Goal: Transaction & Acquisition: Purchase product/service

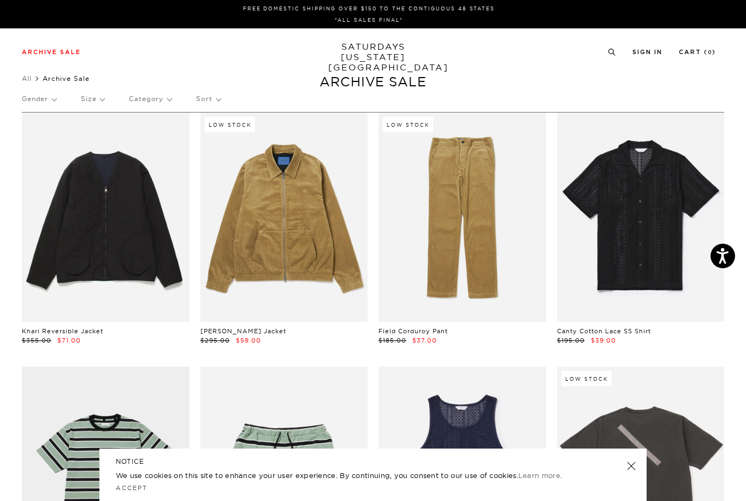
click at [91, 102] on p "Size" at bounding box center [92, 98] width 23 height 25
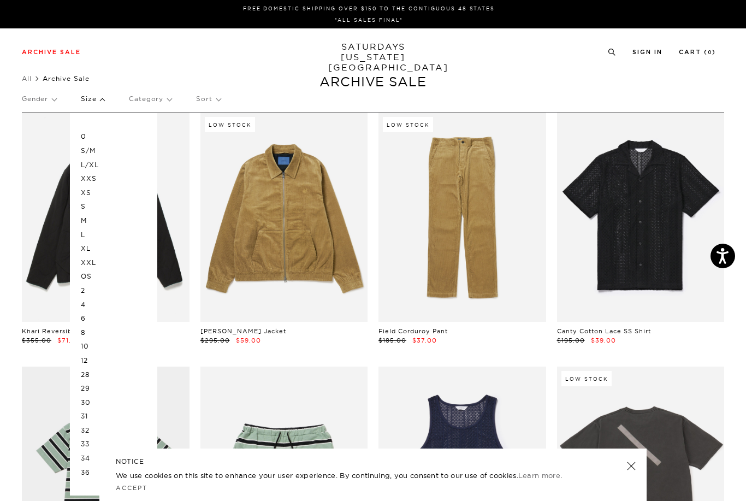
click at [90, 102] on p "Size" at bounding box center [92, 98] width 23 height 25
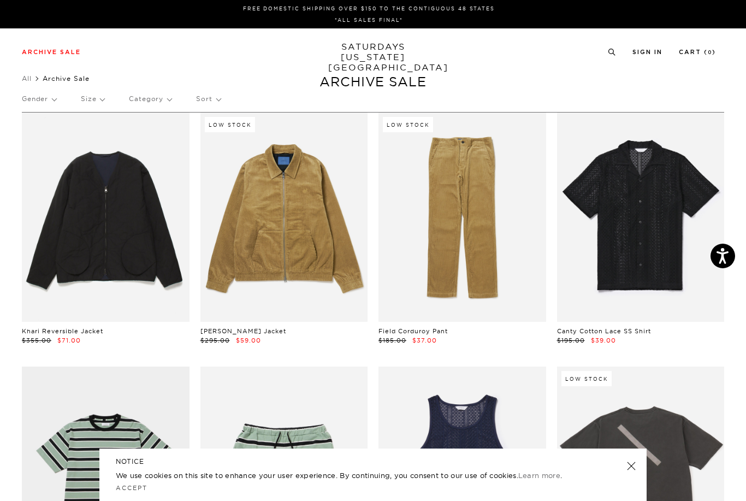
click at [39, 102] on p "Gender" at bounding box center [39, 98] width 34 height 25
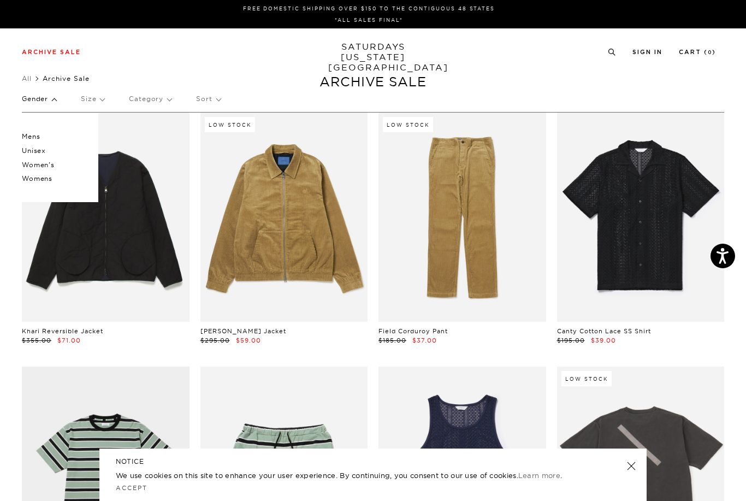
click at [27, 137] on p "Mens" at bounding box center [55, 137] width 66 height 14
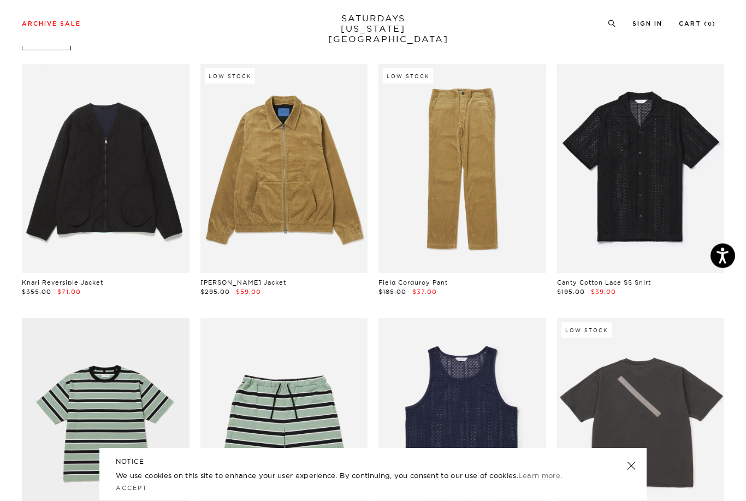
scroll to position [95, 0]
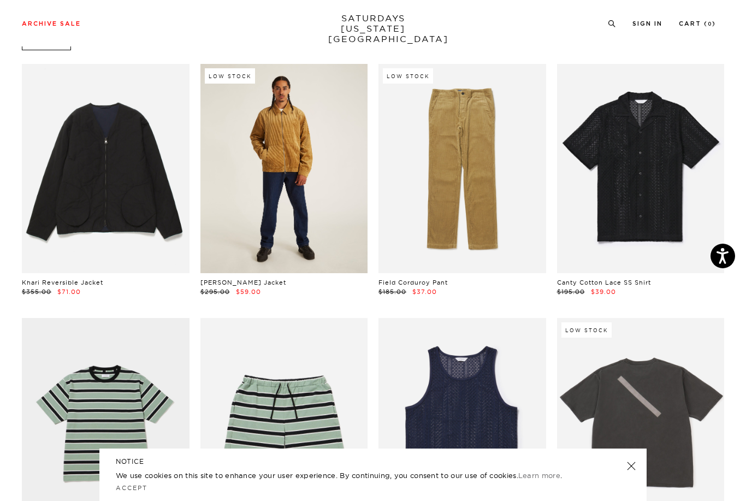
click at [279, 200] on link at bounding box center [285, 168] width 168 height 209
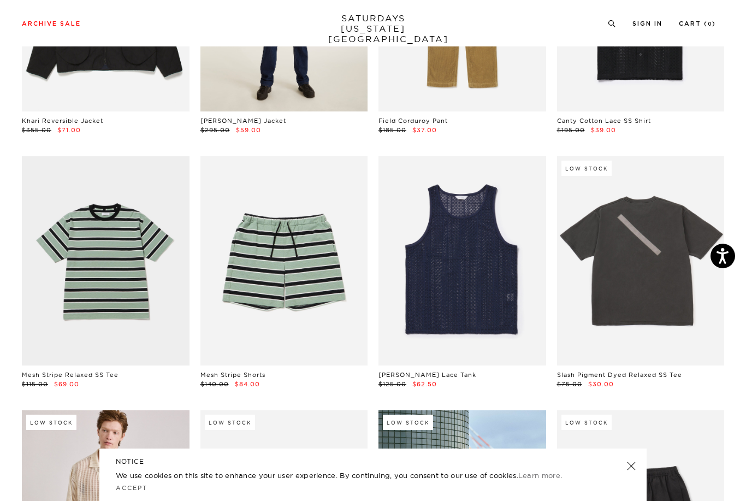
scroll to position [256, 0]
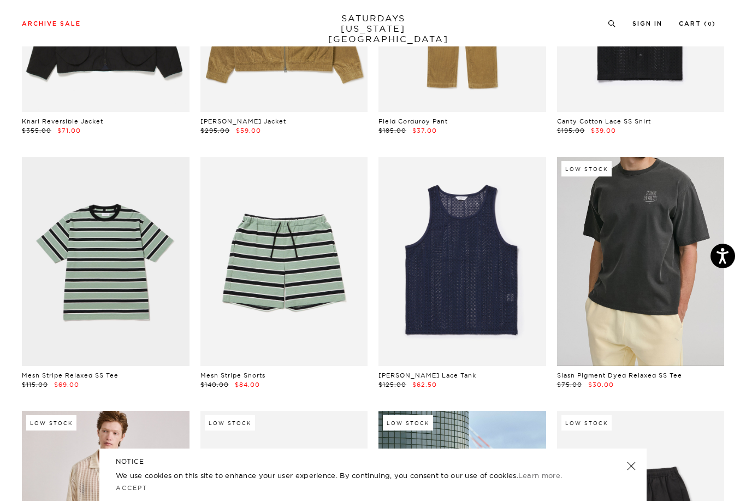
click at [669, 324] on link at bounding box center [641, 261] width 168 height 209
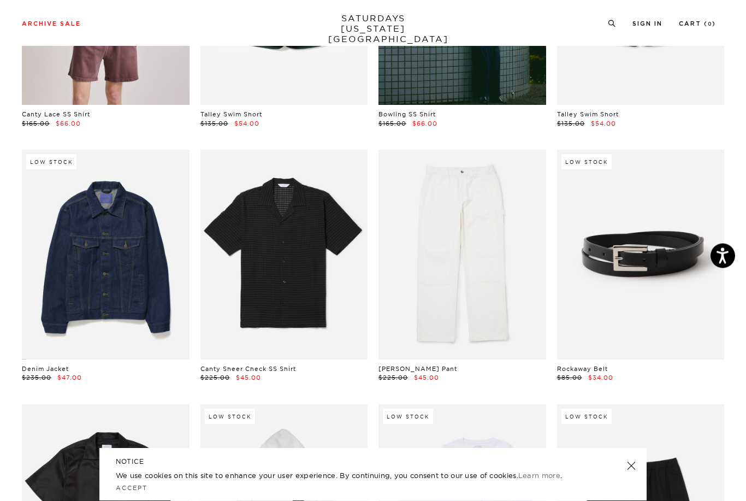
scroll to position [772, 0]
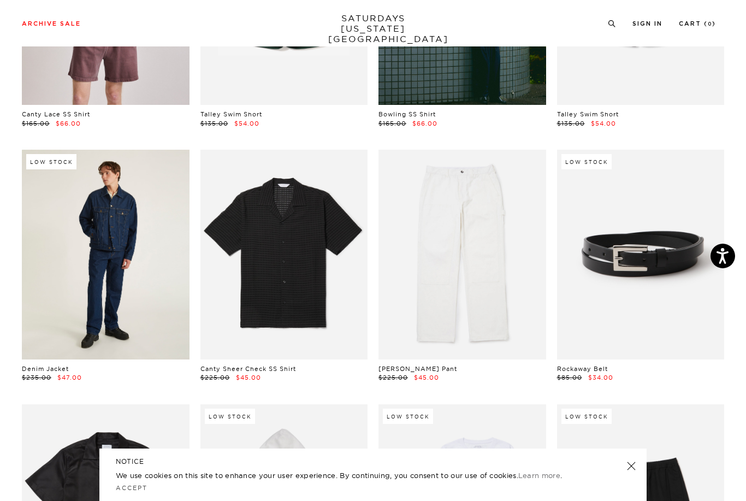
click at [89, 272] on link at bounding box center [106, 254] width 168 height 209
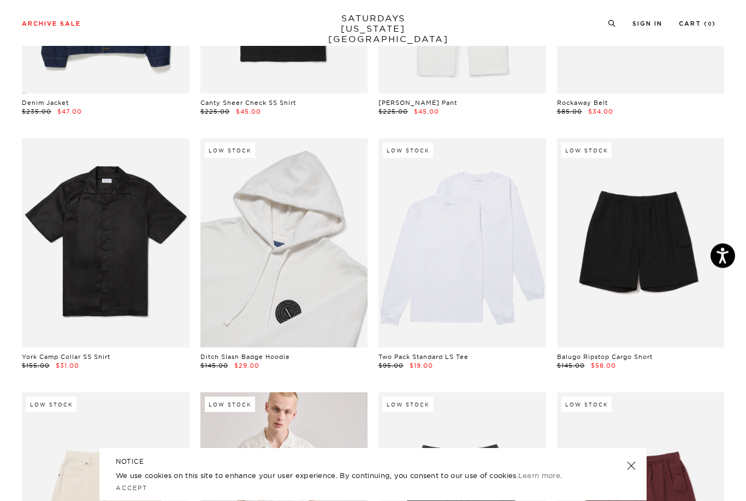
scroll to position [1038, 0]
click at [274, 269] on link at bounding box center [285, 242] width 168 height 209
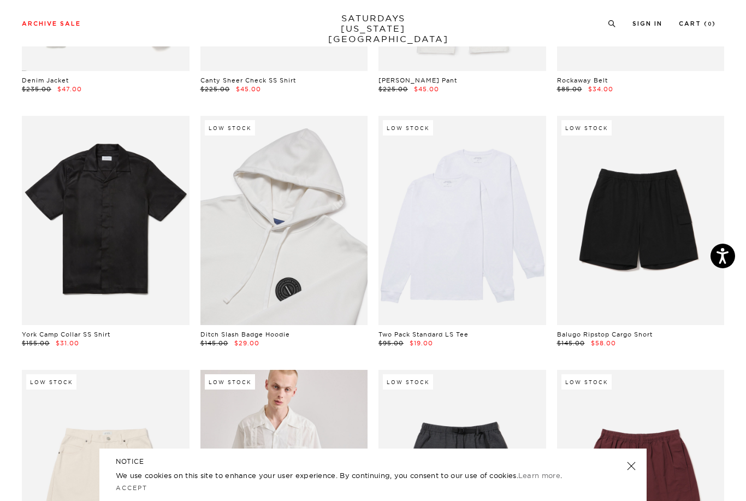
scroll to position [1059, 0]
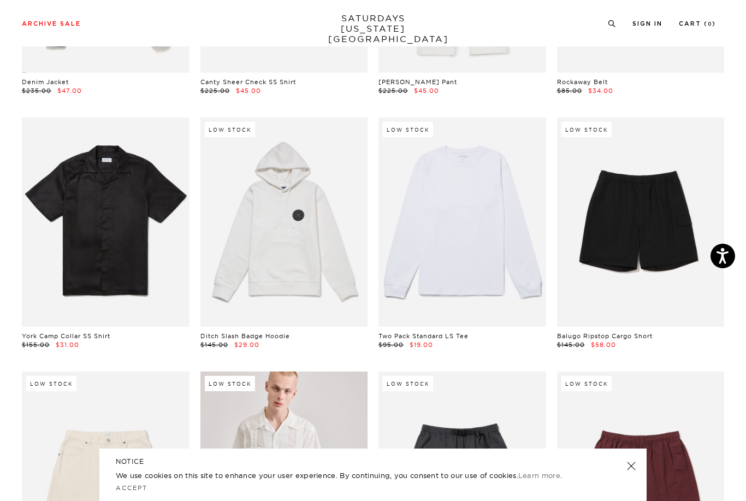
click at [452, 248] on link at bounding box center [463, 221] width 168 height 209
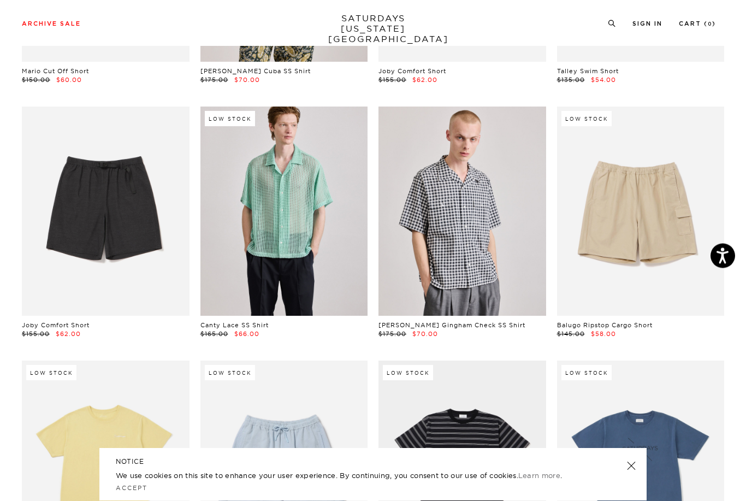
scroll to position [1578, 0]
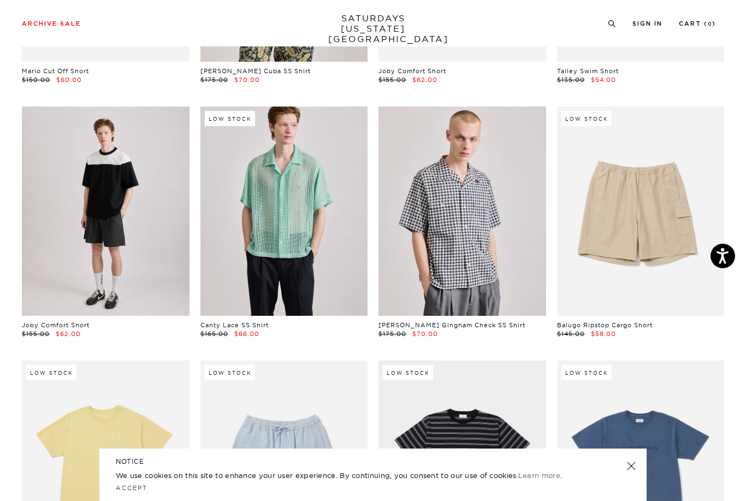
click at [84, 218] on link at bounding box center [106, 211] width 168 height 209
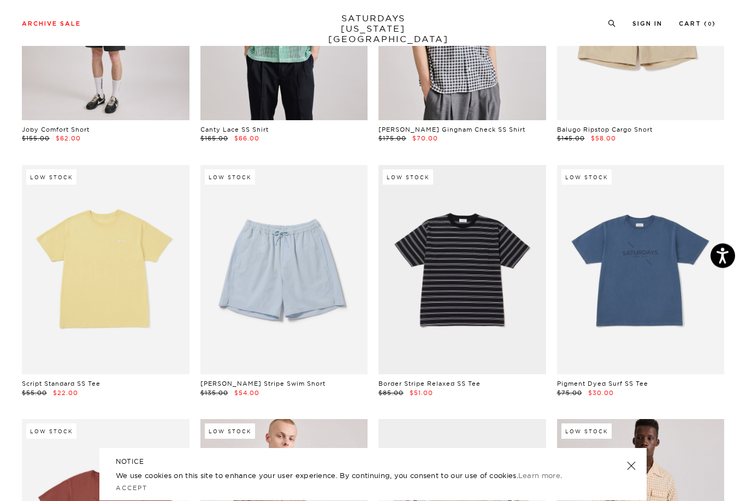
scroll to position [1773, 0]
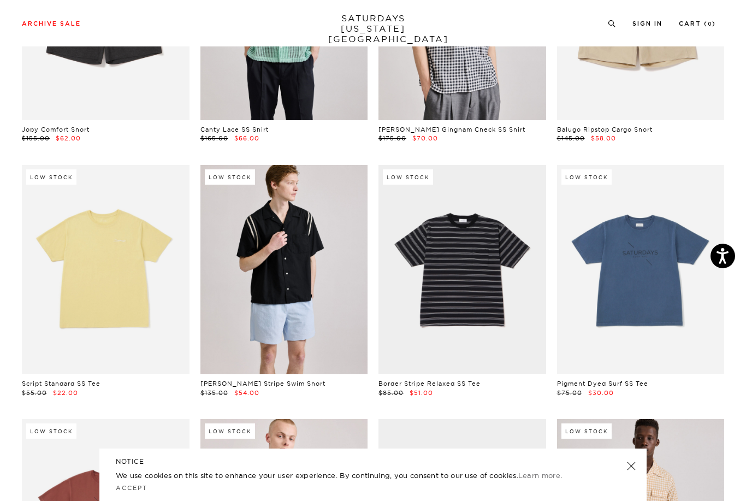
click at [273, 279] on link at bounding box center [285, 269] width 168 height 209
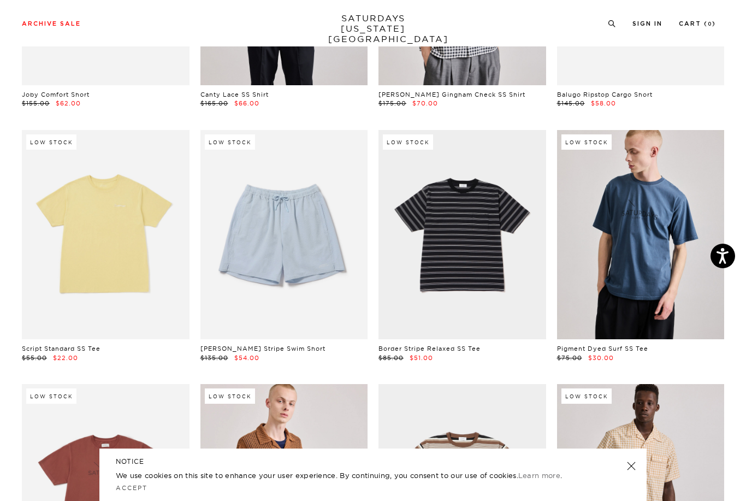
click at [639, 256] on link at bounding box center [641, 234] width 168 height 209
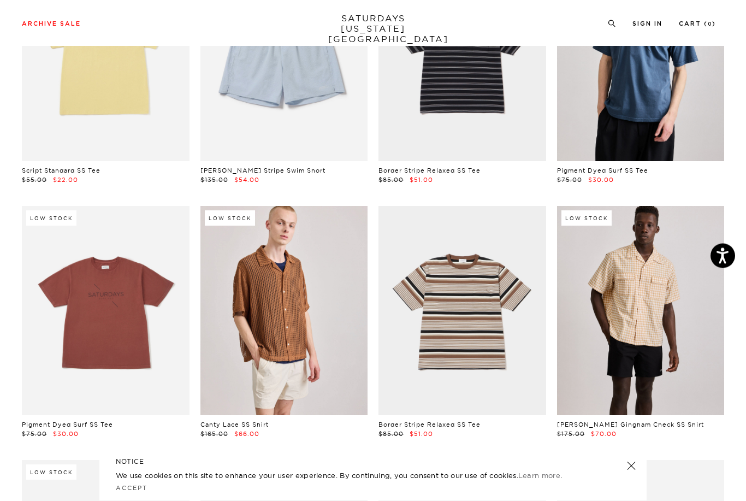
scroll to position [1986, 0]
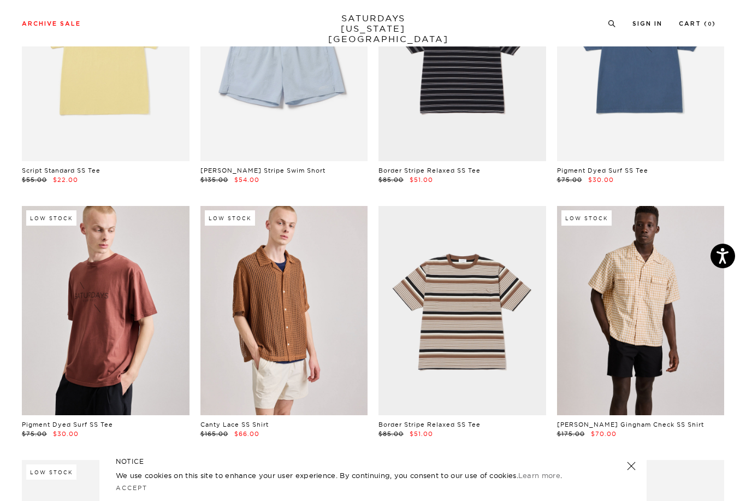
click at [92, 297] on link at bounding box center [106, 310] width 168 height 209
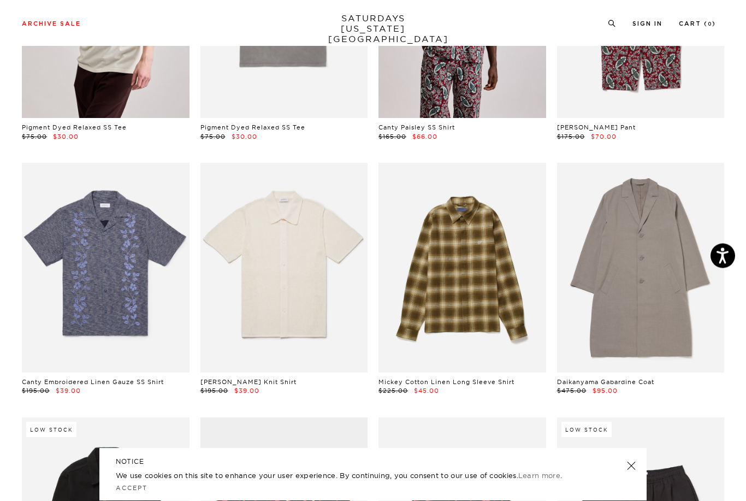
scroll to position [2792, 0]
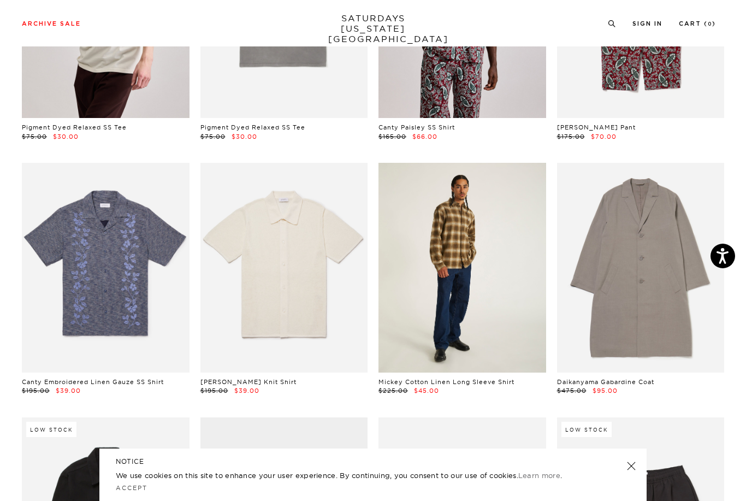
click at [460, 277] on link at bounding box center [463, 267] width 168 height 209
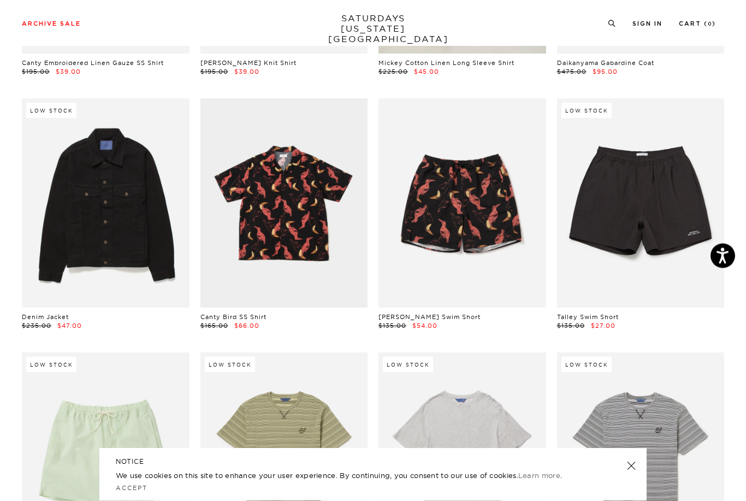
scroll to position [3111, 0]
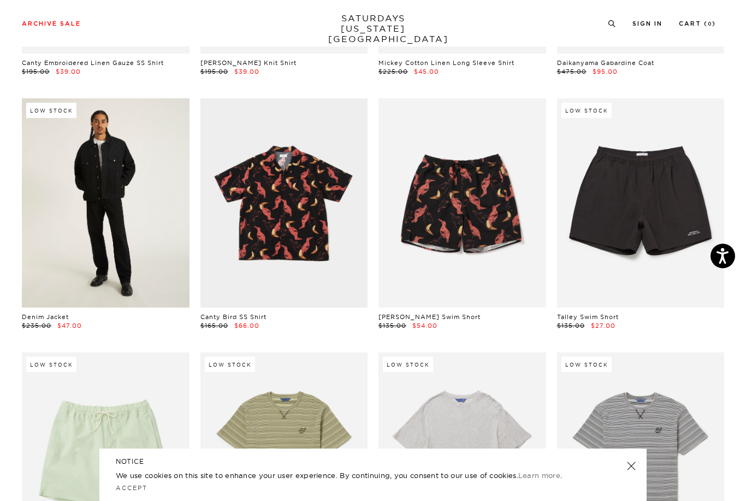
click at [88, 214] on link at bounding box center [106, 202] width 168 height 209
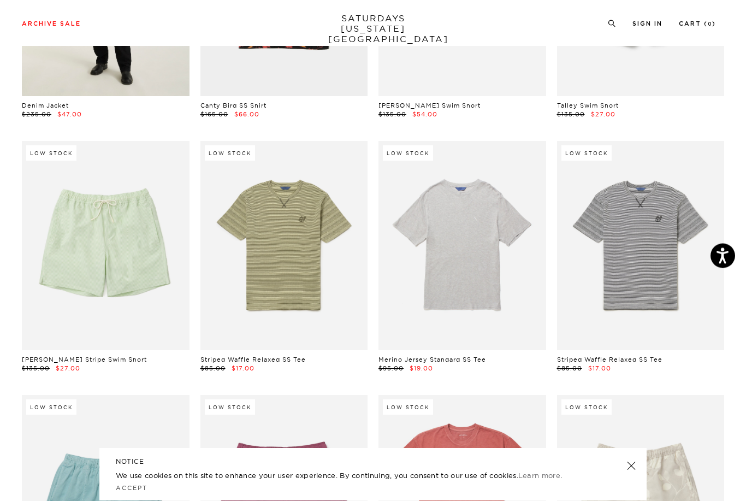
scroll to position [3322, 0]
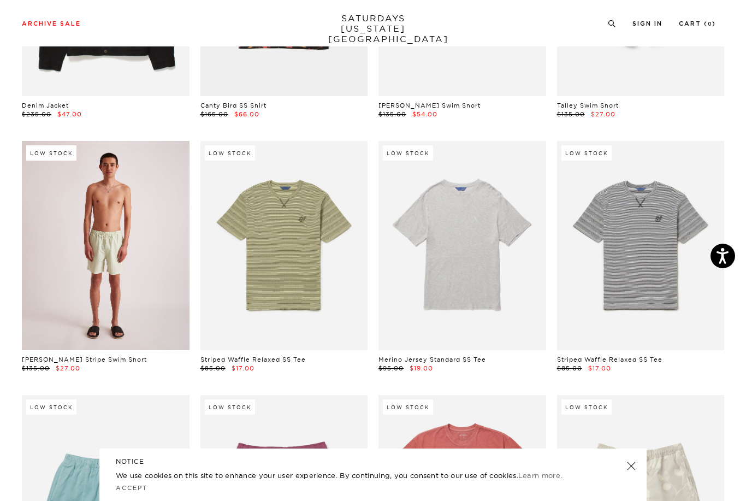
click at [75, 244] on link at bounding box center [106, 245] width 168 height 209
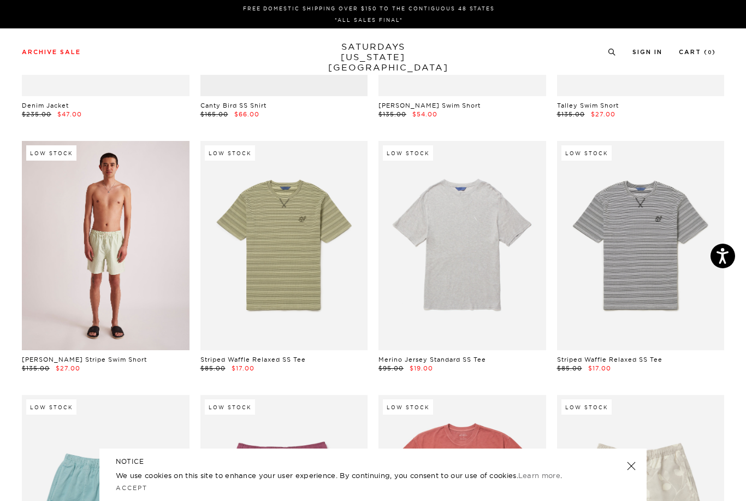
scroll to position [3357, 0]
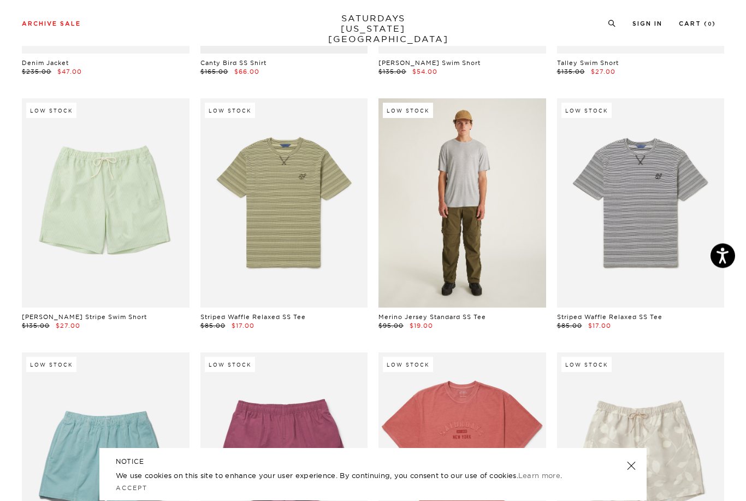
click at [455, 231] on link at bounding box center [463, 203] width 168 height 209
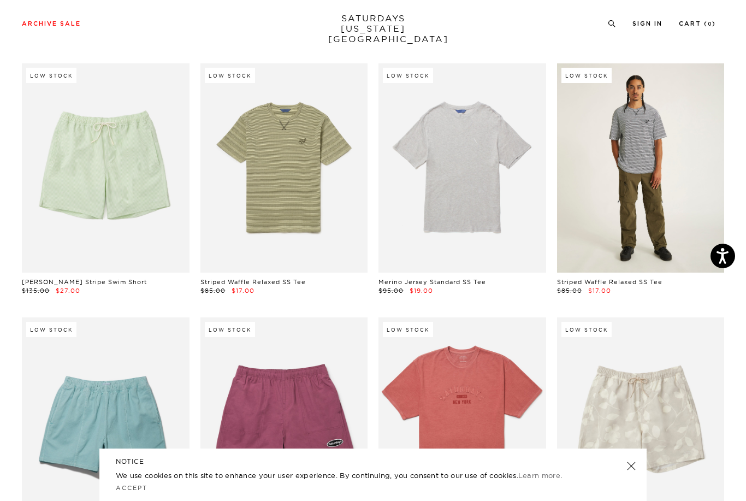
click at [632, 190] on link at bounding box center [641, 167] width 168 height 209
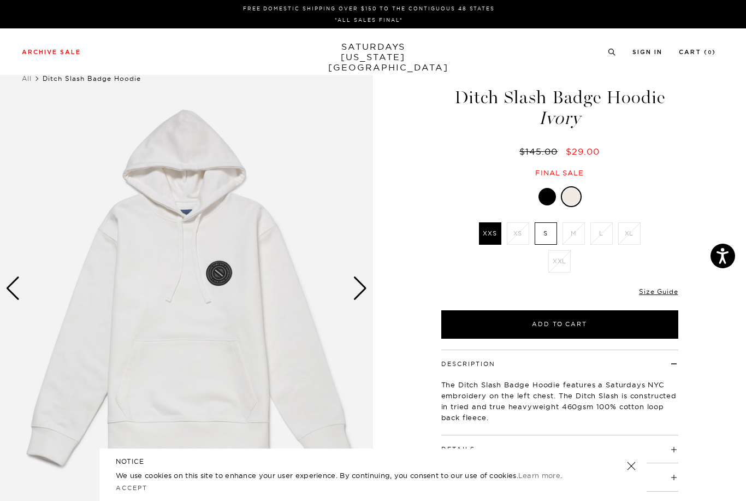
click at [356, 289] on div "Next slide" at bounding box center [360, 289] width 15 height 24
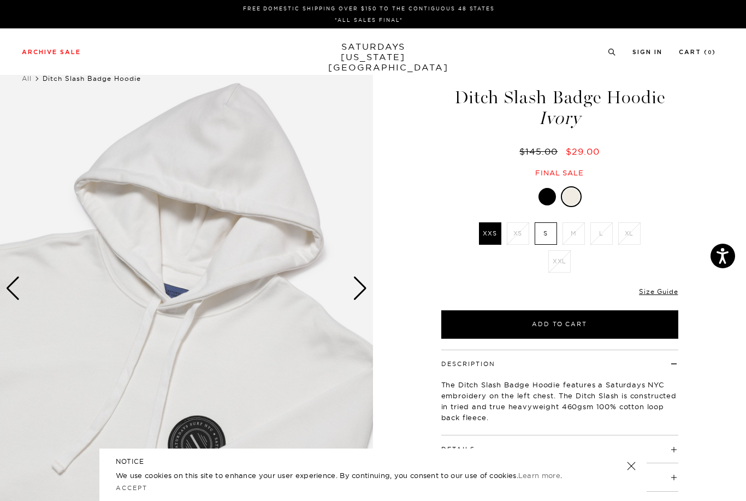
click at [356, 294] on div "Next slide" at bounding box center [360, 289] width 15 height 24
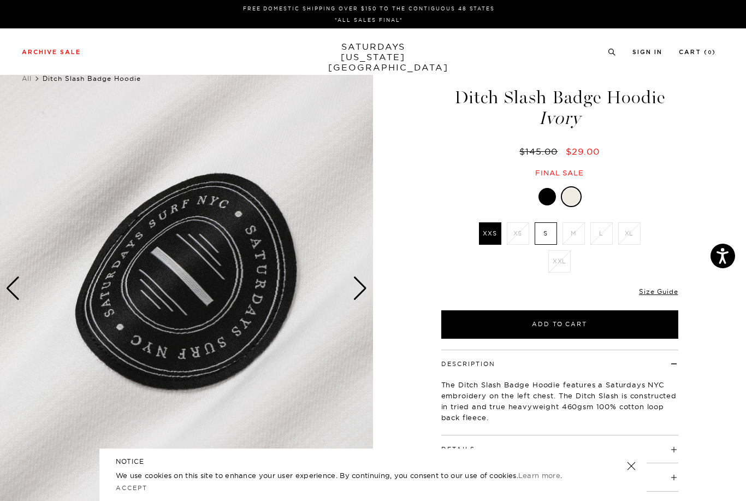
click at [358, 289] on div "Next slide" at bounding box center [360, 289] width 15 height 24
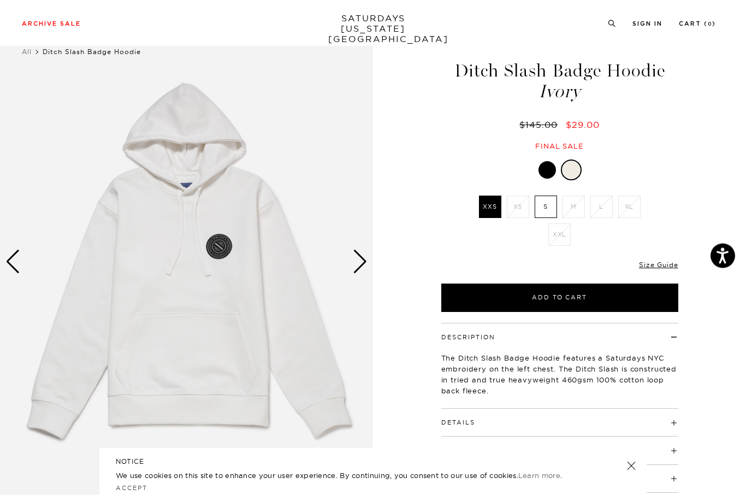
scroll to position [21, 0]
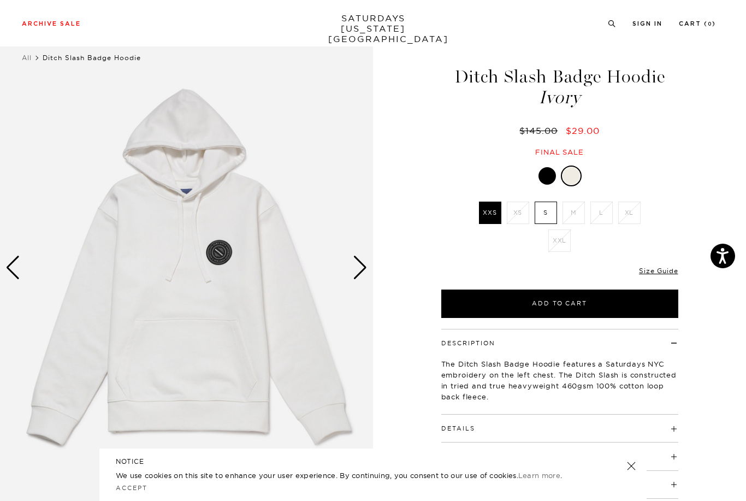
click at [354, 273] on div "Next slide" at bounding box center [360, 268] width 15 height 24
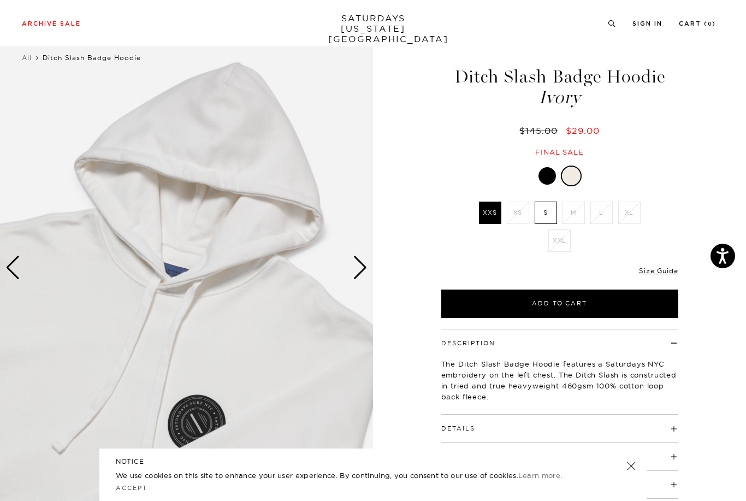
click at [358, 270] on div "Next slide" at bounding box center [360, 268] width 15 height 24
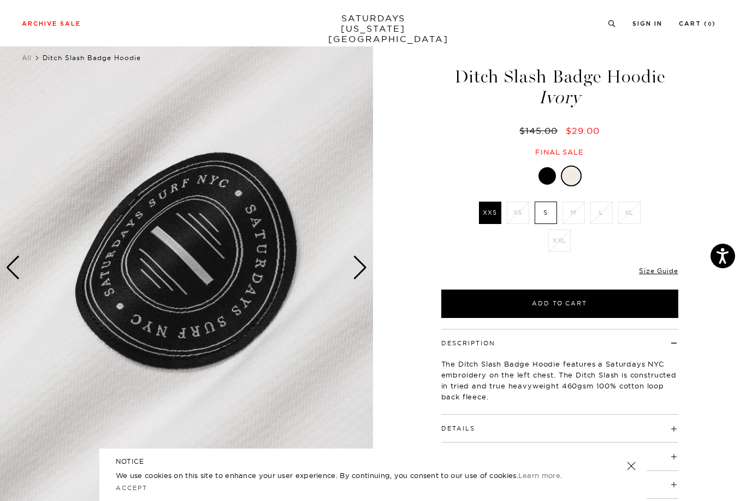
click at [25, 264] on img at bounding box center [186, 267] width 373 height 467
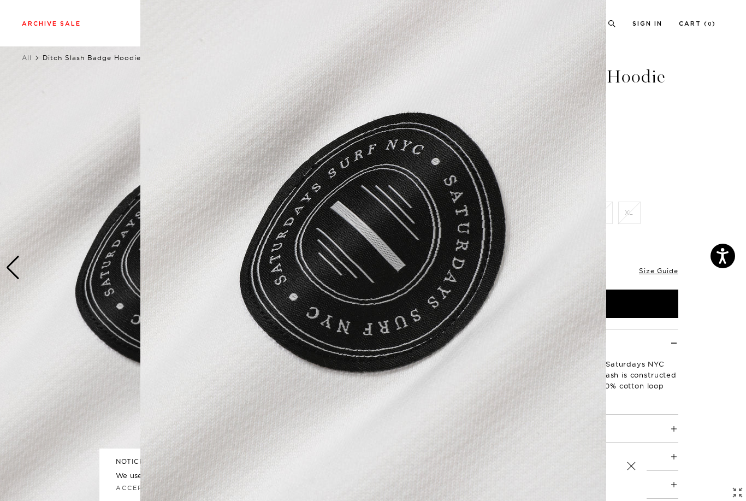
click at [69, 360] on figure at bounding box center [373, 250] width 746 height 501
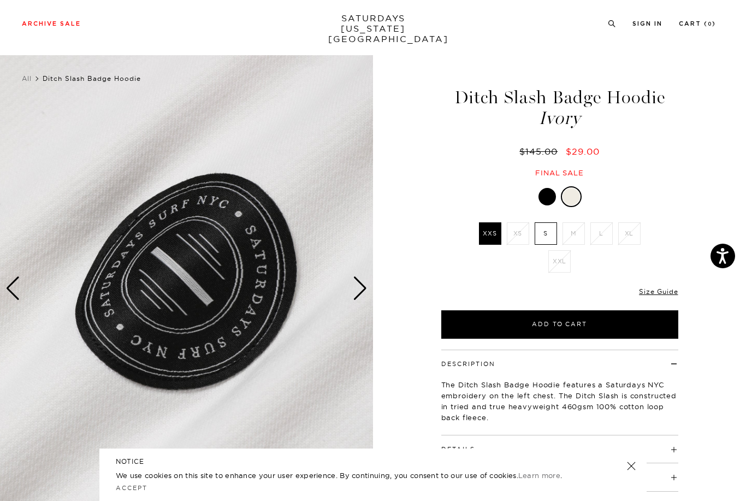
scroll to position [14, 0]
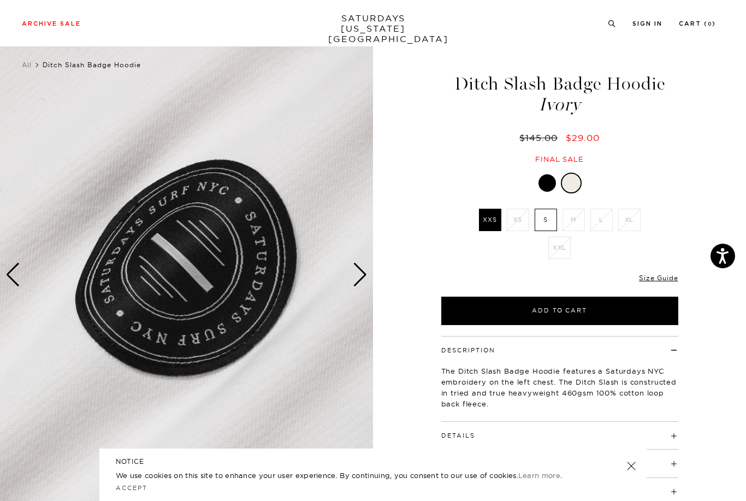
click at [361, 282] on div "Next slide" at bounding box center [360, 275] width 15 height 24
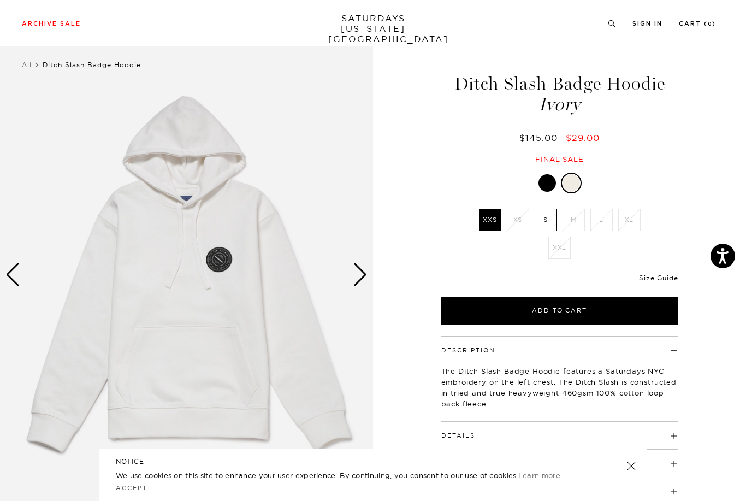
click at [546, 217] on label "S" at bounding box center [546, 220] width 22 height 22
click at [0, 0] on input "S" at bounding box center [0, 0] width 0 height 0
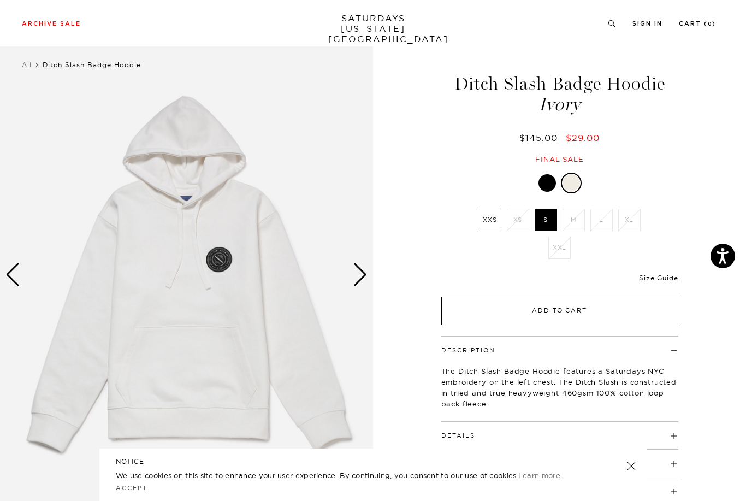
click at [521, 316] on button "Add to Cart" at bounding box center [560, 311] width 237 height 28
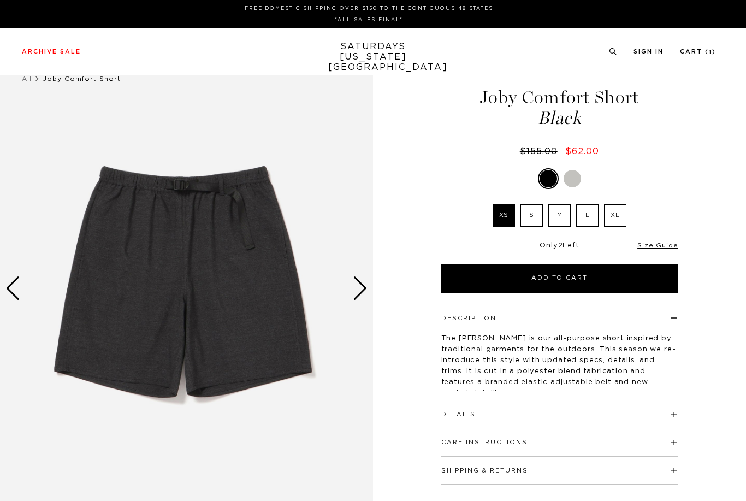
click at [92, 199] on img at bounding box center [186, 288] width 373 height 467
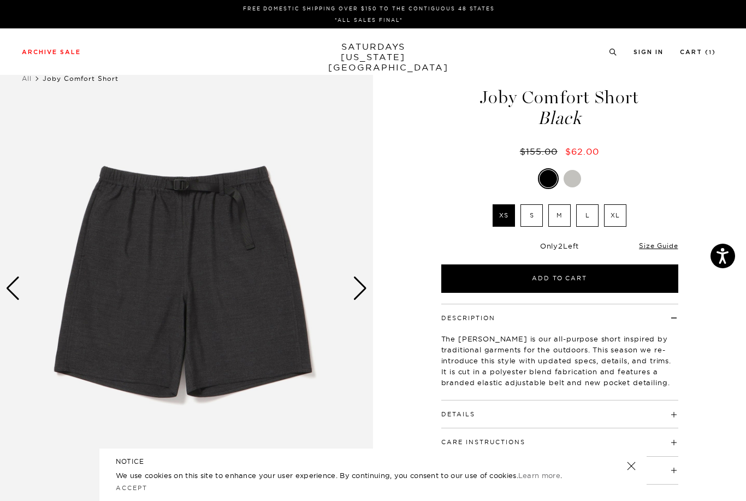
click at [364, 289] on div "Next slide" at bounding box center [360, 289] width 15 height 24
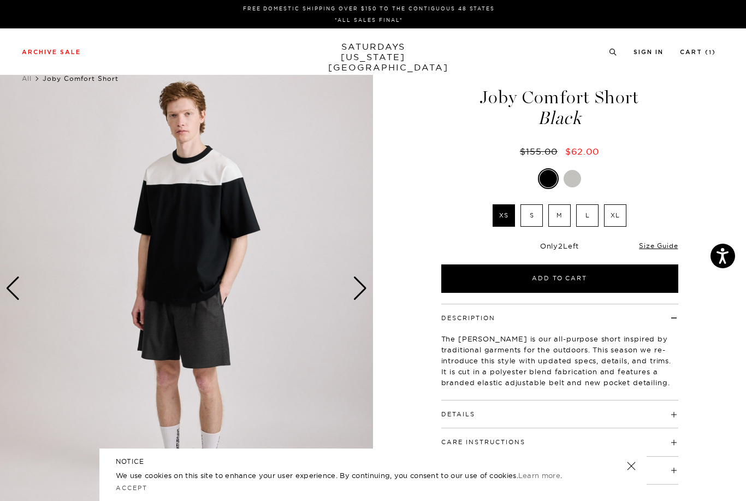
click at [16, 284] on div "Previous slide" at bounding box center [12, 289] width 15 height 24
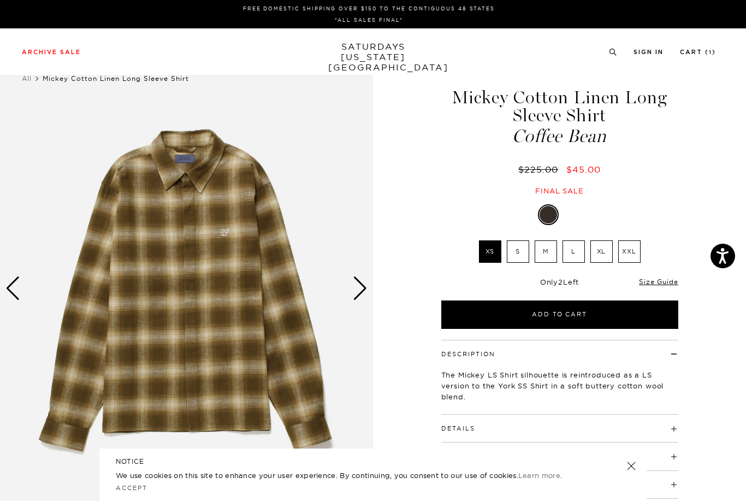
click at [364, 293] on div "Next slide" at bounding box center [360, 289] width 15 height 24
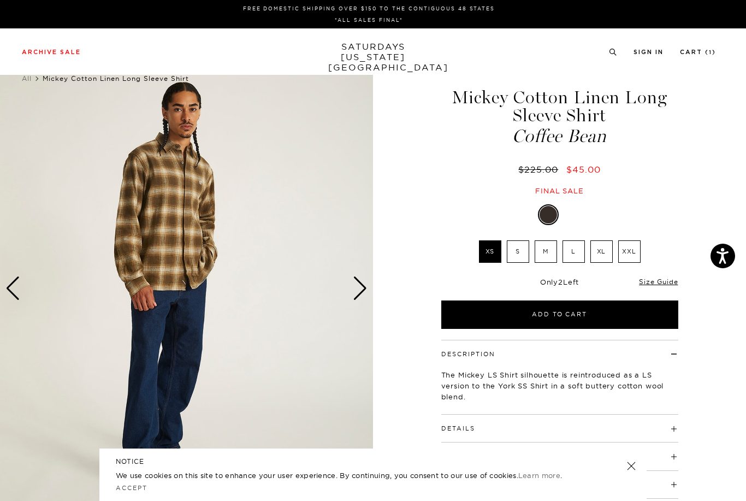
click at [360, 293] on div "Next slide" at bounding box center [360, 289] width 15 height 24
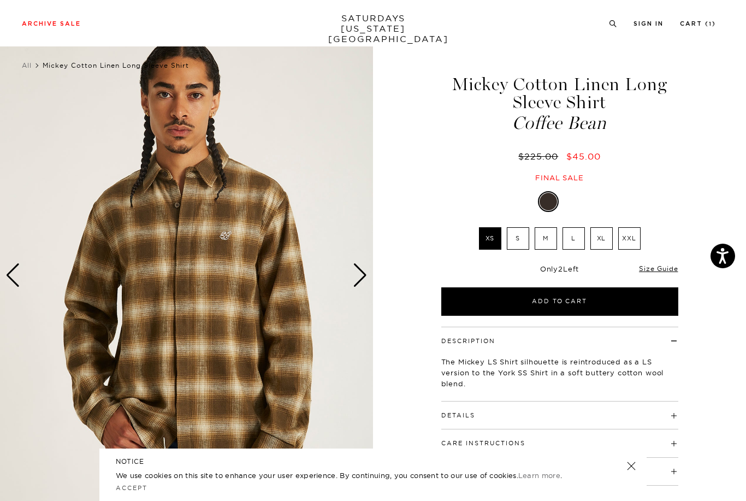
scroll to position [5, 0]
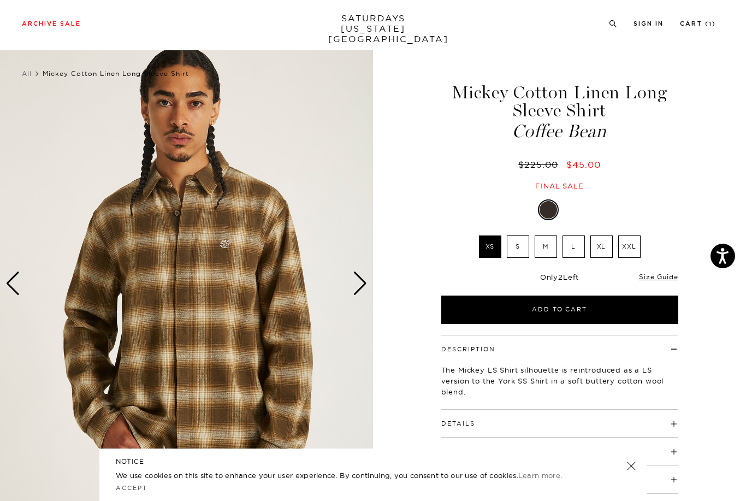
click at [363, 292] on div "Next slide" at bounding box center [360, 284] width 15 height 24
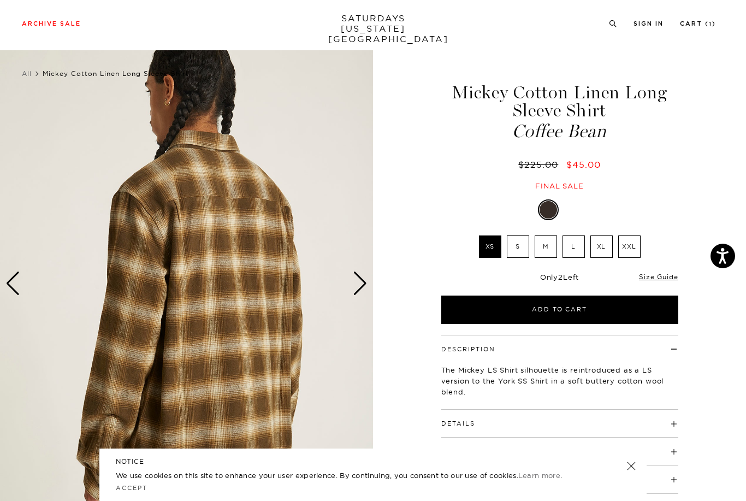
click at [26, 274] on img at bounding box center [186, 283] width 373 height 467
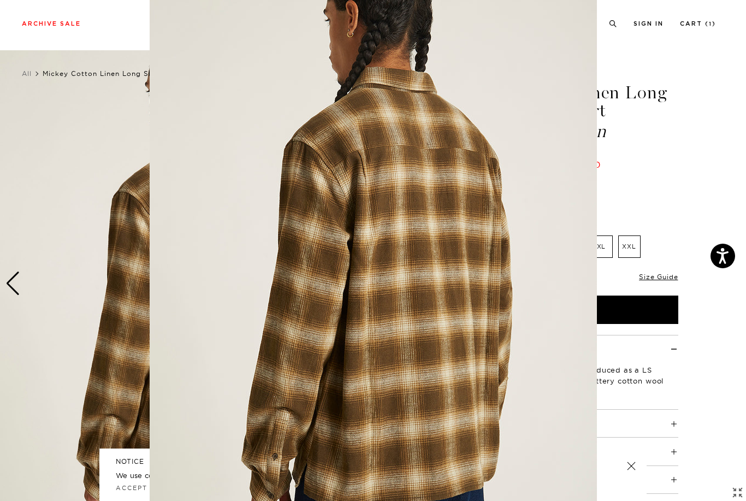
click at [61, 249] on figure at bounding box center [373, 250] width 746 height 501
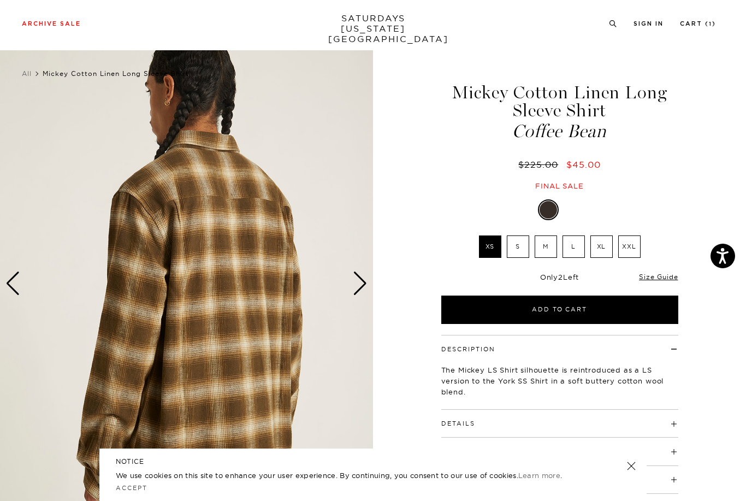
click at [363, 284] on div "Next slide" at bounding box center [360, 284] width 15 height 24
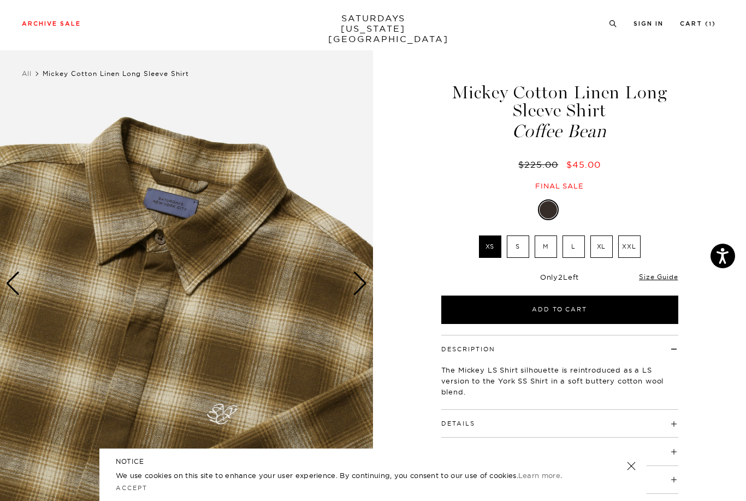
click at [358, 282] on div "Next slide" at bounding box center [360, 284] width 15 height 24
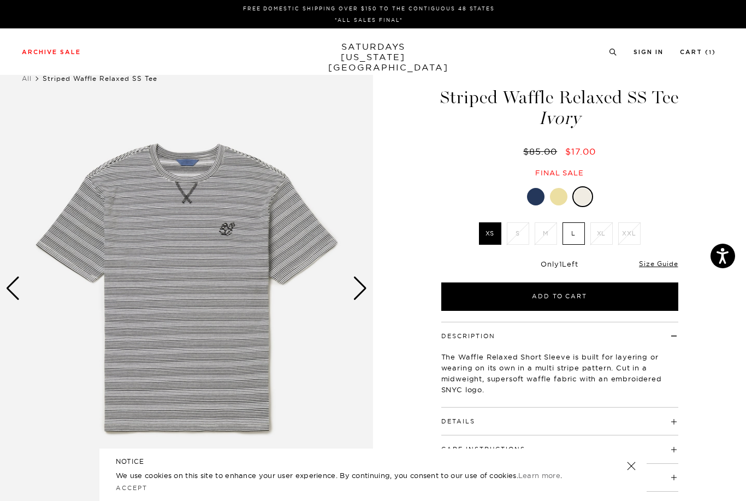
click at [361, 282] on div "Next slide" at bounding box center [360, 289] width 15 height 24
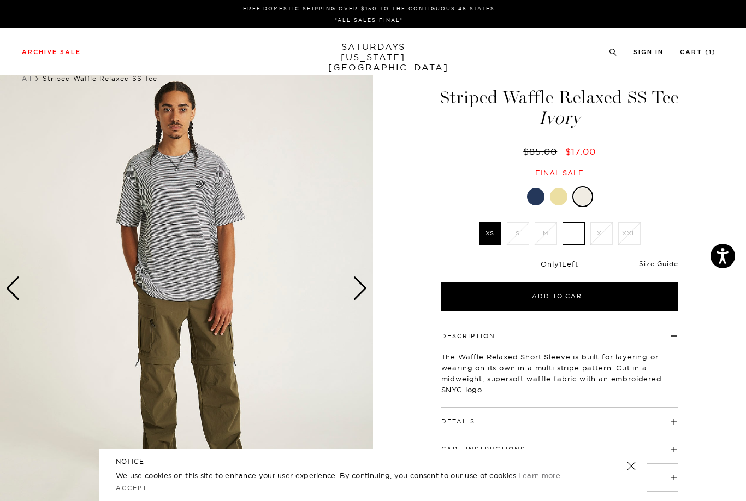
click at [568, 230] on label "L" at bounding box center [574, 233] width 22 height 22
click at [0, 0] on input "L" at bounding box center [0, 0] width 0 height 0
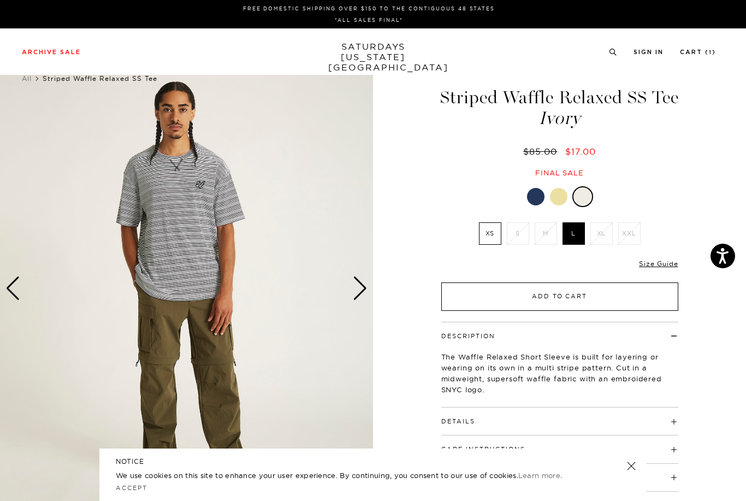
click at [518, 299] on button "Add to Cart" at bounding box center [560, 297] width 237 height 28
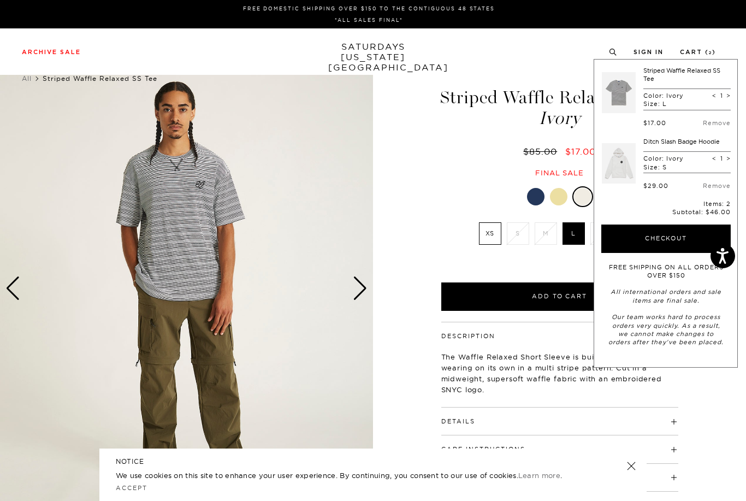
click at [557, 196] on div at bounding box center [558, 196] width 17 height 17
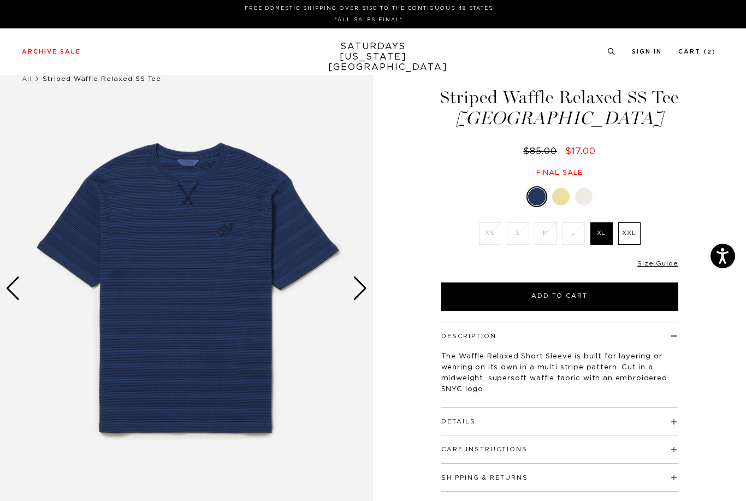
click at [561, 197] on div at bounding box center [560, 196] width 17 height 17
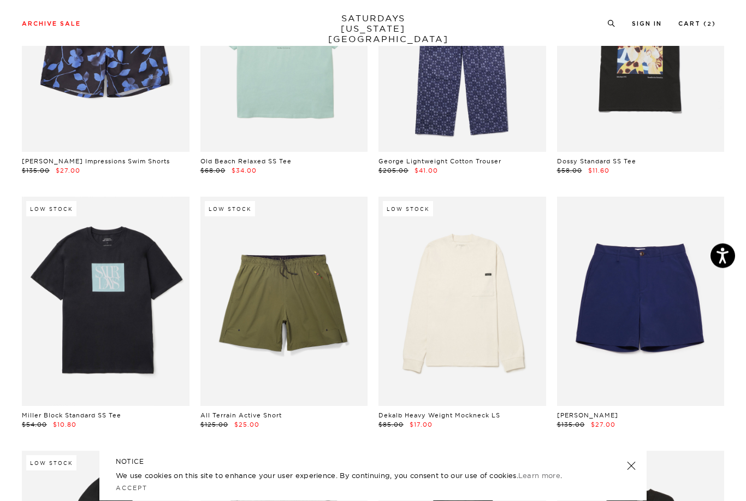
scroll to position [4029, 0]
click at [93, 306] on link at bounding box center [106, 301] width 168 height 209
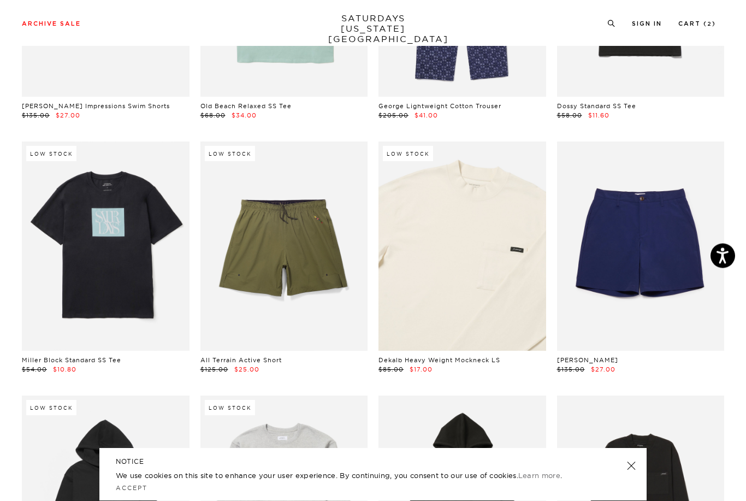
scroll to position [4084, 0]
click at [439, 270] on link at bounding box center [463, 246] width 168 height 209
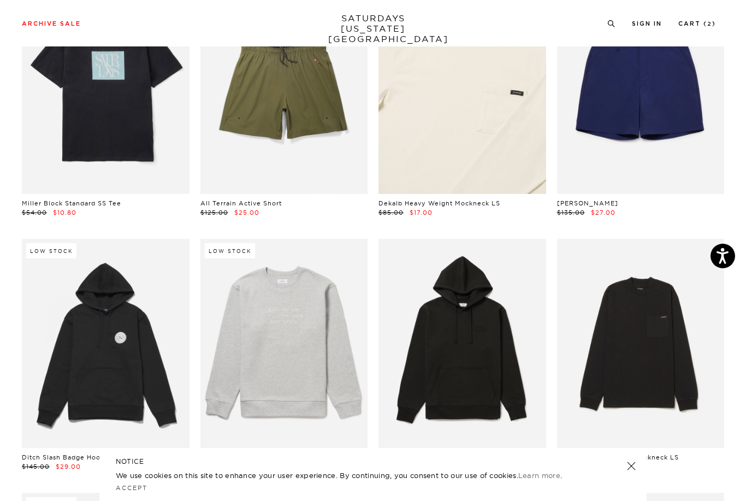
scroll to position [4260, 0]
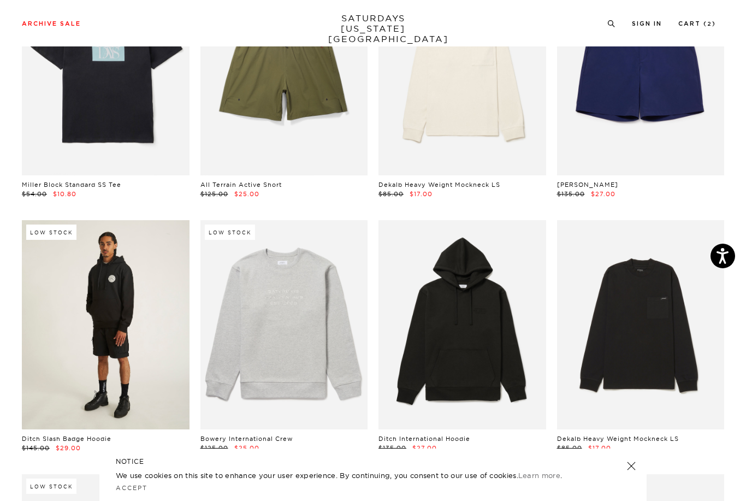
click at [64, 329] on link at bounding box center [106, 324] width 168 height 209
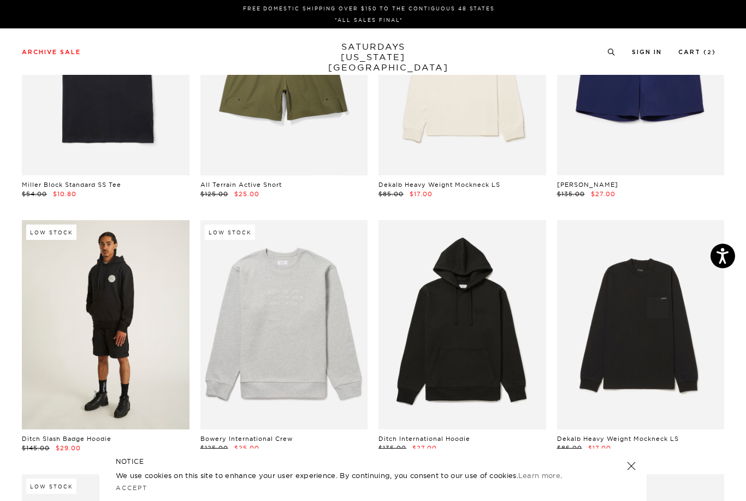
scroll to position [4295, 0]
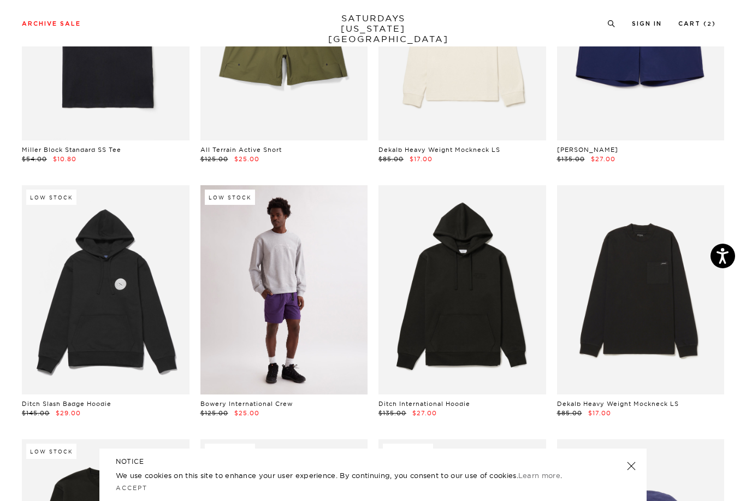
click at [280, 282] on link at bounding box center [285, 289] width 168 height 209
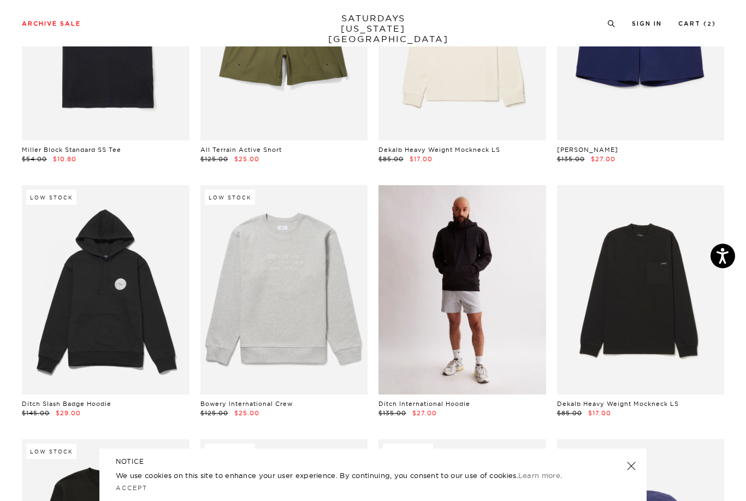
click at [456, 284] on link at bounding box center [463, 289] width 168 height 209
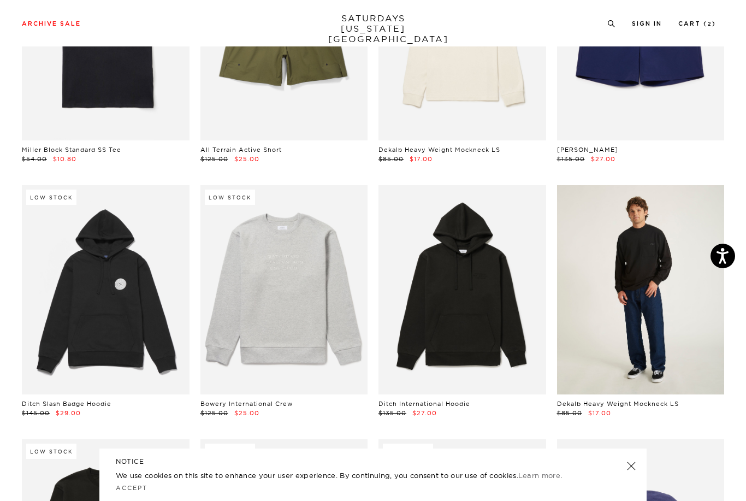
click at [633, 293] on link at bounding box center [641, 289] width 168 height 209
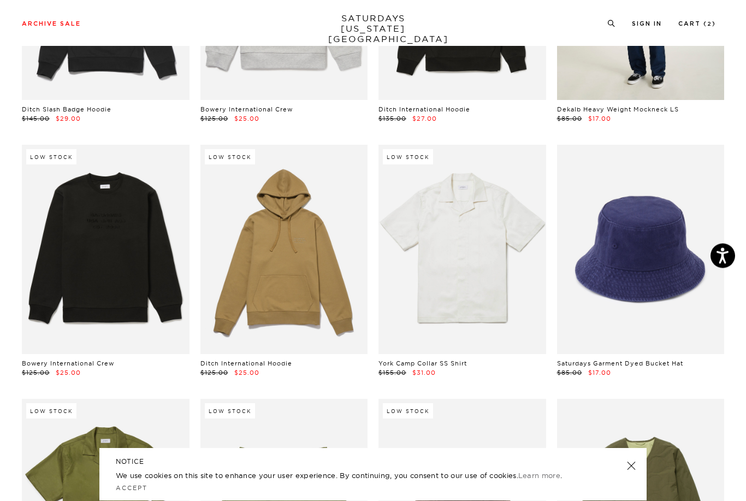
scroll to position [4589, 0]
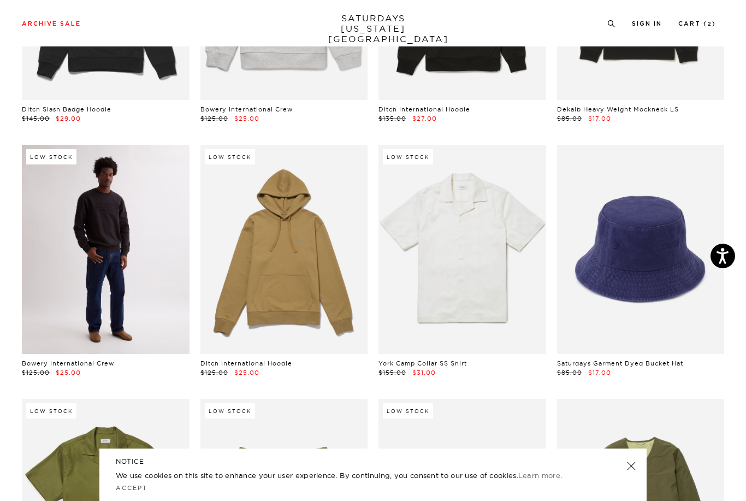
click at [92, 242] on link at bounding box center [106, 249] width 168 height 209
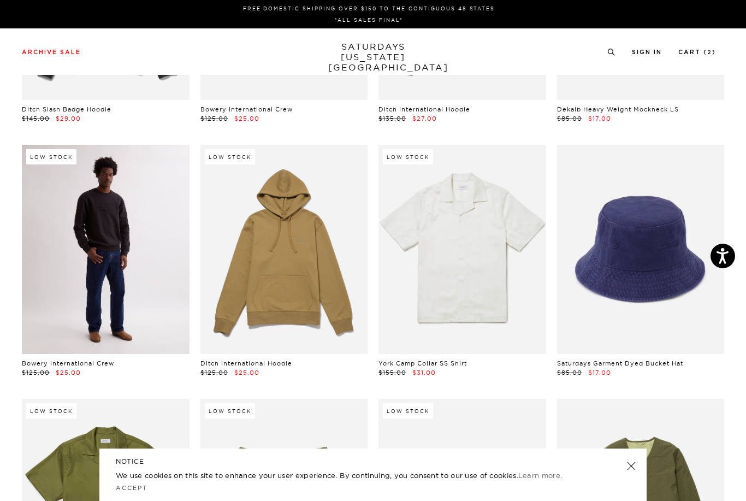
scroll to position [4624, 0]
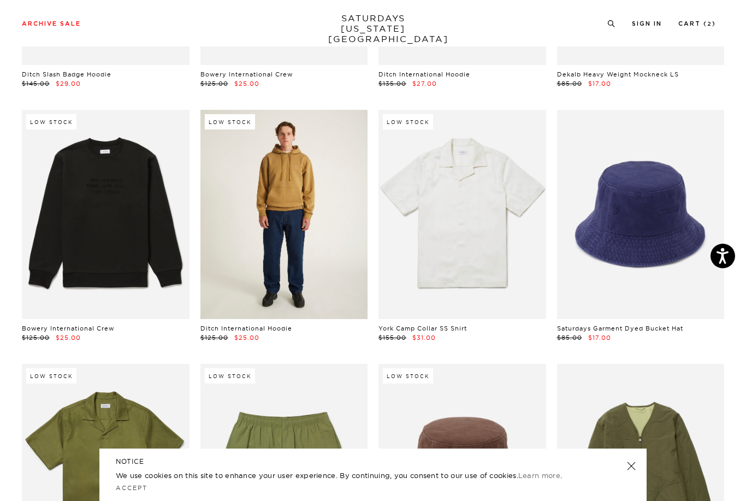
click at [281, 216] on link at bounding box center [285, 214] width 168 height 209
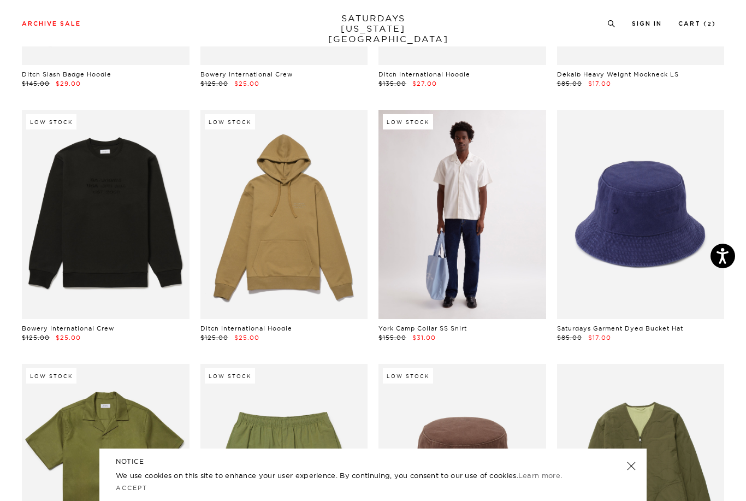
click at [448, 238] on link at bounding box center [463, 214] width 168 height 209
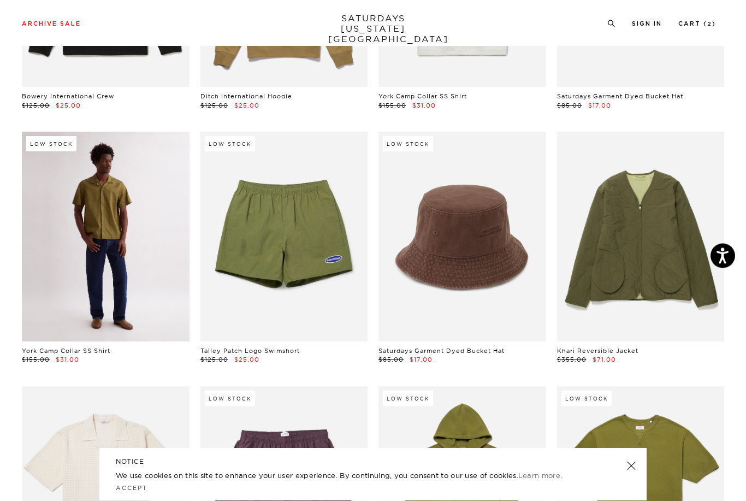
scroll to position [4856, 0]
click at [84, 246] on link at bounding box center [106, 236] width 168 height 209
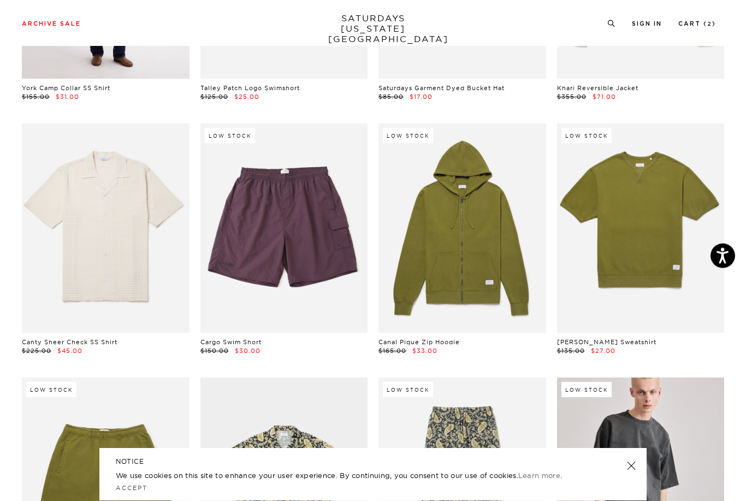
scroll to position [5119, 0]
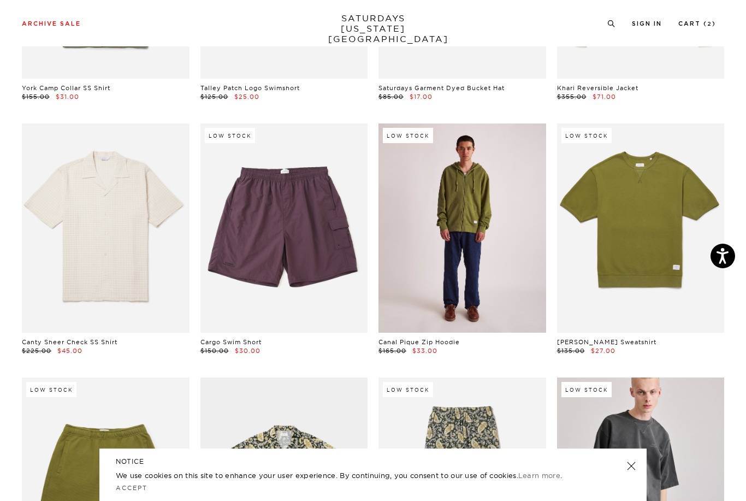
click at [468, 237] on link at bounding box center [463, 228] width 168 height 209
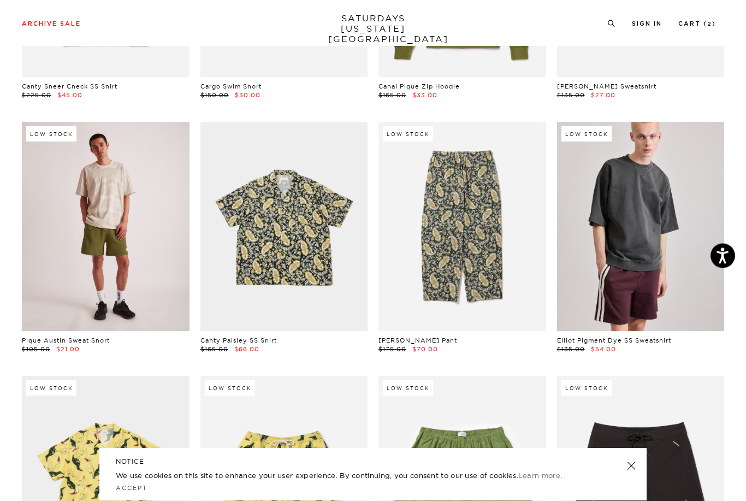
click at [66, 220] on link at bounding box center [106, 226] width 168 height 209
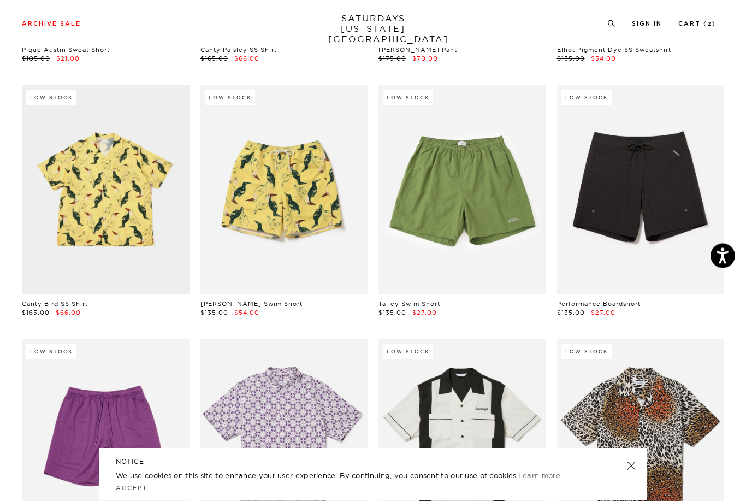
scroll to position [5666, 0]
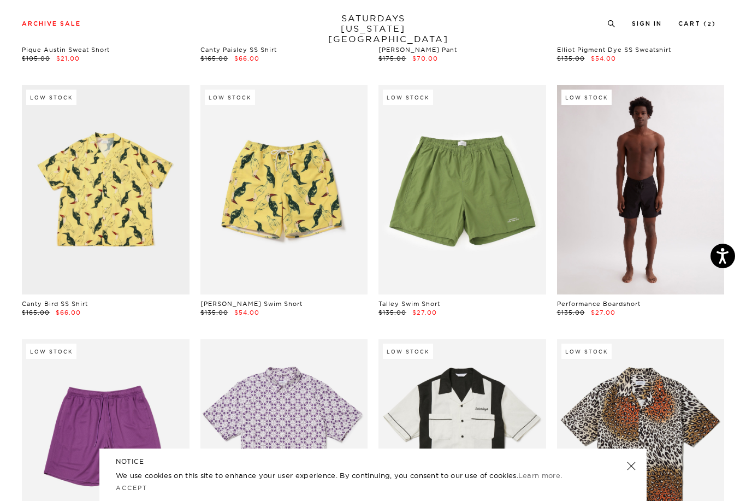
click at [625, 199] on link at bounding box center [641, 189] width 168 height 209
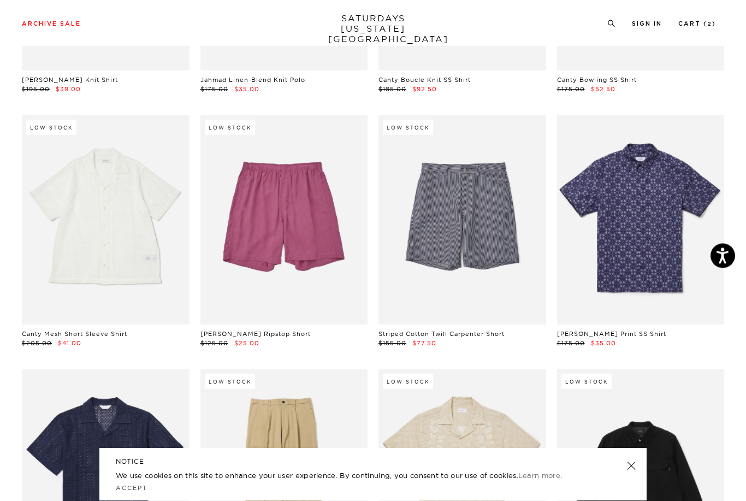
scroll to position [6398, 0]
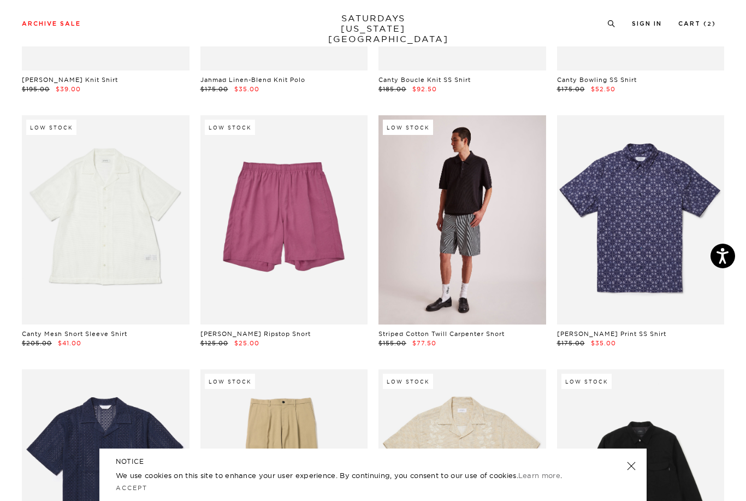
click at [447, 212] on link at bounding box center [463, 219] width 168 height 209
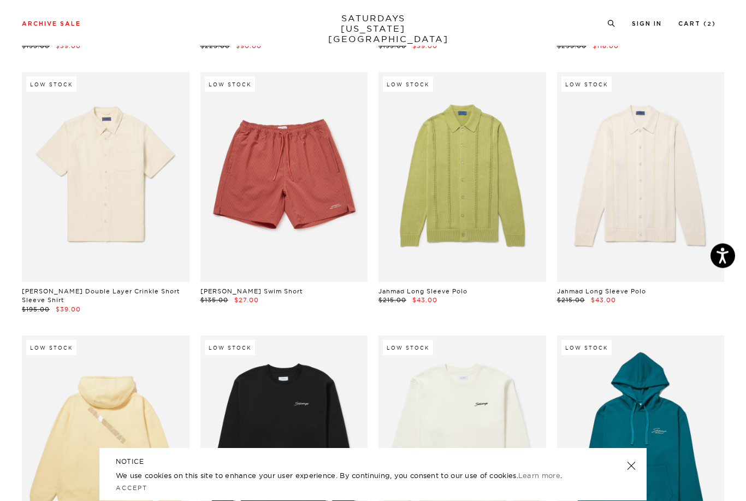
scroll to position [6949, 0]
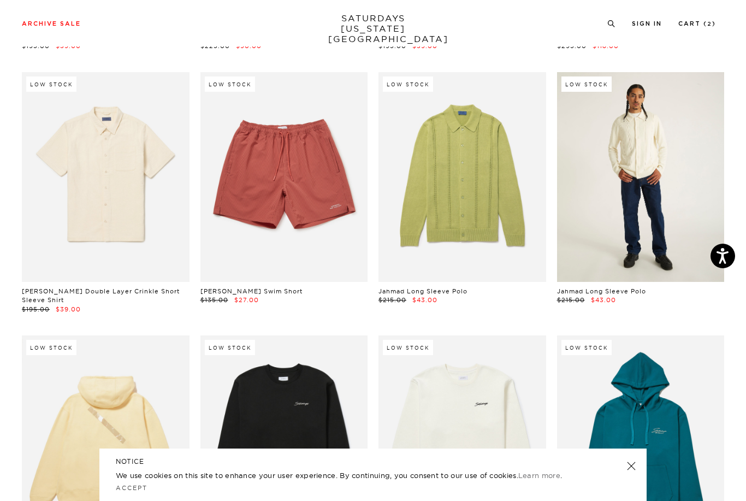
click at [612, 187] on link at bounding box center [641, 176] width 168 height 209
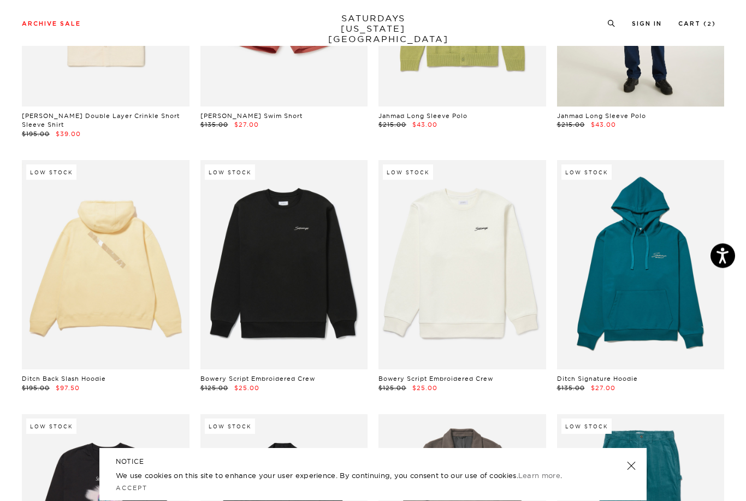
scroll to position [7123, 0]
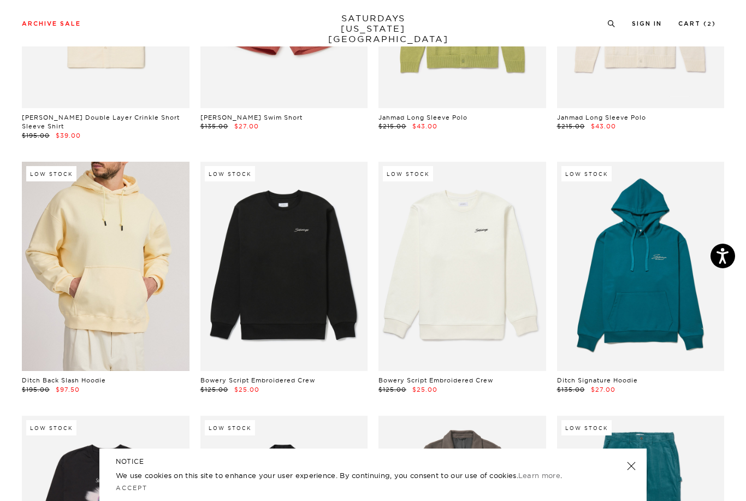
click at [80, 263] on link at bounding box center [106, 266] width 168 height 209
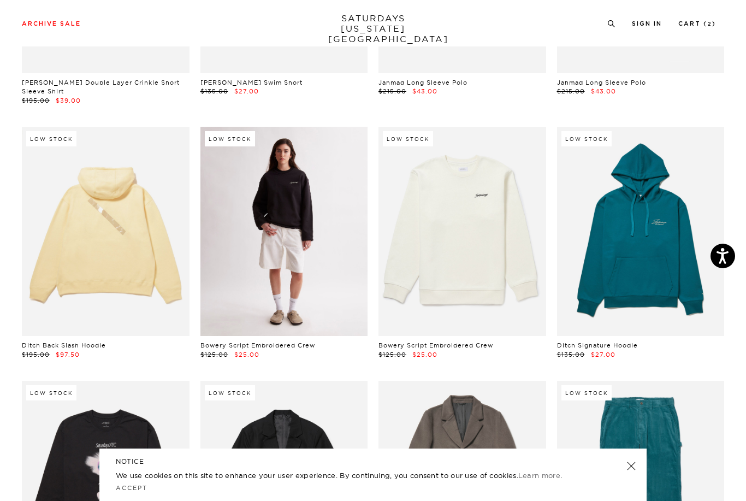
click at [281, 214] on link at bounding box center [285, 231] width 168 height 209
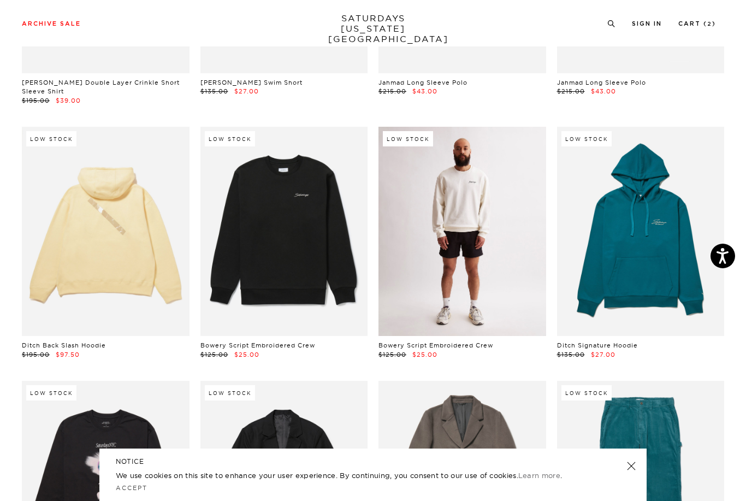
click at [454, 217] on link at bounding box center [463, 231] width 168 height 209
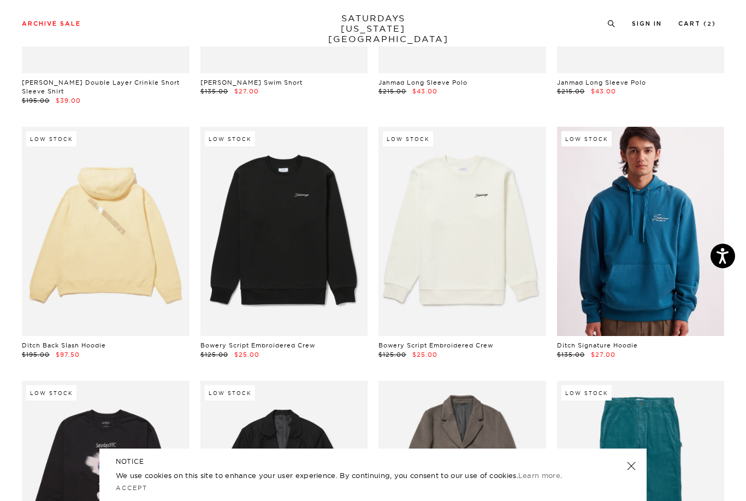
click at [639, 241] on link at bounding box center [641, 231] width 168 height 209
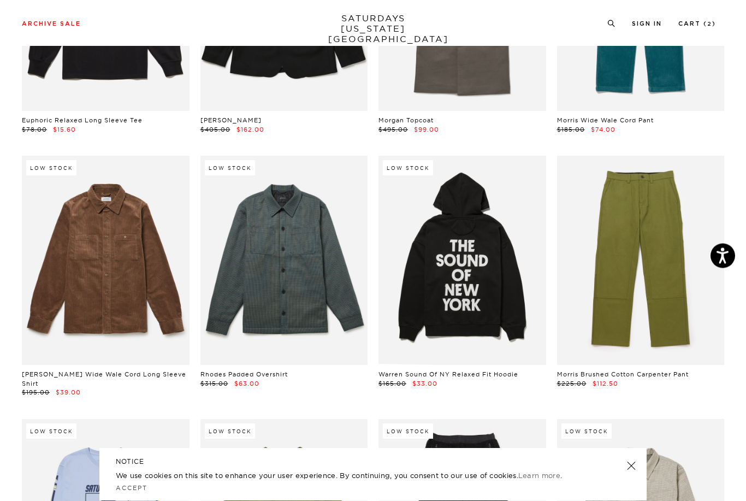
scroll to position [7637, 0]
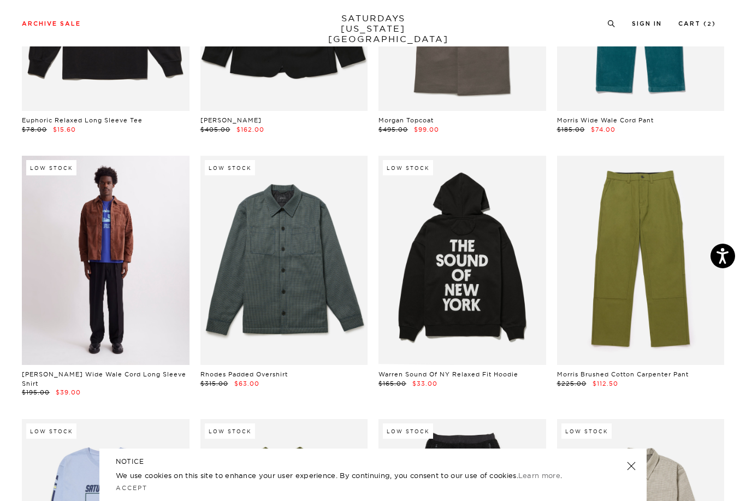
click at [84, 256] on link at bounding box center [106, 260] width 168 height 209
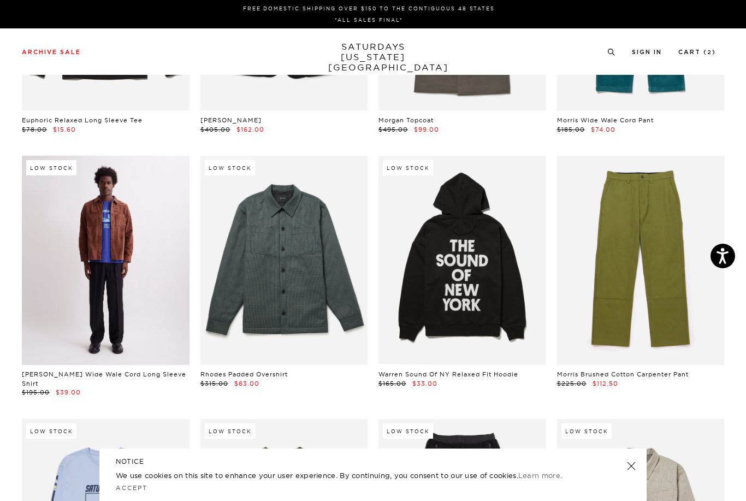
scroll to position [7672, 0]
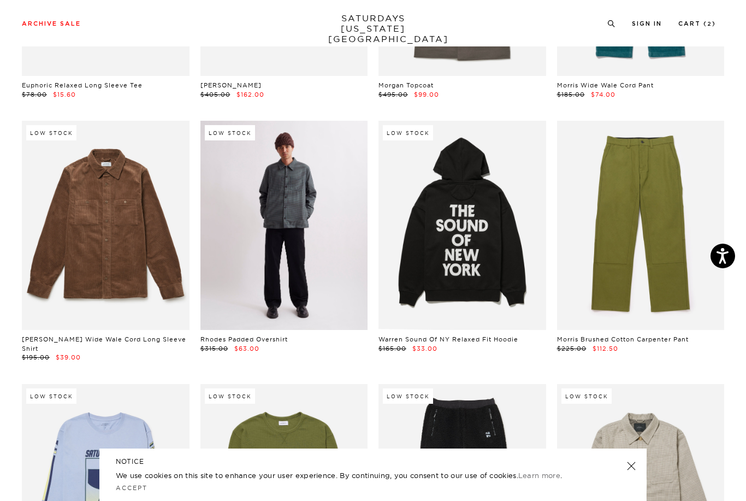
click at [281, 229] on link at bounding box center [285, 225] width 168 height 209
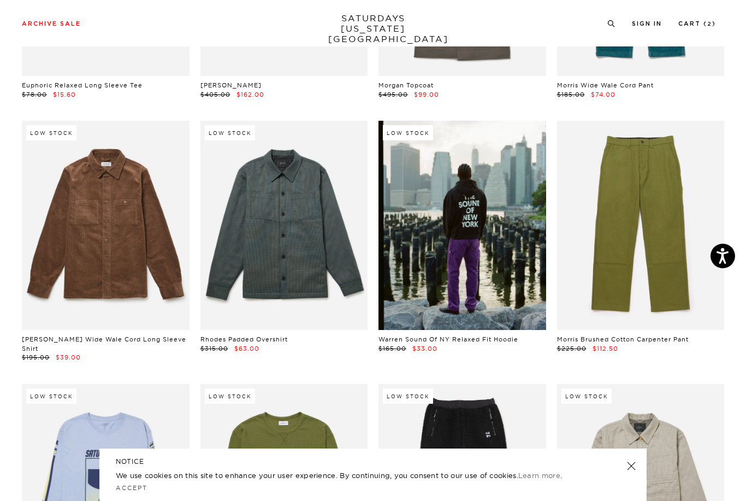
click at [464, 217] on link at bounding box center [463, 225] width 168 height 209
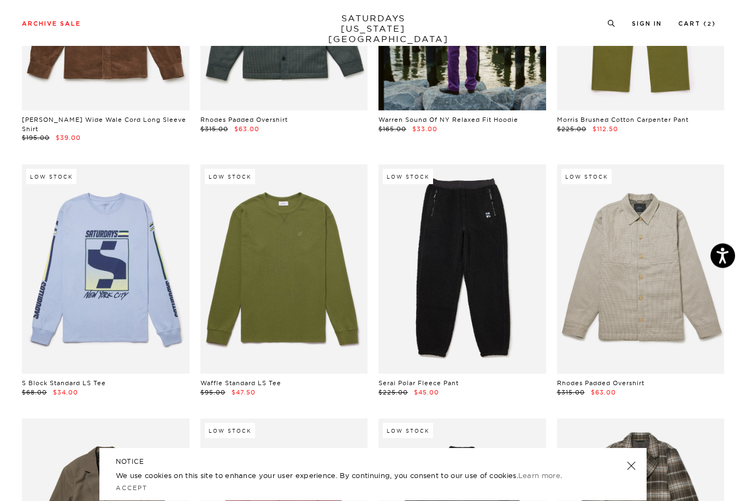
scroll to position [7892, 0]
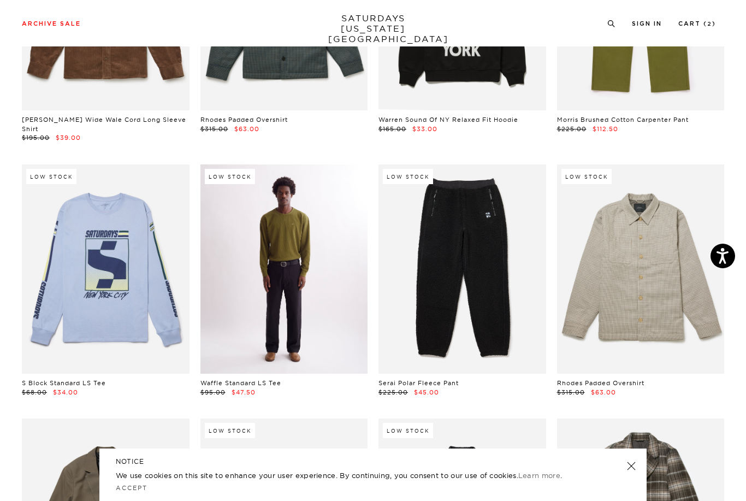
click at [276, 246] on link at bounding box center [285, 268] width 168 height 209
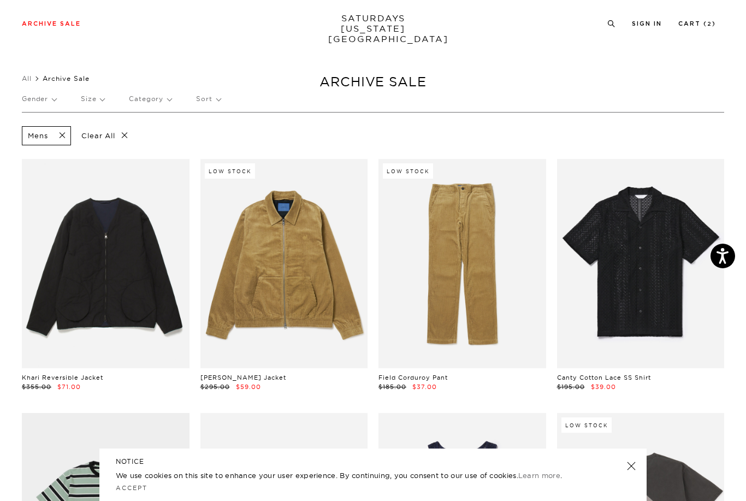
scroll to position [7927, 0]
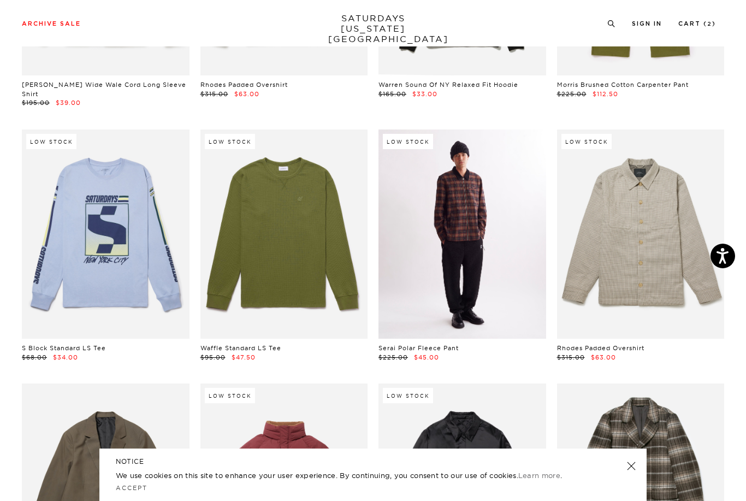
click at [431, 222] on link at bounding box center [463, 234] width 168 height 209
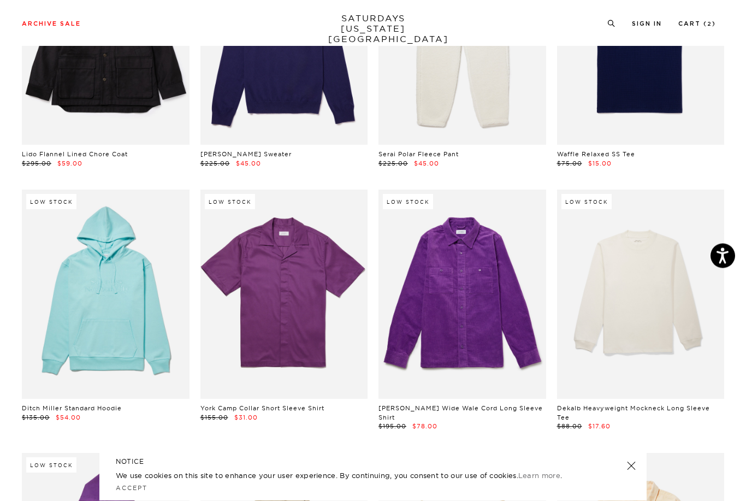
scroll to position [8631, 0]
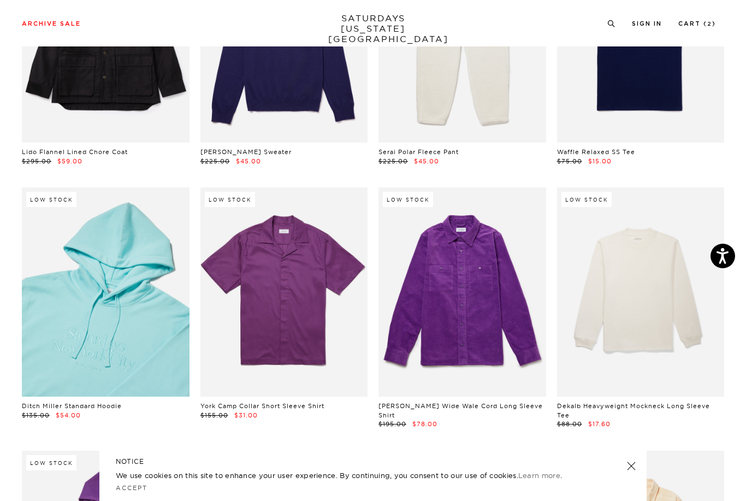
click at [89, 274] on link at bounding box center [106, 291] width 168 height 209
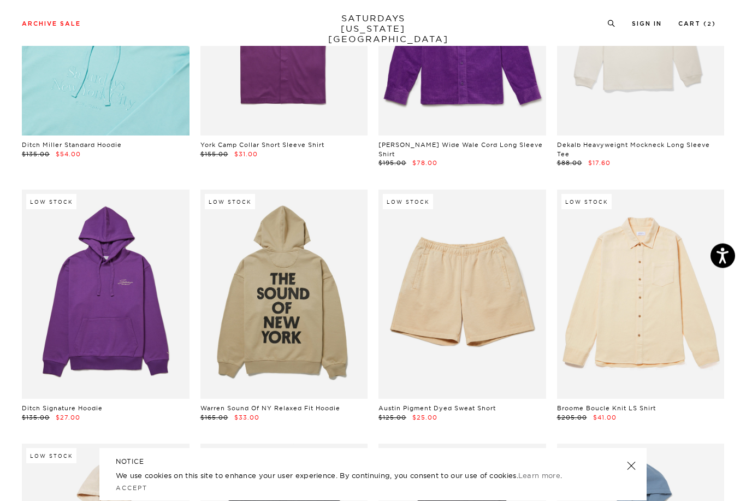
scroll to position [8892, 0]
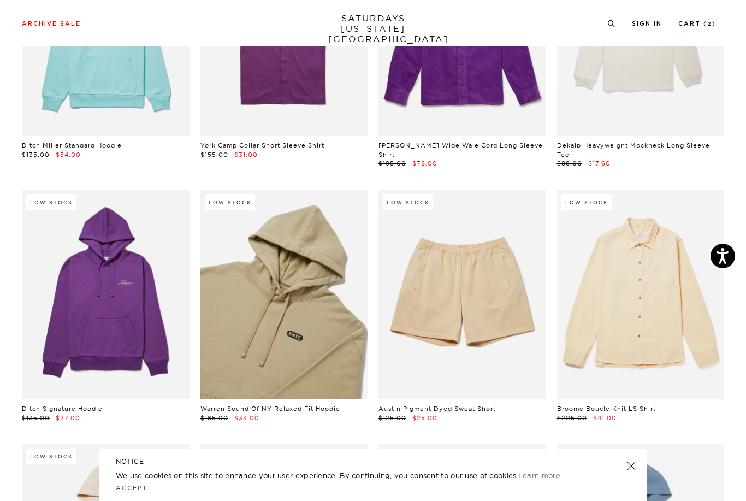
click at [258, 265] on link at bounding box center [285, 294] width 168 height 209
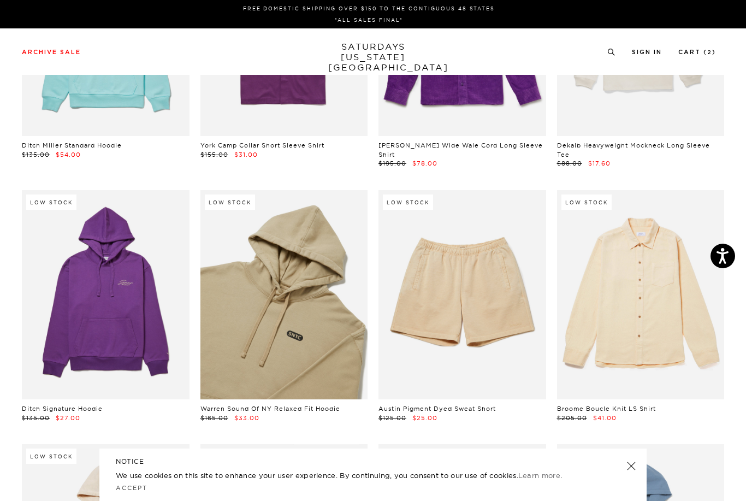
scroll to position [8927, 0]
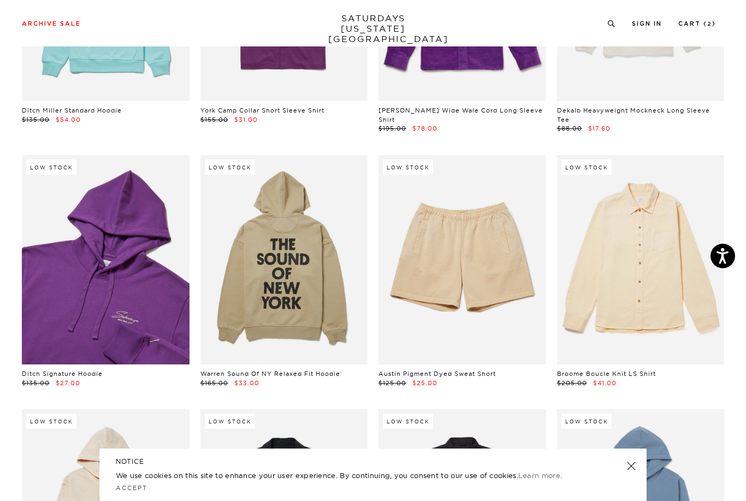
click at [75, 211] on link at bounding box center [106, 259] width 168 height 209
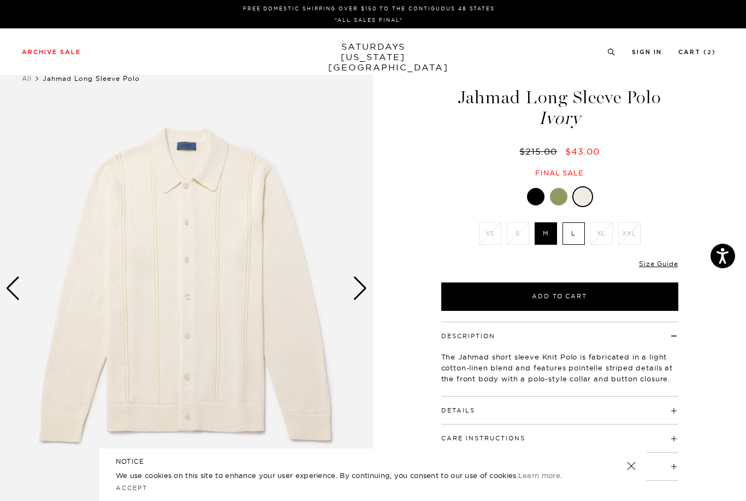
click at [356, 288] on div "Next slide" at bounding box center [360, 289] width 15 height 24
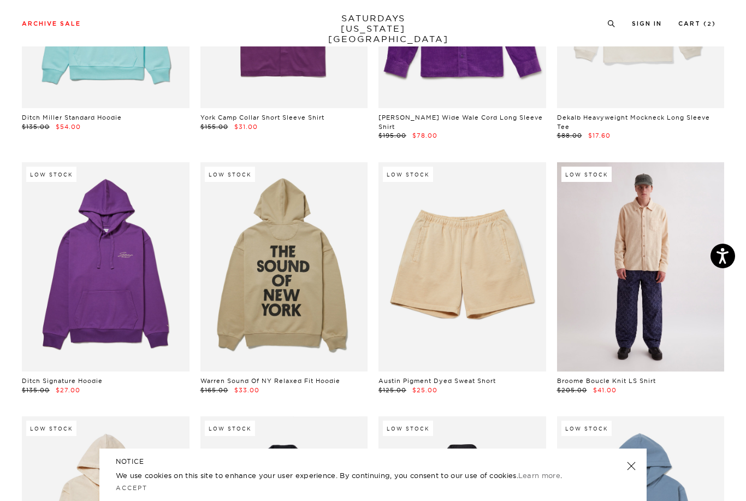
click at [627, 253] on link at bounding box center [641, 266] width 168 height 209
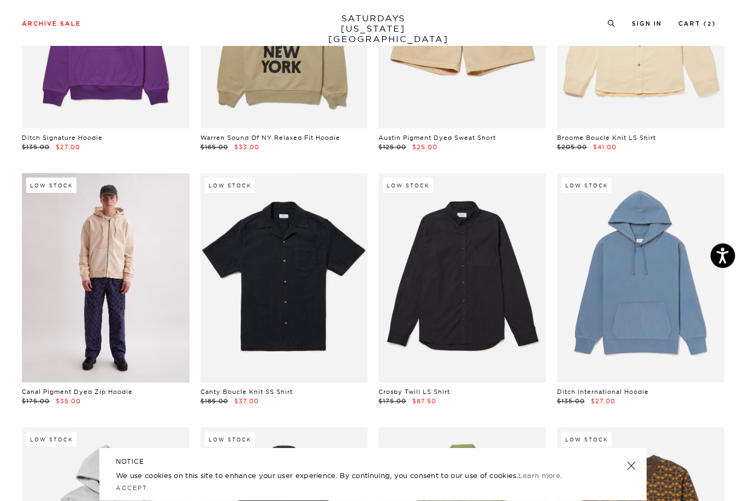
scroll to position [9163, 0]
click at [75, 254] on link at bounding box center [106, 277] width 168 height 209
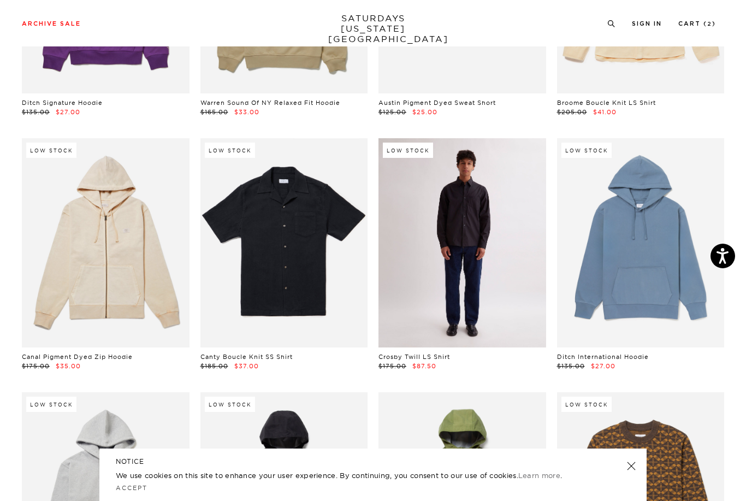
click at [448, 218] on link at bounding box center [463, 242] width 168 height 209
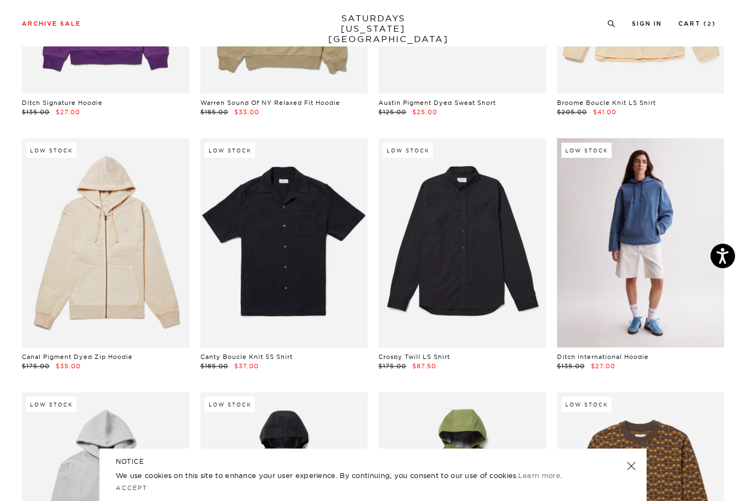
click at [631, 230] on link at bounding box center [641, 242] width 168 height 209
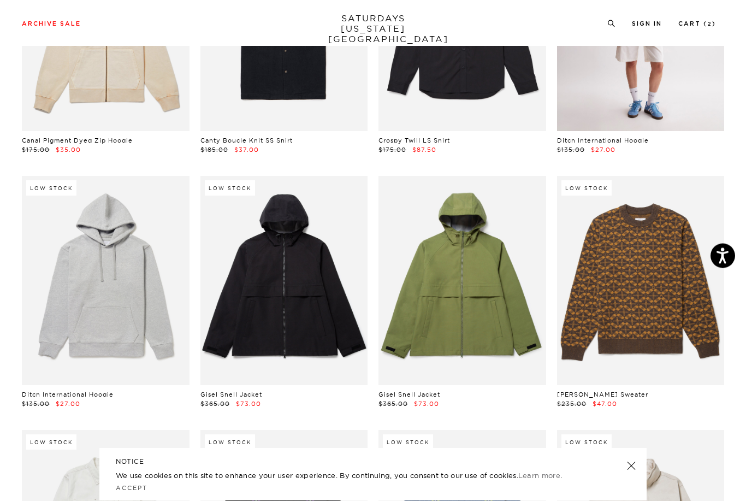
scroll to position [9414, 0]
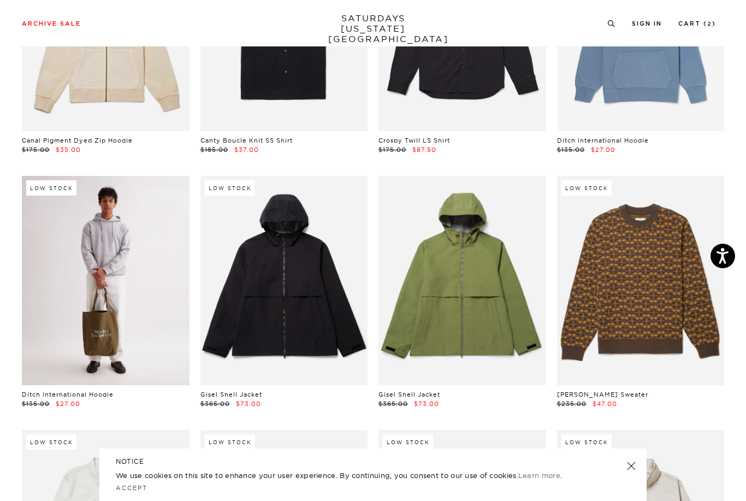
click at [87, 236] on link at bounding box center [106, 280] width 168 height 209
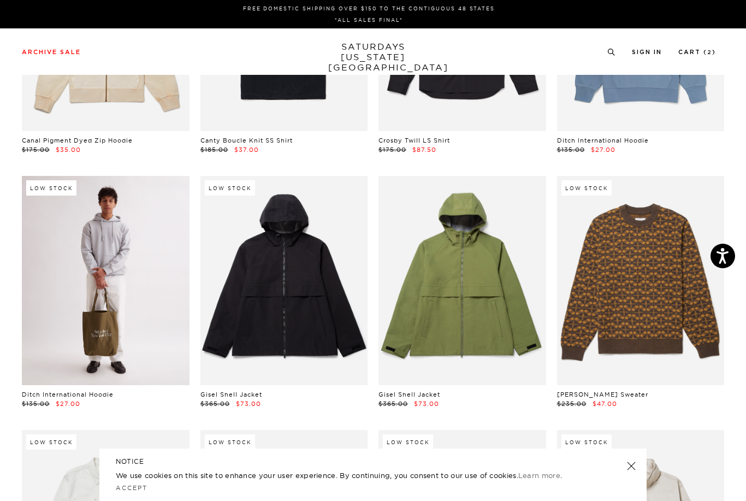
scroll to position [9449, 0]
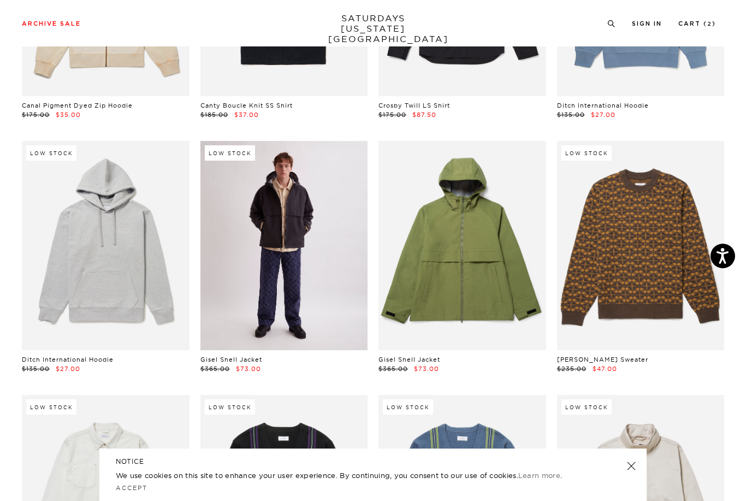
click at [277, 217] on link at bounding box center [285, 245] width 168 height 209
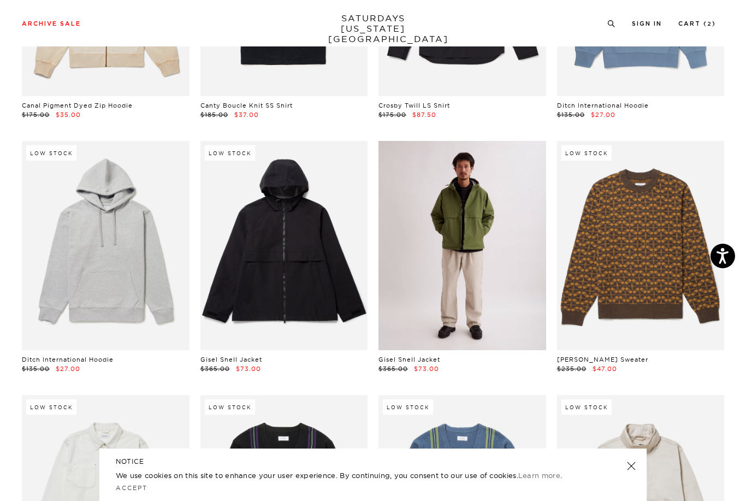
click at [447, 195] on link at bounding box center [463, 245] width 168 height 209
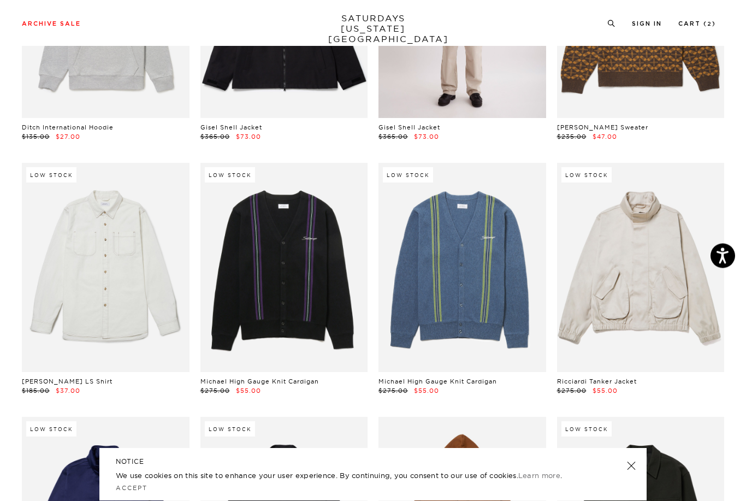
scroll to position [9682, 0]
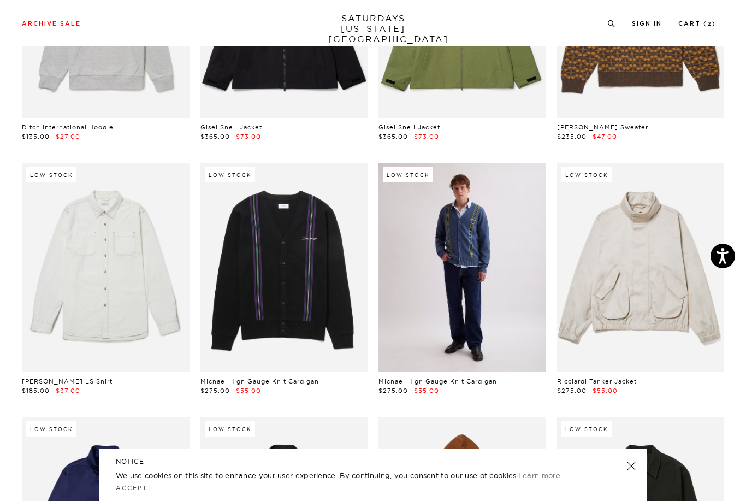
click at [451, 243] on link at bounding box center [463, 267] width 168 height 209
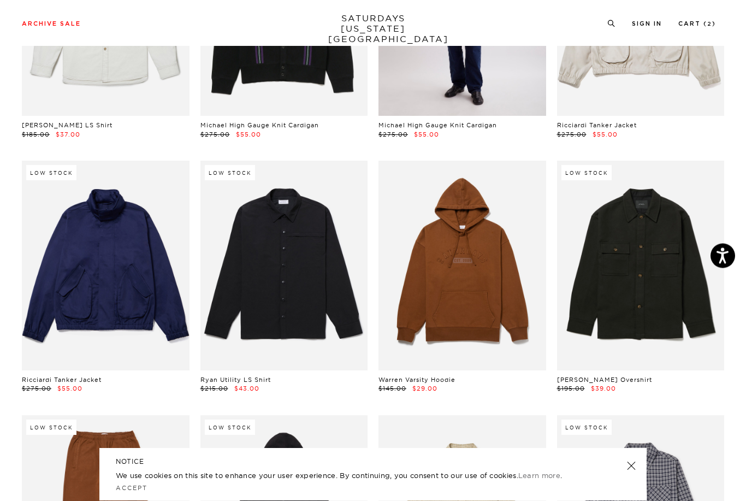
scroll to position [9938, 0]
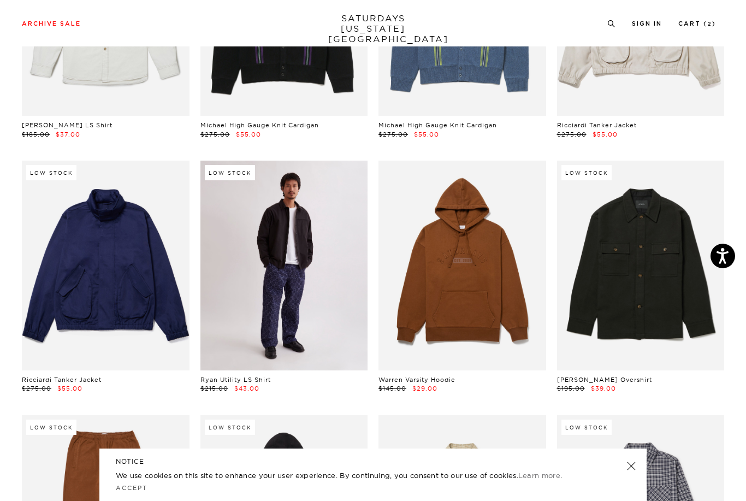
click at [260, 230] on link at bounding box center [285, 265] width 168 height 209
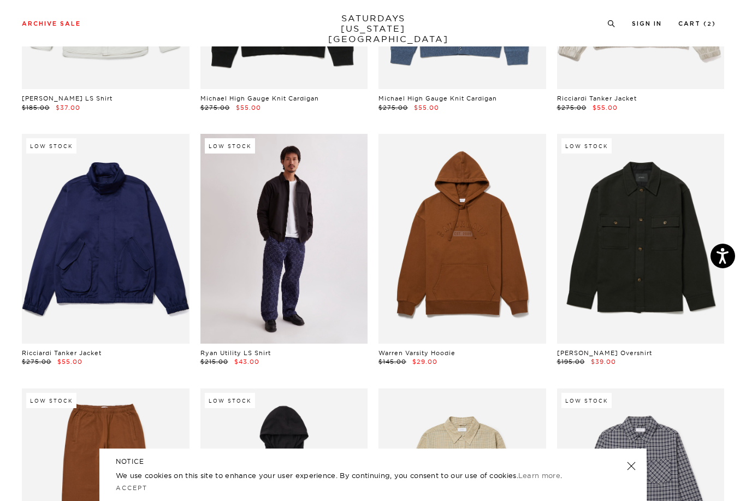
scroll to position [9963, 0]
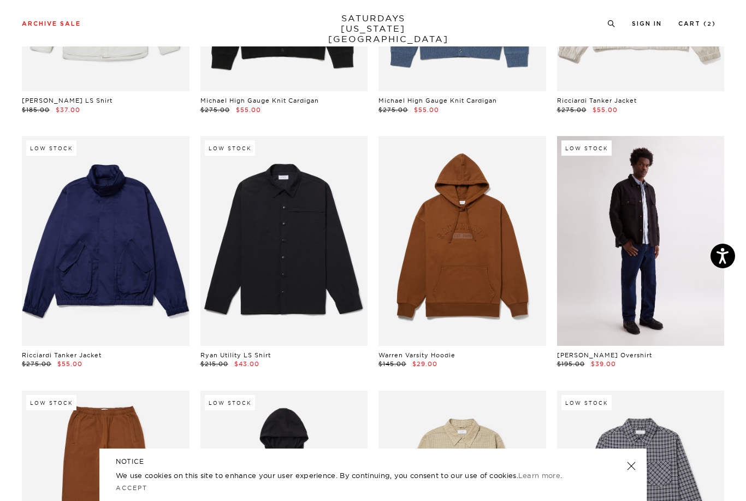
click at [628, 222] on link at bounding box center [641, 240] width 168 height 209
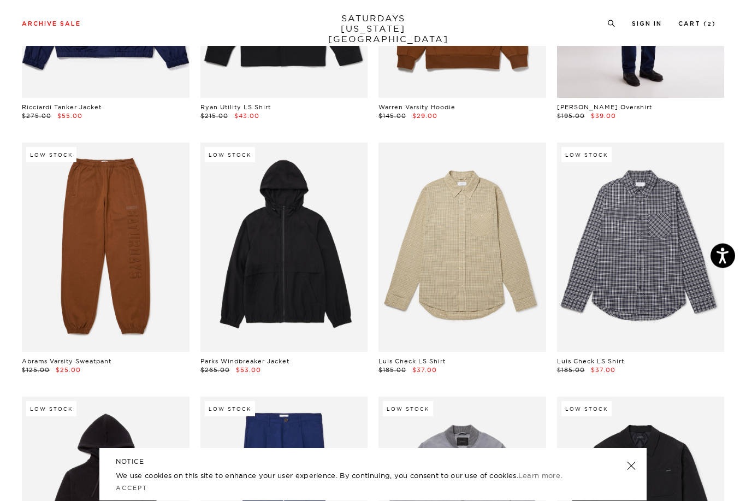
scroll to position [10211, 0]
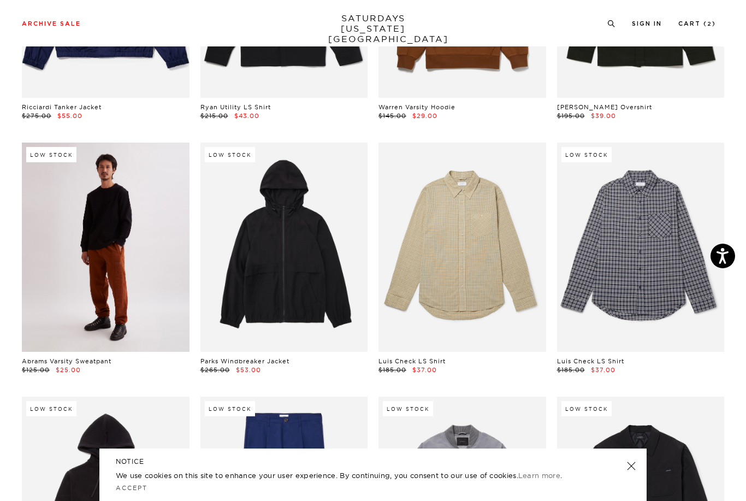
click at [77, 199] on link at bounding box center [106, 247] width 168 height 209
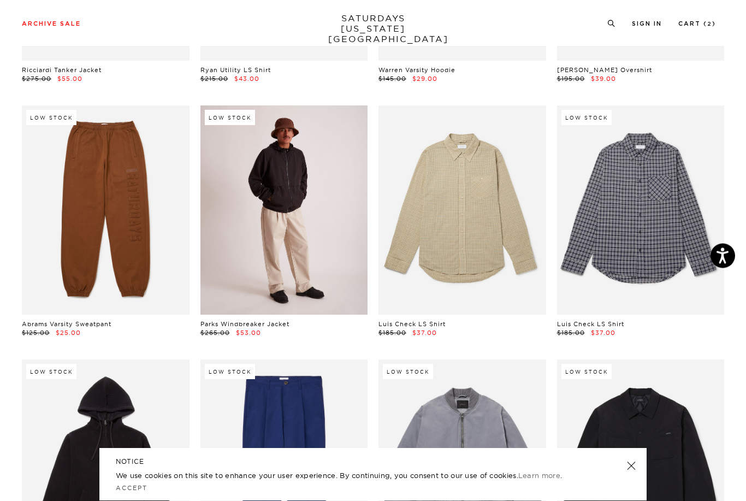
scroll to position [10248, 0]
click at [276, 183] on link at bounding box center [285, 209] width 168 height 209
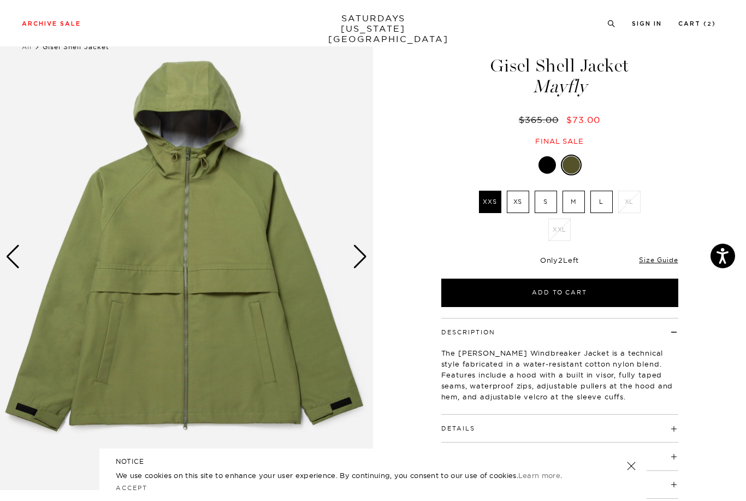
scroll to position [31, 0]
click at [359, 258] on div "Next slide" at bounding box center [360, 257] width 15 height 24
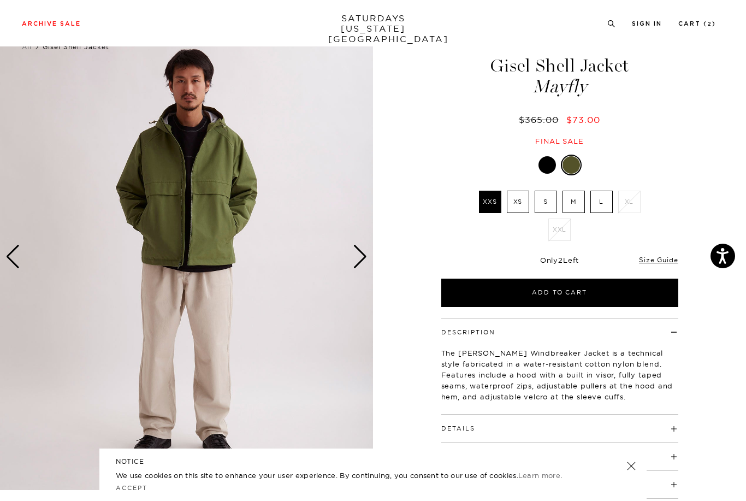
click at [349, 320] on img at bounding box center [186, 256] width 373 height 467
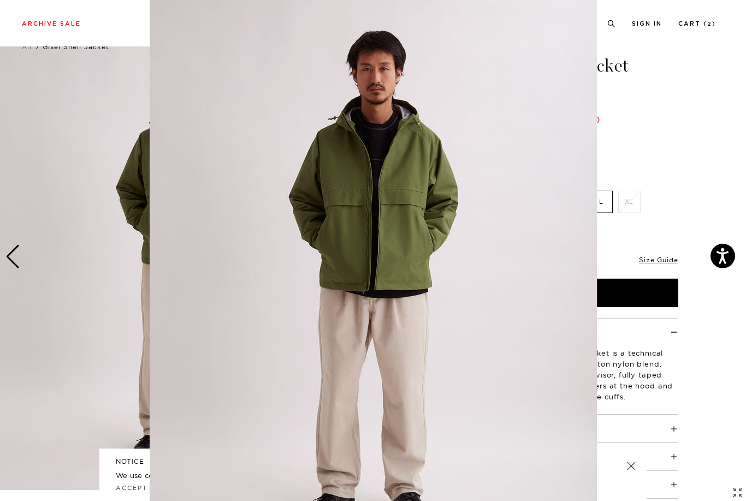
scroll to position [29, 0]
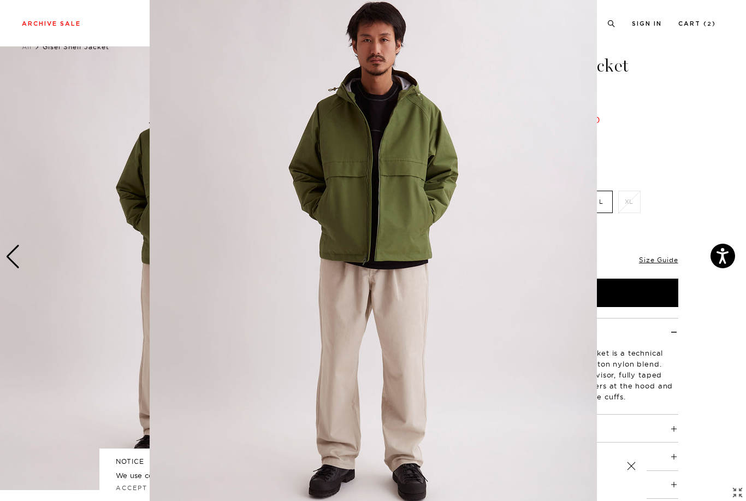
click at [356, 251] on img at bounding box center [374, 251] width 448 height 560
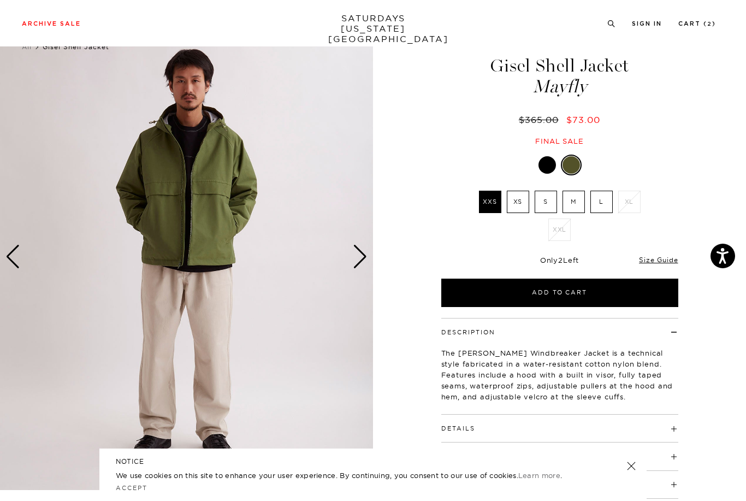
click at [359, 263] on div "Next slide" at bounding box center [360, 257] width 15 height 24
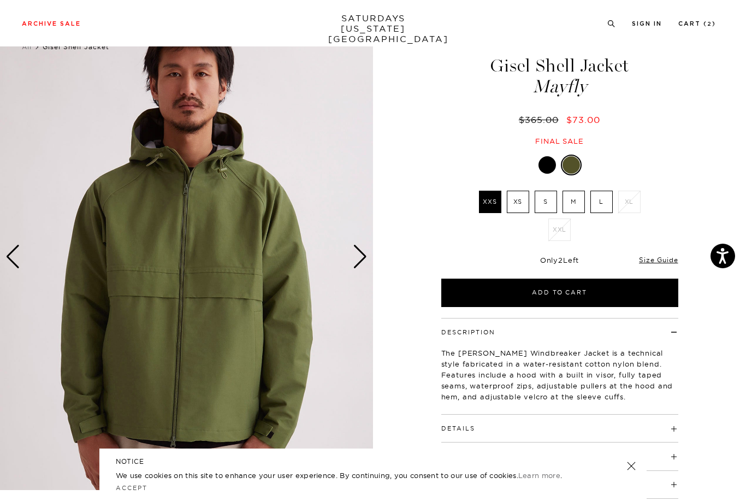
click at [351, 251] on img at bounding box center [186, 256] width 373 height 467
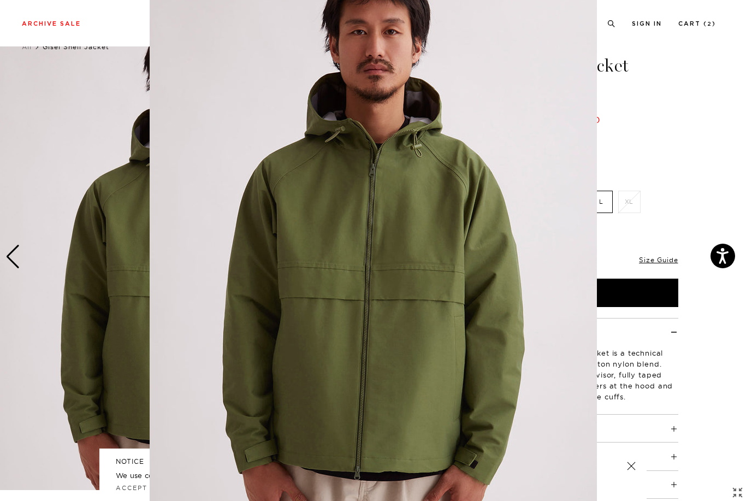
click at [360, 254] on img at bounding box center [374, 251] width 448 height 560
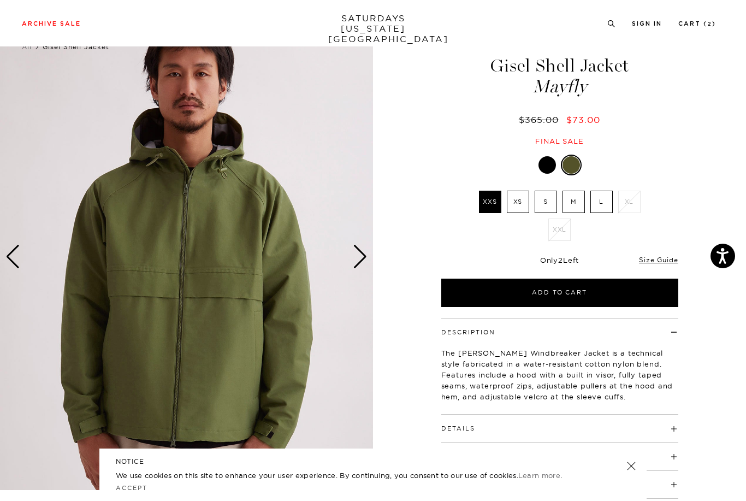
click at [363, 256] on div "Next slide" at bounding box center [360, 257] width 15 height 24
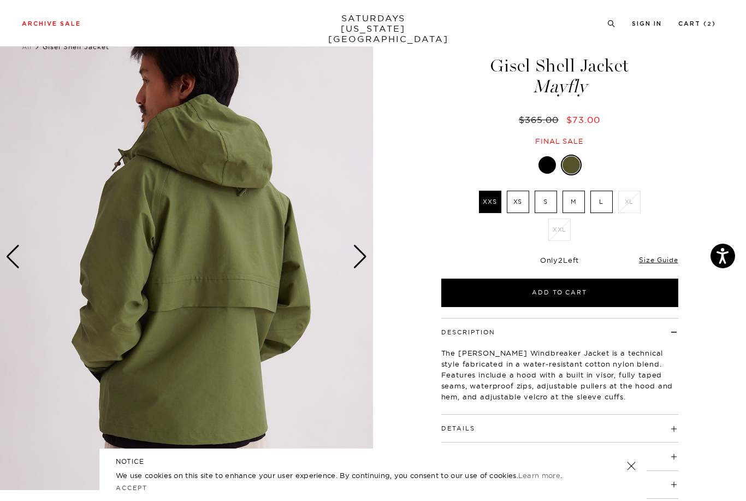
click at [363, 254] on div "Next slide" at bounding box center [360, 257] width 15 height 24
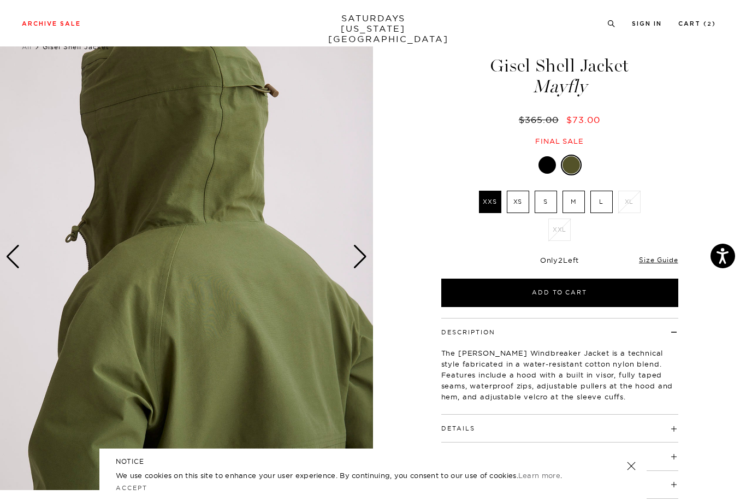
click at [355, 251] on div "Next slide" at bounding box center [360, 257] width 15 height 24
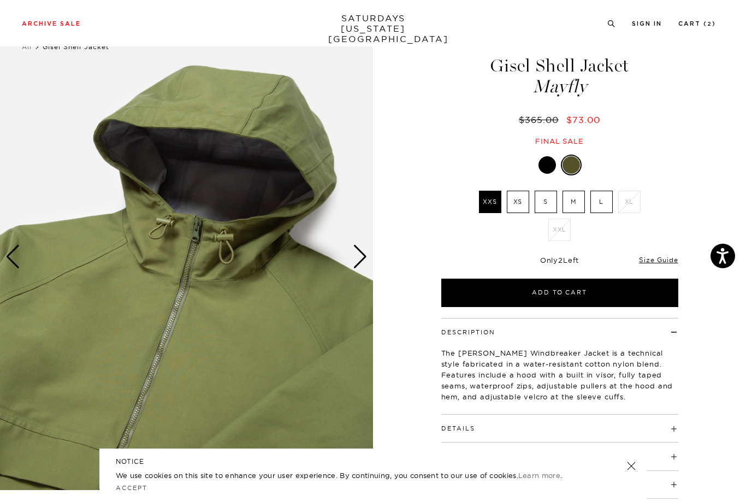
click at [353, 255] on div "Next slide" at bounding box center [360, 257] width 15 height 24
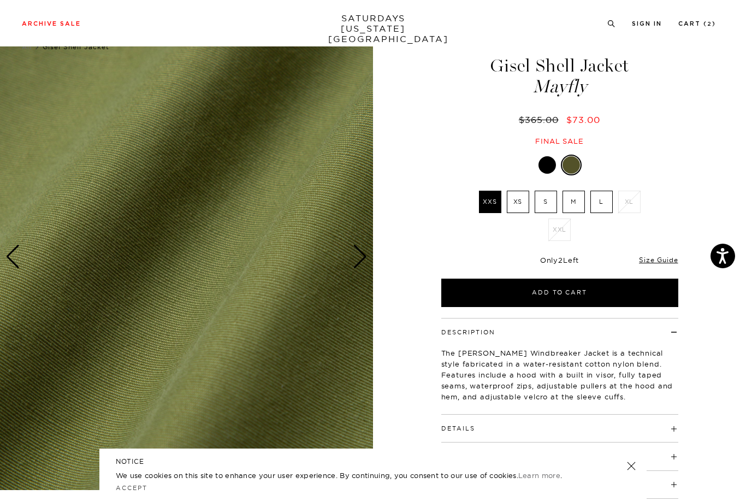
click at [349, 249] on img at bounding box center [186, 256] width 373 height 467
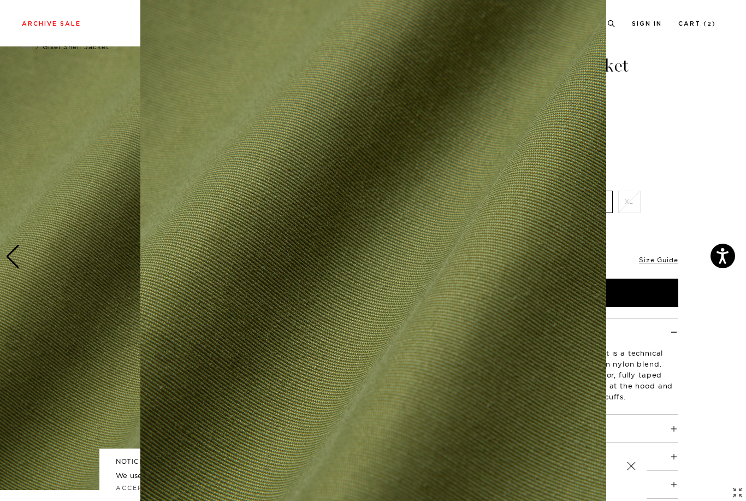
click at [355, 250] on img at bounding box center [373, 251] width 466 height 560
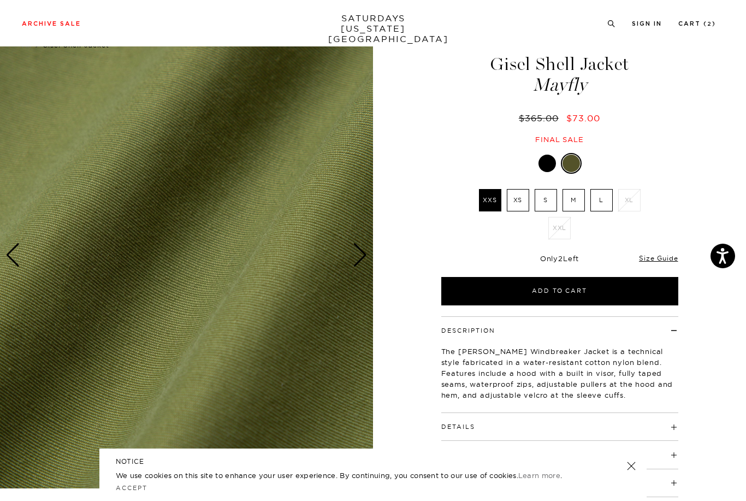
scroll to position [0, 0]
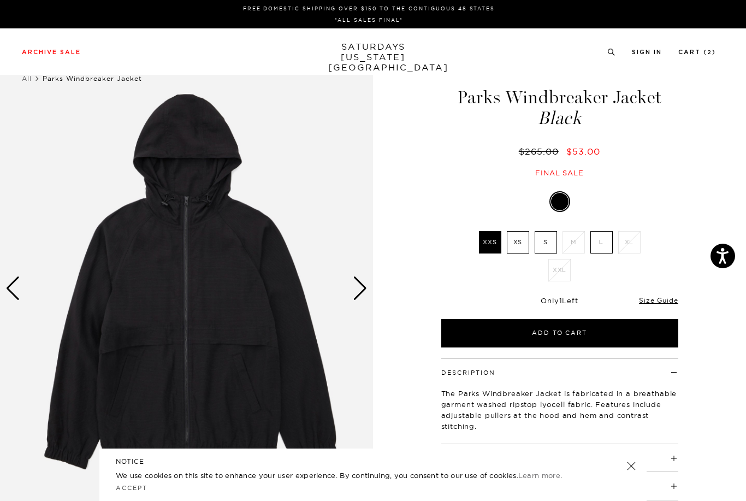
click at [360, 288] on div "Next slide" at bounding box center [360, 289] width 15 height 24
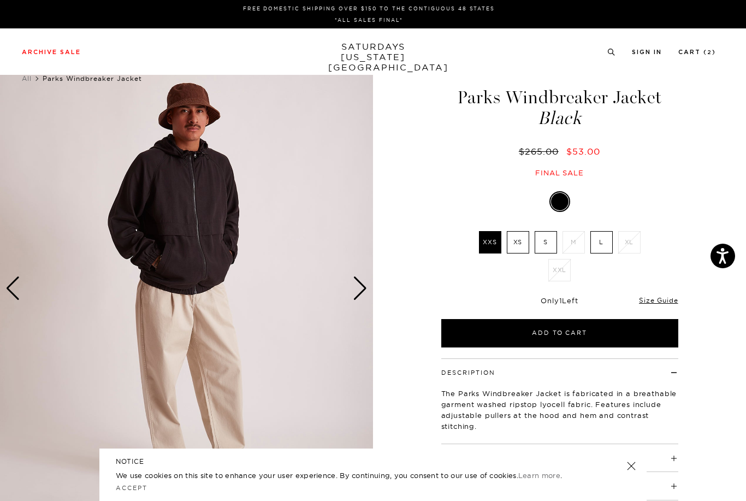
click at [353, 291] on div "Next slide" at bounding box center [360, 289] width 15 height 24
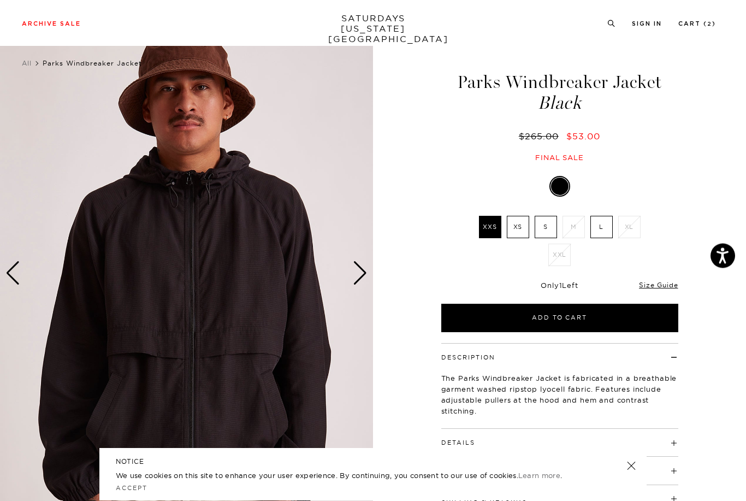
scroll to position [15, 0]
click at [350, 277] on img at bounding box center [186, 273] width 373 height 467
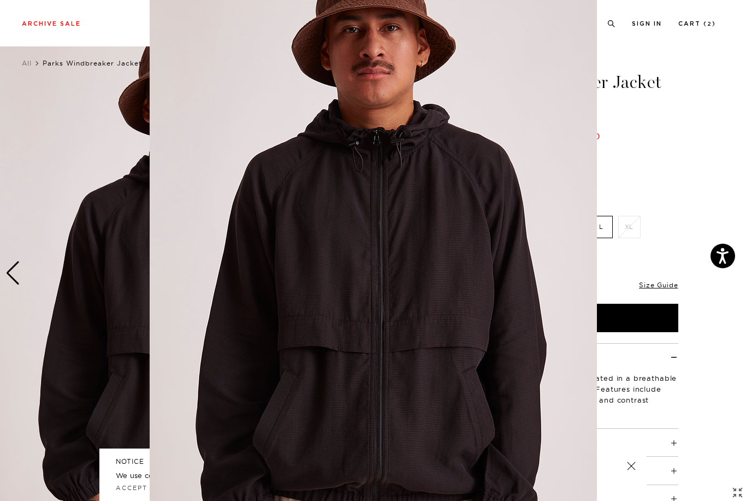
click at [355, 270] on img at bounding box center [374, 251] width 448 height 560
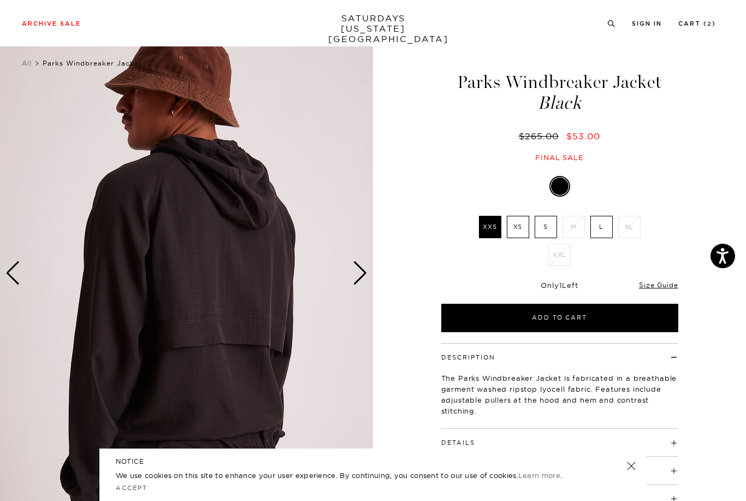
click at [356, 274] on div "Next slide" at bounding box center [360, 273] width 15 height 24
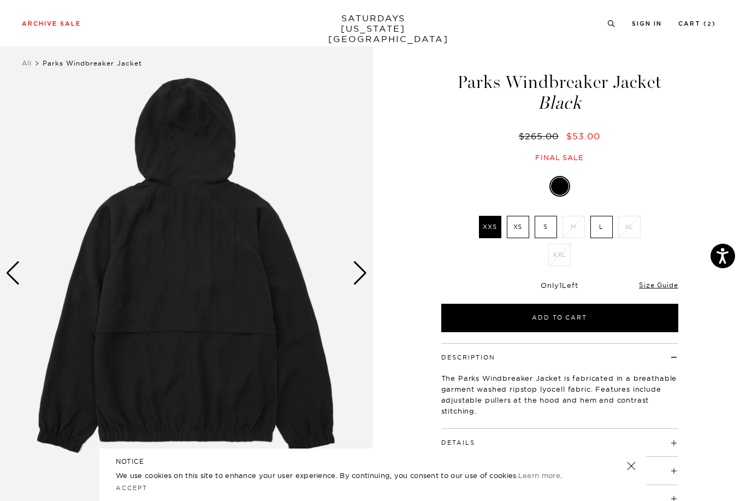
click at [358, 277] on div "Next slide" at bounding box center [360, 273] width 15 height 24
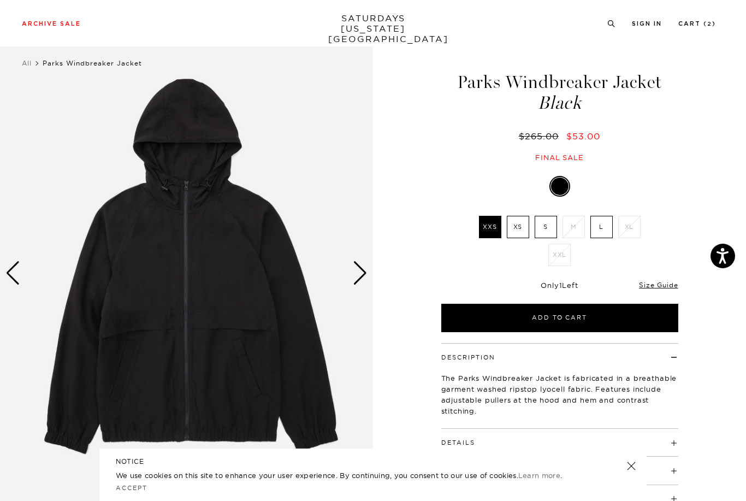
click at [355, 274] on div "Next slide" at bounding box center [360, 273] width 15 height 24
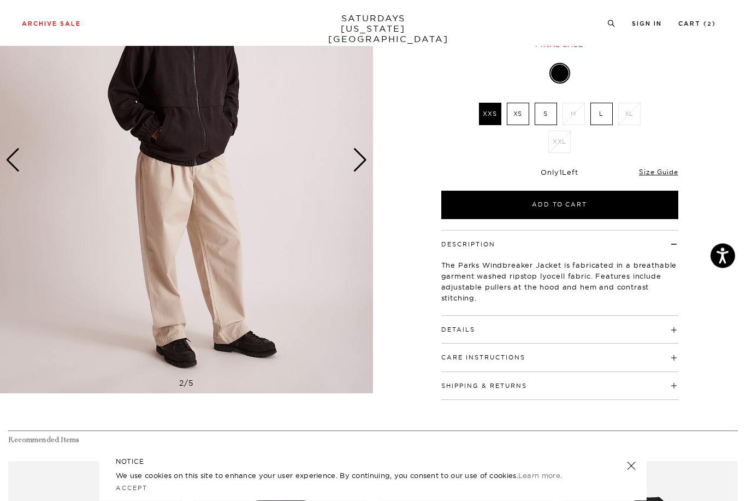
scroll to position [143, 0]
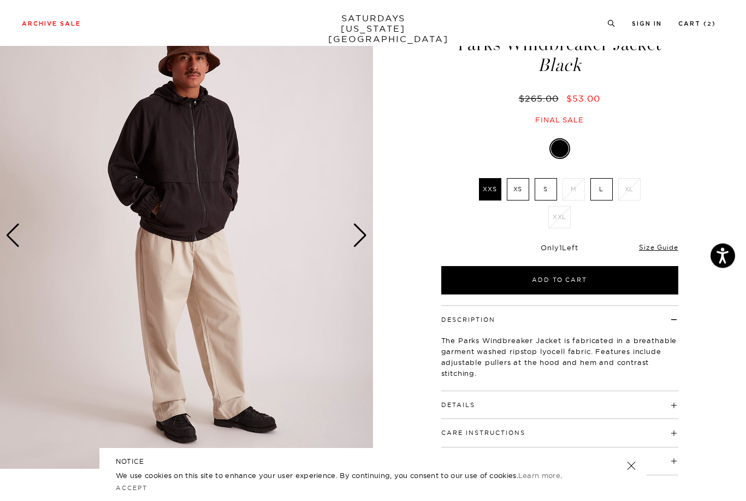
click at [475, 402] on span at bounding box center [475, 406] width 0 height 8
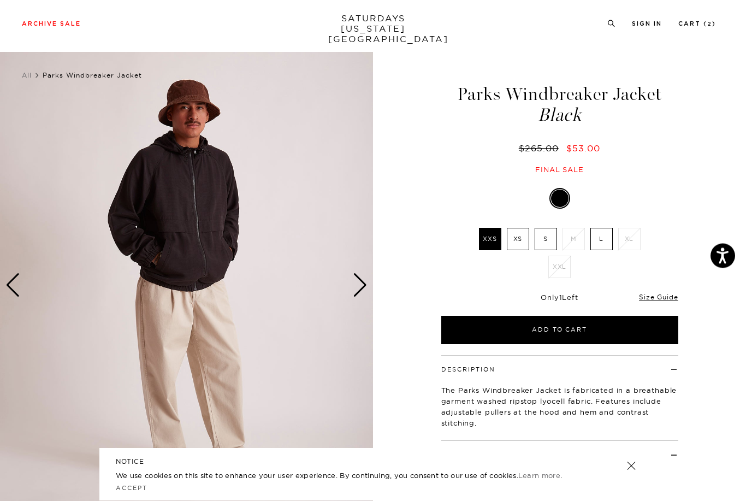
scroll to position [0, 0]
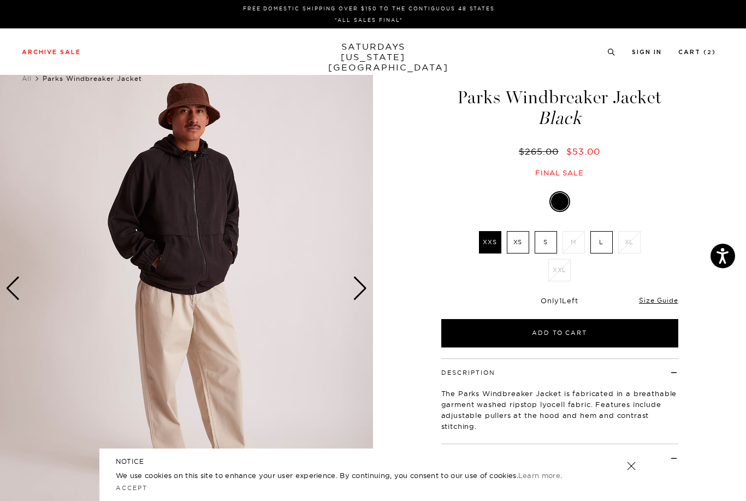
click at [604, 243] on label "L" at bounding box center [602, 242] width 22 height 22
click at [0, 0] on input "L" at bounding box center [0, 0] width 0 height 0
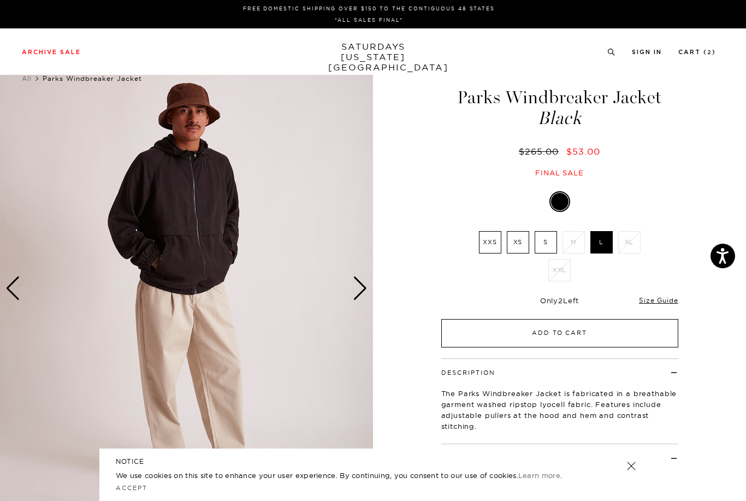
click at [523, 335] on button "Add to Cart" at bounding box center [560, 333] width 237 height 28
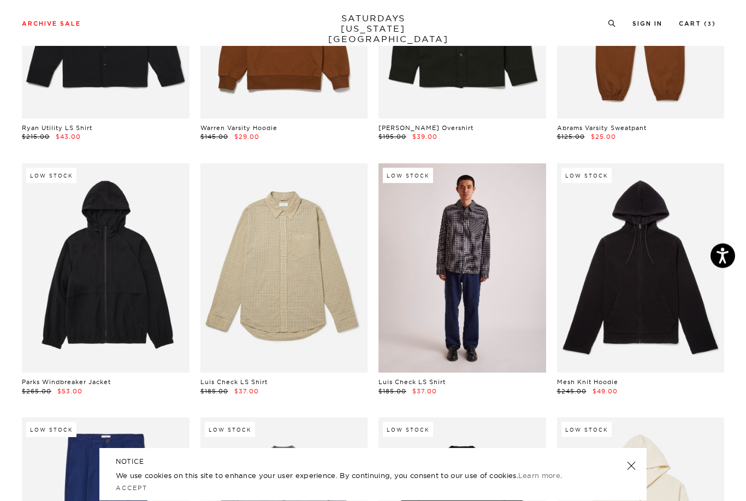
scroll to position [10652, 0]
click at [457, 237] on link at bounding box center [463, 267] width 168 height 209
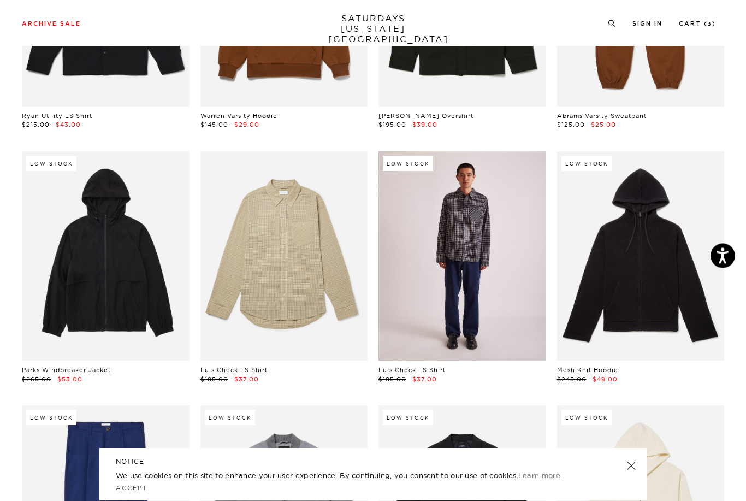
scroll to position [10664, 0]
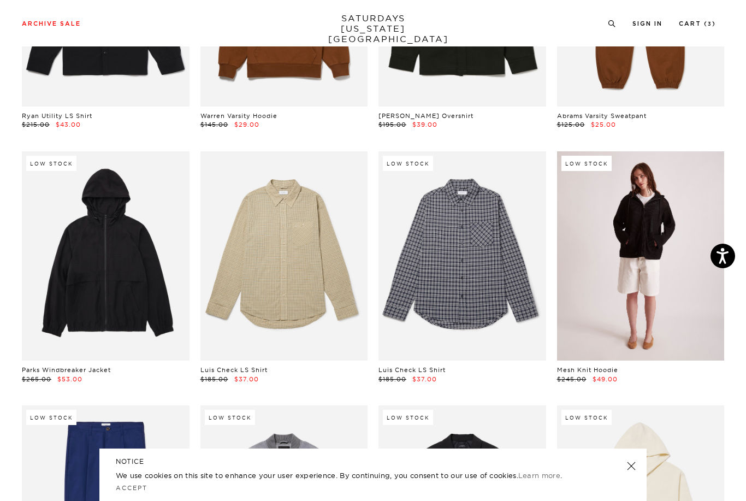
click at [624, 242] on link at bounding box center [641, 255] width 168 height 209
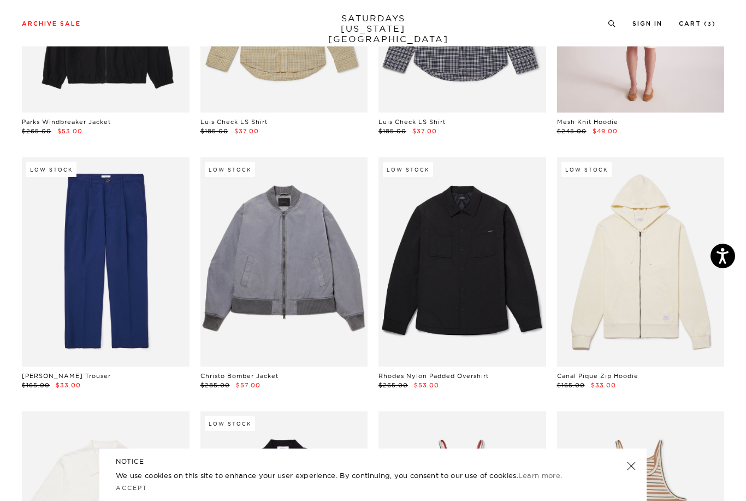
scroll to position [10922, 0]
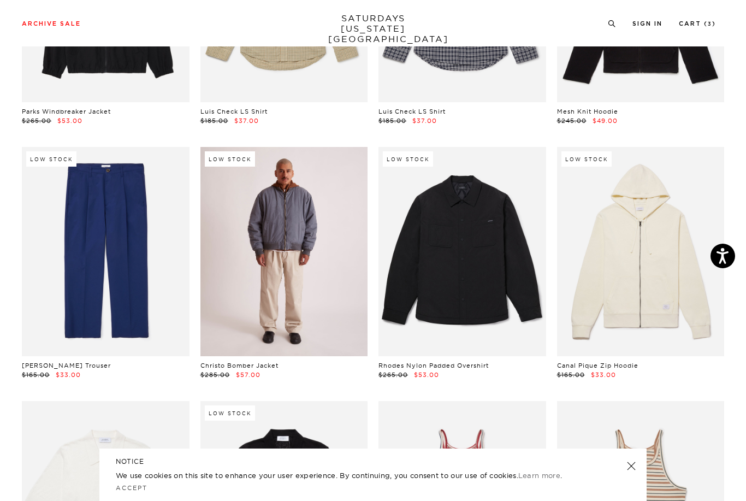
click at [279, 221] on link at bounding box center [285, 251] width 168 height 209
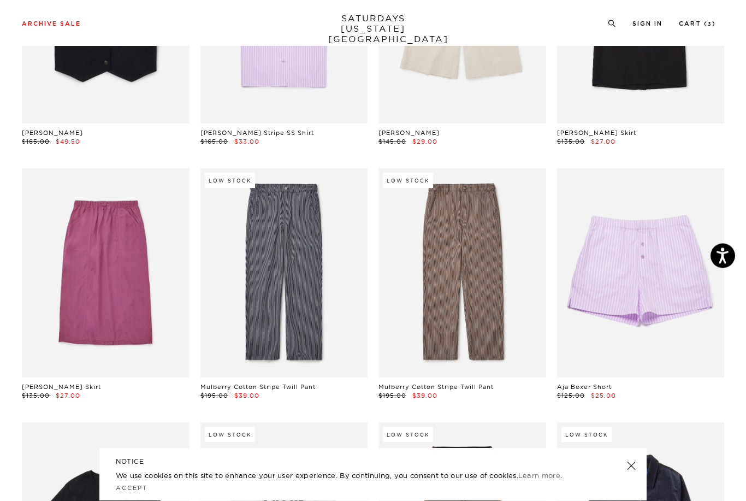
scroll to position [12172, 0]
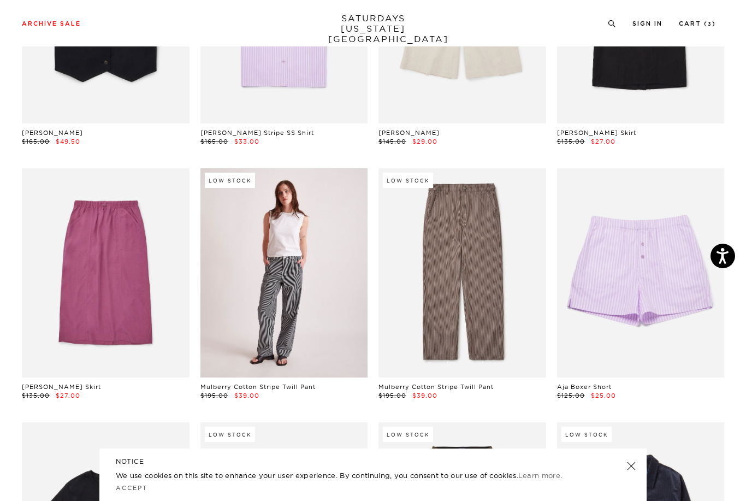
click at [260, 222] on link at bounding box center [285, 272] width 168 height 209
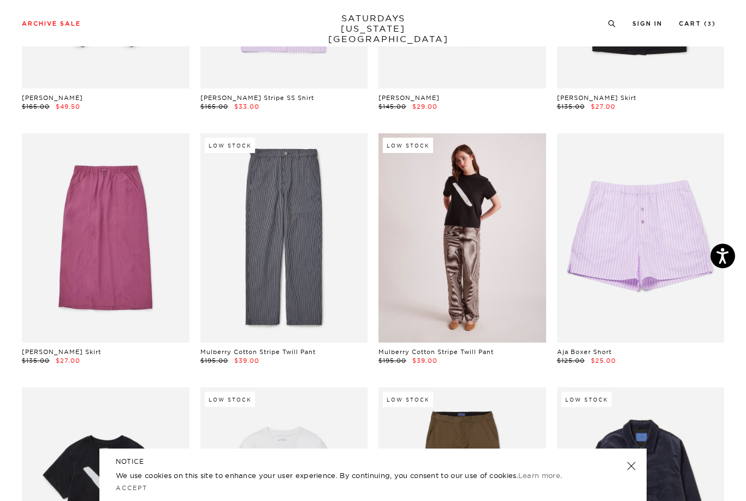
click at [442, 196] on link at bounding box center [463, 237] width 168 height 209
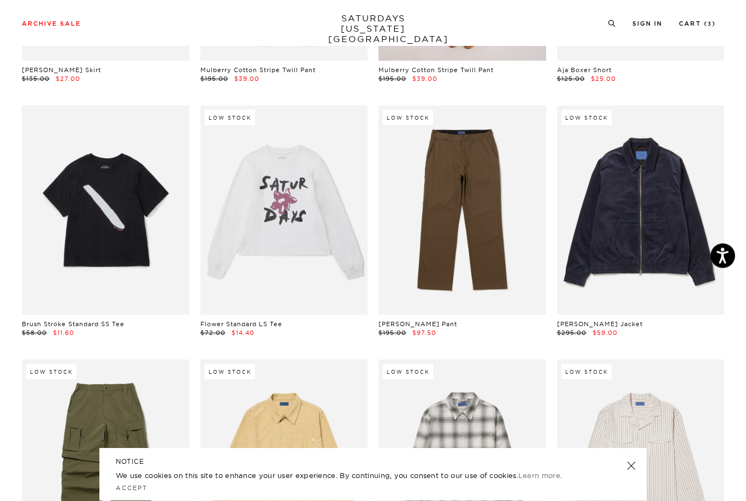
scroll to position [12489, 0]
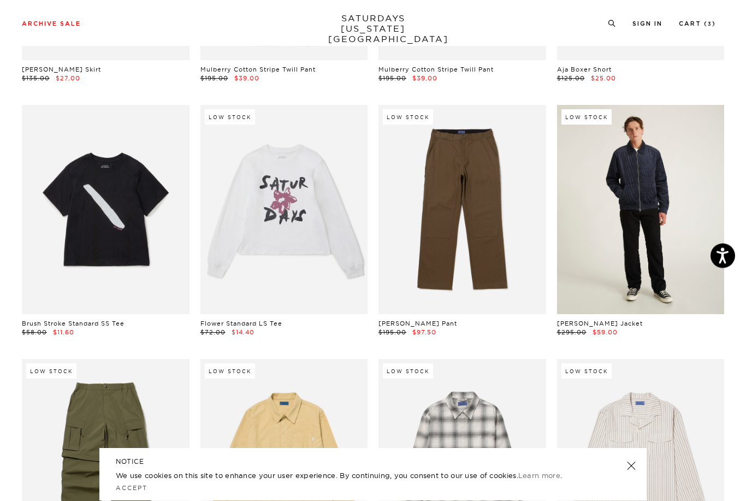
click at [624, 169] on link at bounding box center [641, 209] width 168 height 209
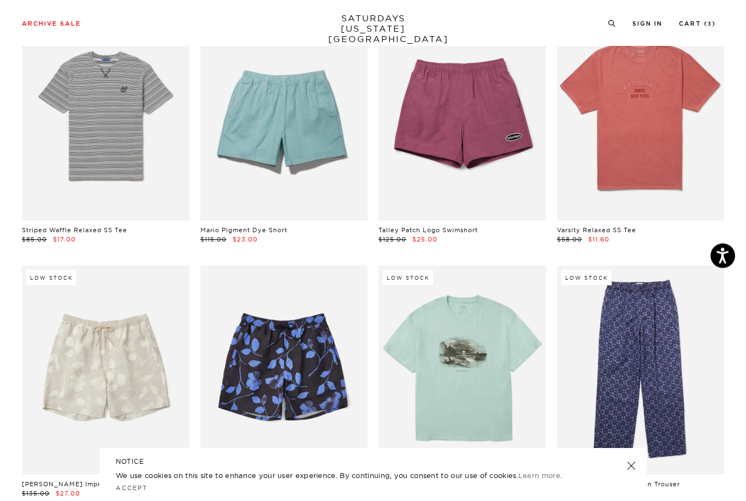
scroll to position [0, 0]
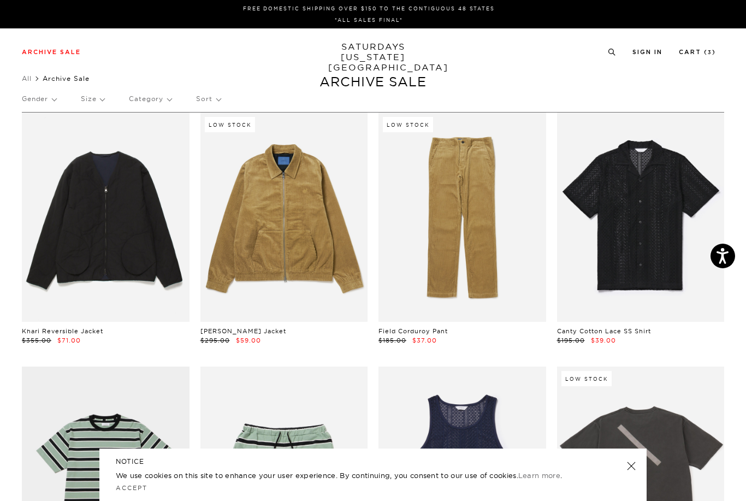
click at [39, 96] on p "Gender" at bounding box center [39, 98] width 34 height 25
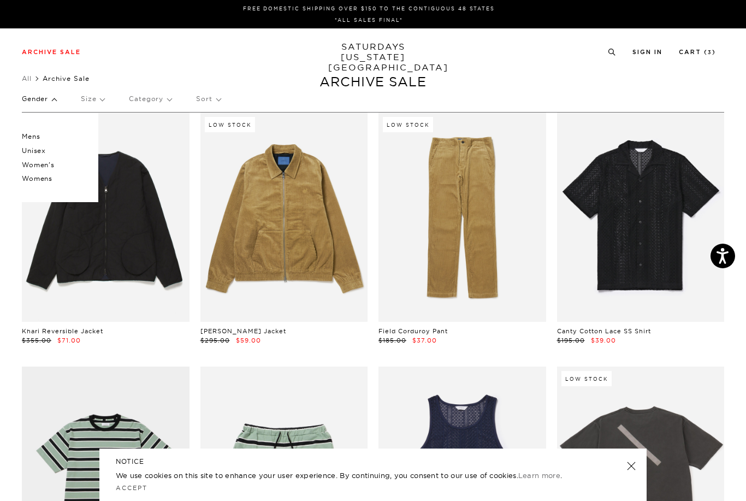
click at [31, 136] on p "Mens" at bounding box center [55, 137] width 66 height 14
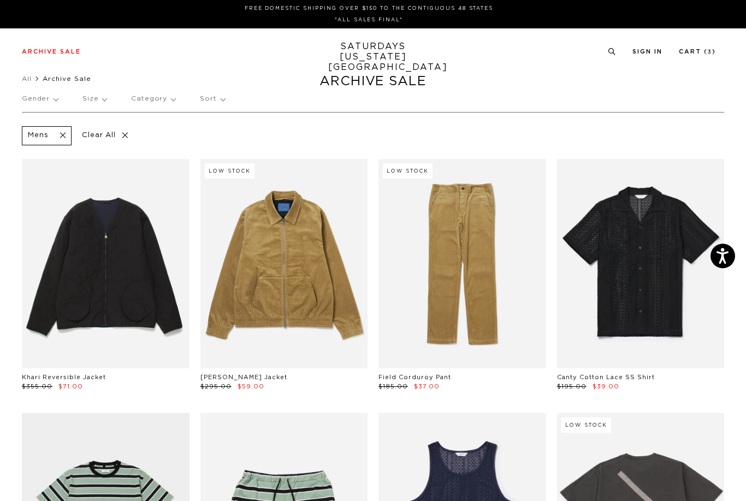
click at [93, 103] on p "Size" at bounding box center [95, 98] width 24 height 25
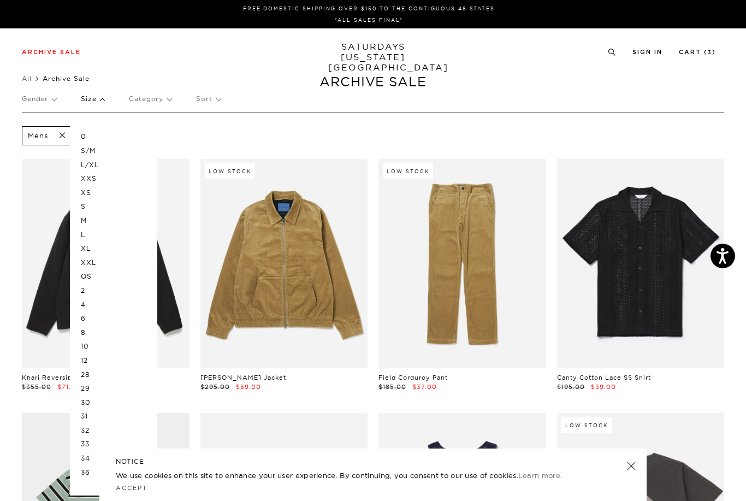
click at [87, 231] on p "L" at bounding box center [114, 235] width 66 height 14
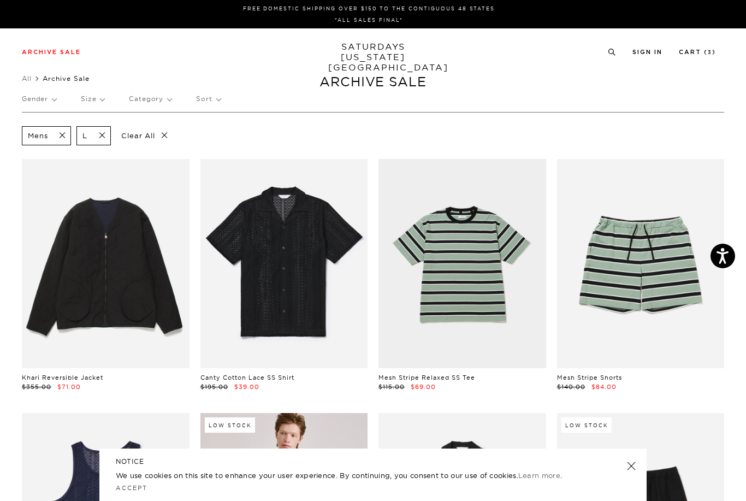
click at [36, 103] on p "Gender" at bounding box center [39, 98] width 34 height 25
click at [32, 151] on p "Unisex" at bounding box center [55, 151] width 66 height 14
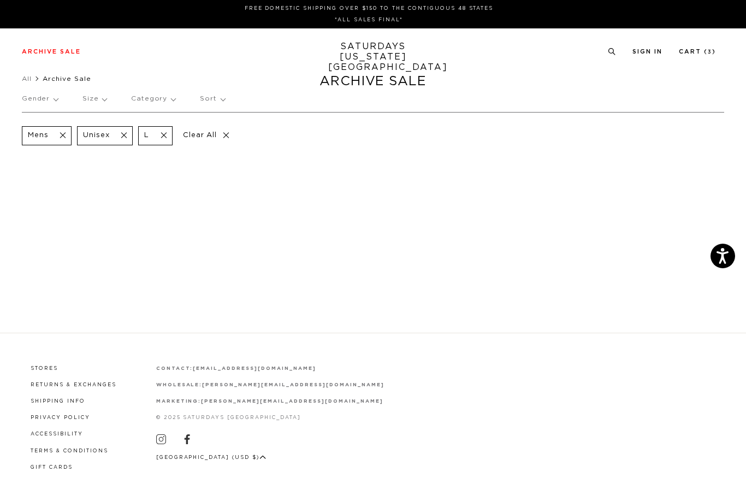
click at [95, 99] on p "Size" at bounding box center [95, 98] width 24 height 25
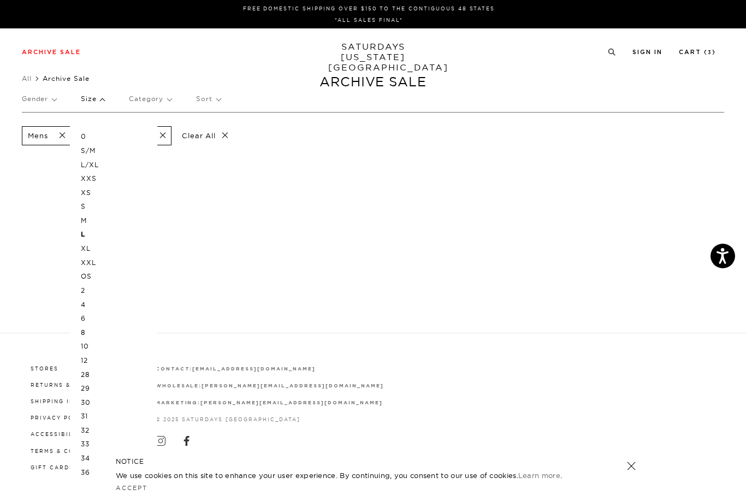
click at [90, 99] on p "Size" at bounding box center [92, 98] width 23 height 25
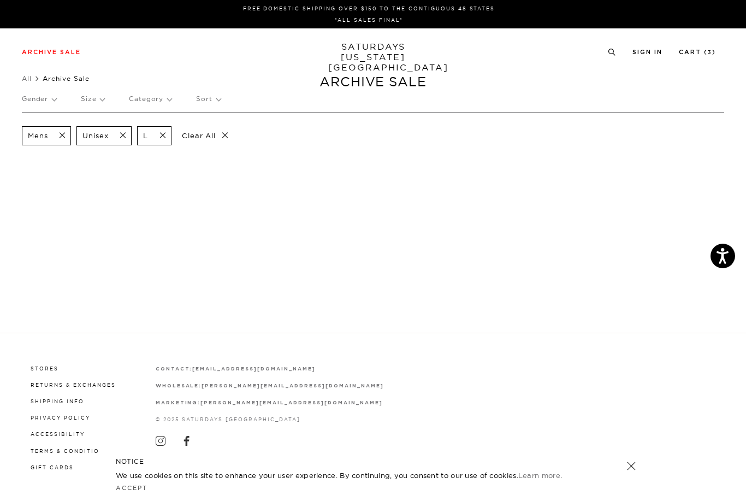
click at [166, 134] on span at bounding box center [159, 136] width 23 height 10
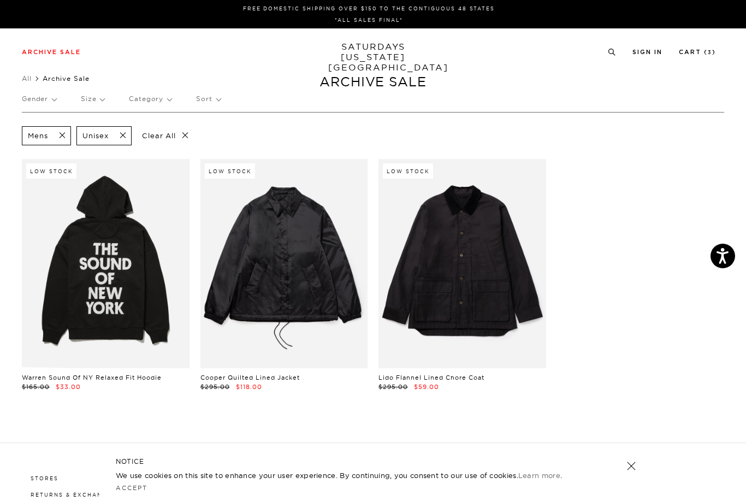
click at [95, 101] on p "Size" at bounding box center [92, 98] width 23 height 25
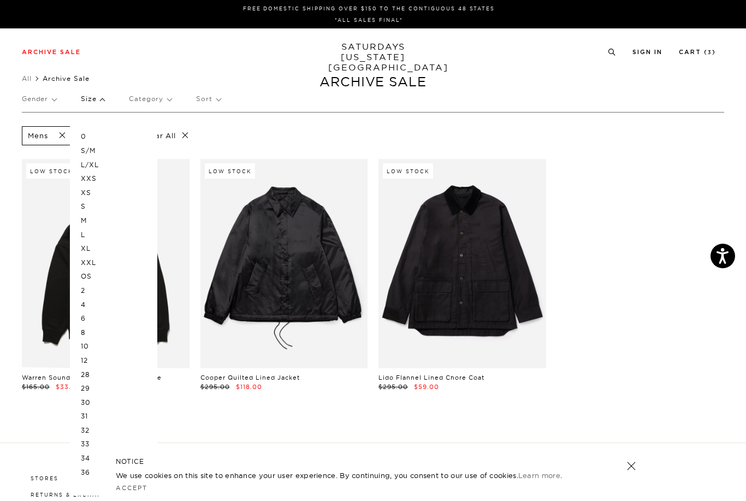
click at [89, 168] on p "L/XL" at bounding box center [114, 165] width 66 height 14
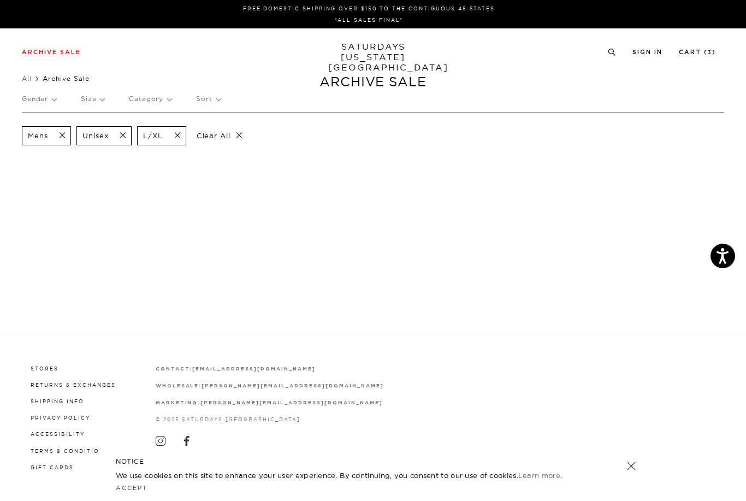
click at [96, 100] on p "Size" at bounding box center [92, 98] width 23 height 25
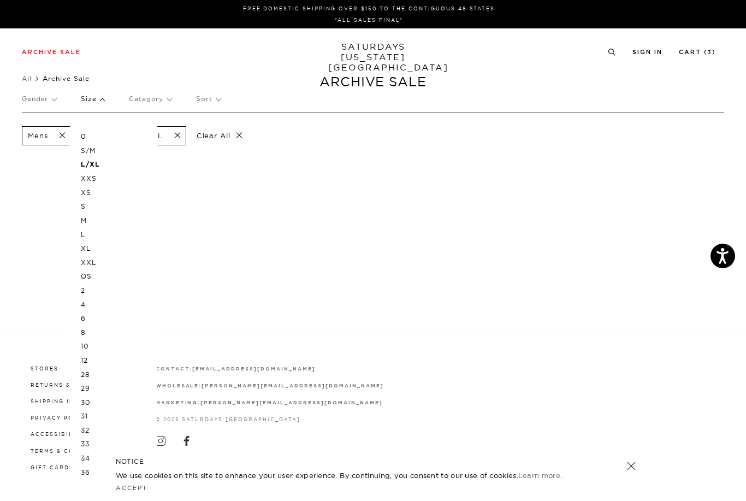
click at [89, 234] on p "L" at bounding box center [114, 235] width 66 height 14
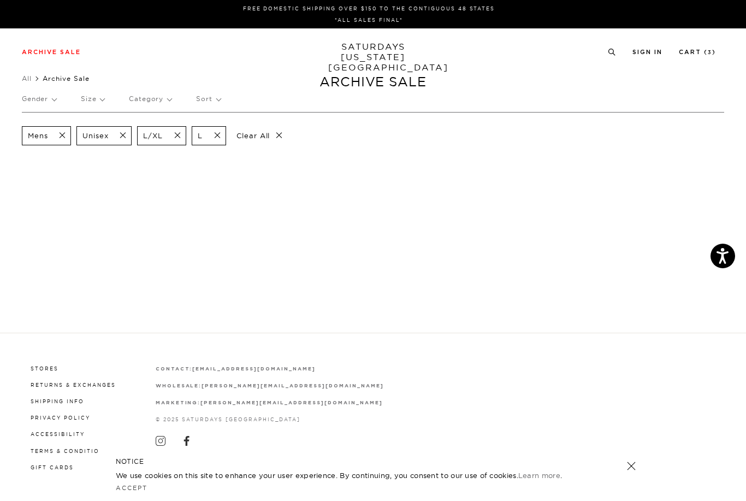
click at [120, 133] on span at bounding box center [119, 136] width 23 height 10
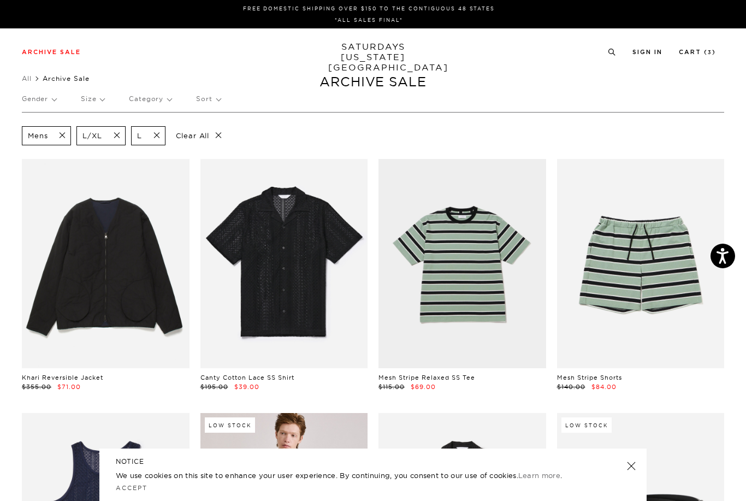
click at [117, 133] on span at bounding box center [113, 136] width 23 height 10
click at [713, 54] on link "Cart ( 3 )" at bounding box center [697, 52] width 37 height 6
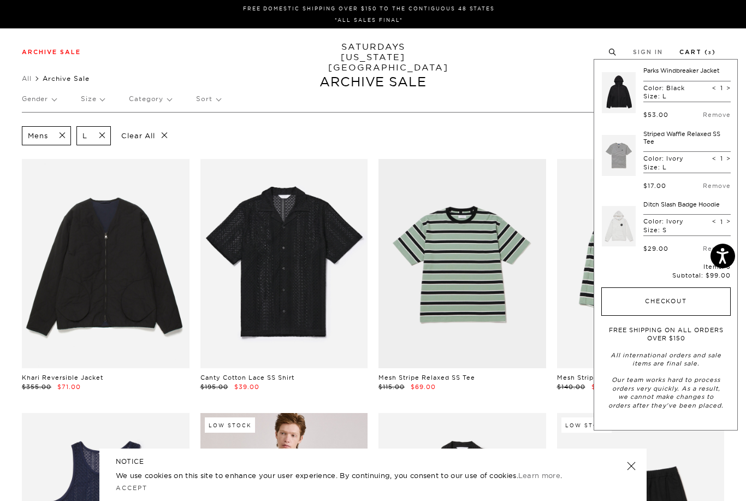
click at [653, 300] on button "Checkout" at bounding box center [667, 301] width 130 height 28
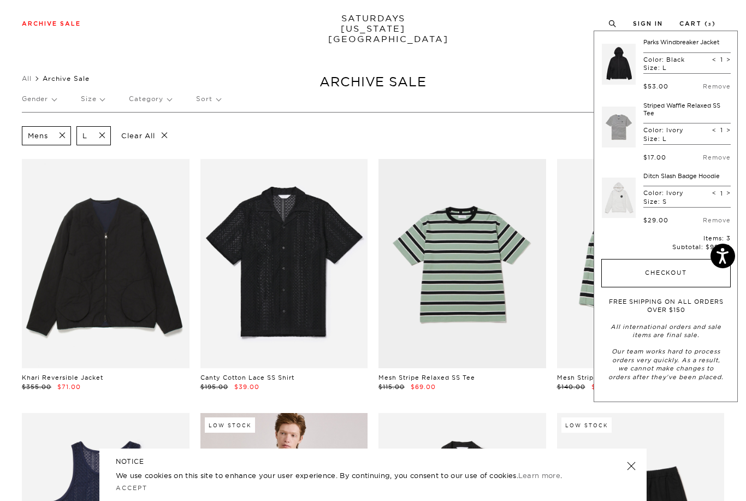
scroll to position [58, 0]
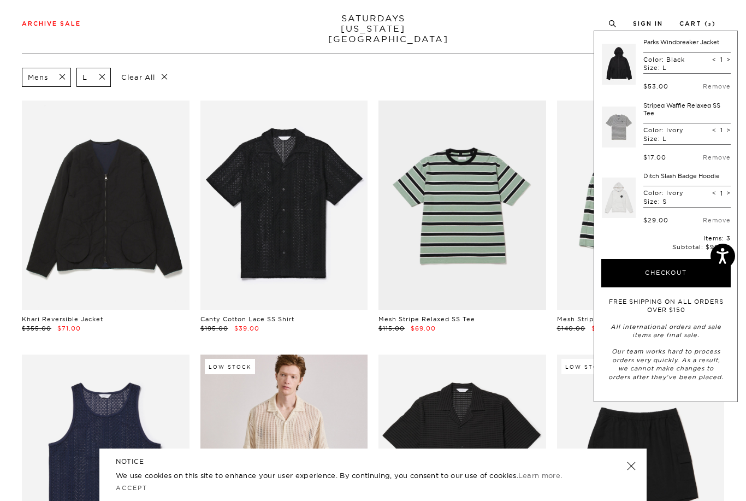
click at [60, 77] on span at bounding box center [59, 77] width 23 height 10
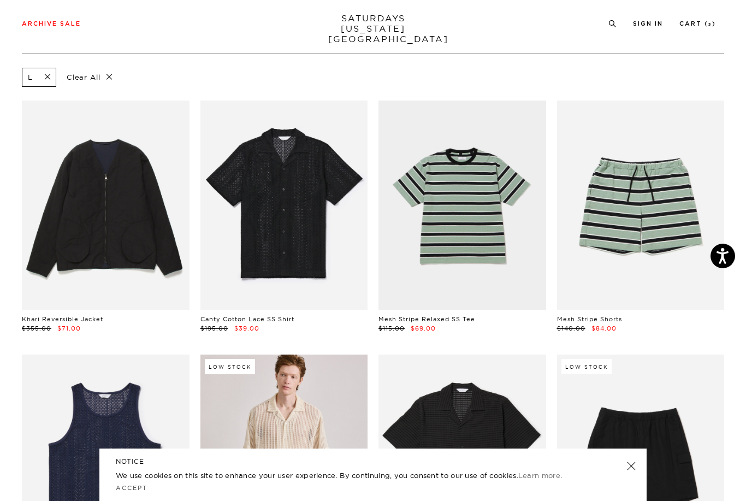
click at [43, 80] on span at bounding box center [44, 77] width 23 height 10
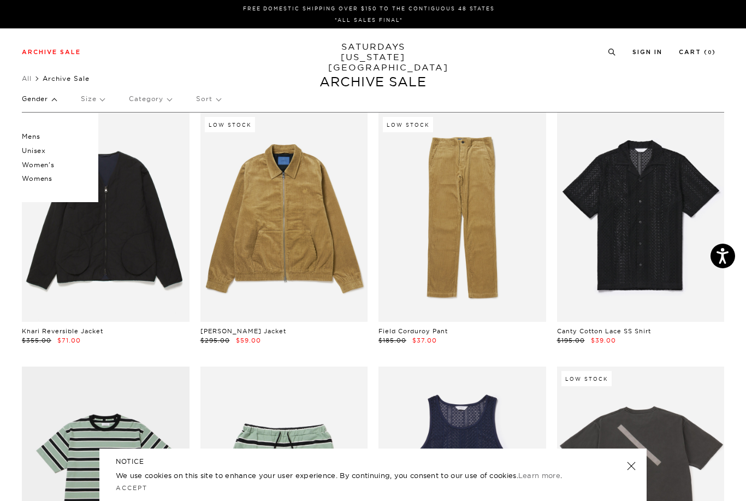
click at [25, 149] on p "Unisex" at bounding box center [55, 151] width 66 height 14
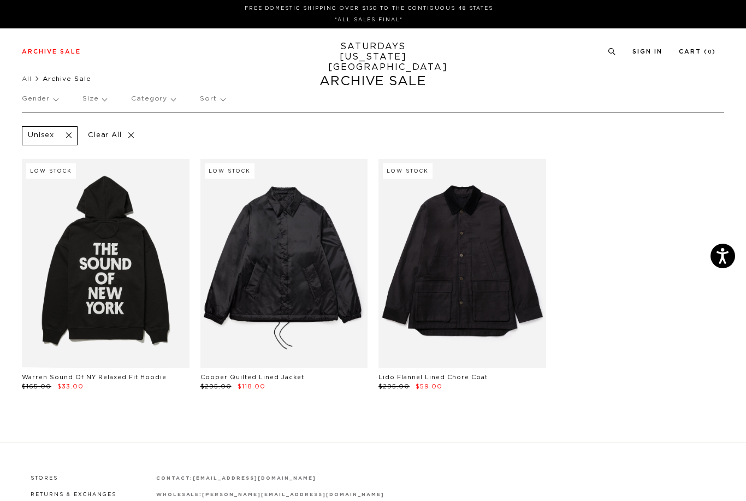
click at [49, 98] on p "Gender" at bounding box center [40, 98] width 36 height 25
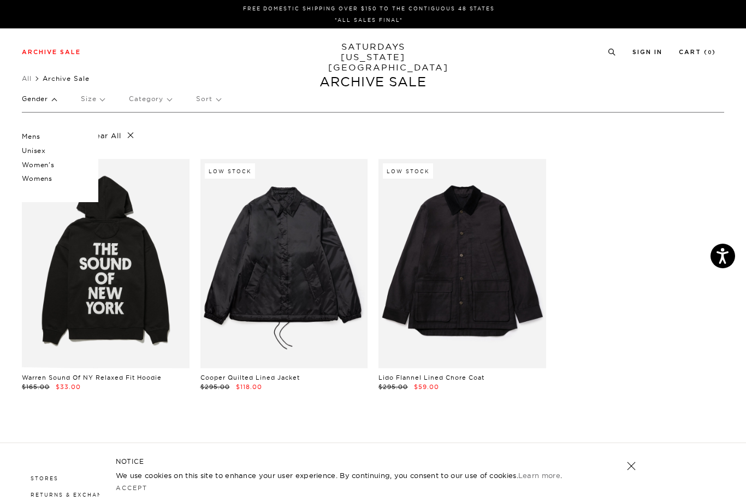
click at [34, 163] on p "Women's" at bounding box center [55, 165] width 66 height 14
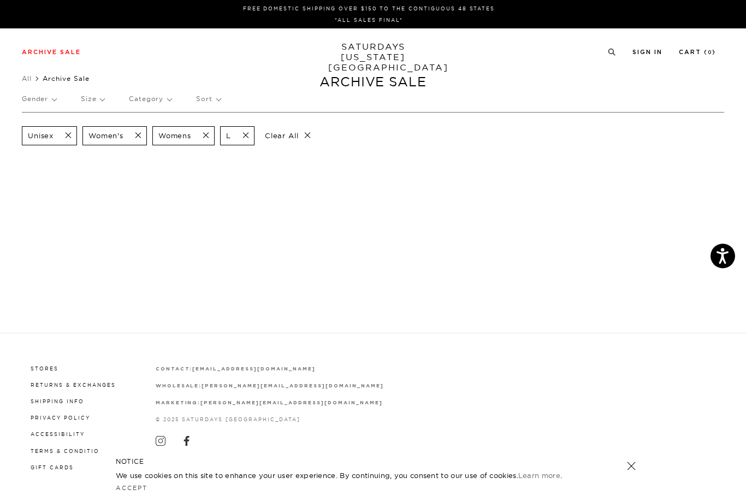
click at [202, 136] on span at bounding box center [202, 136] width 23 height 10
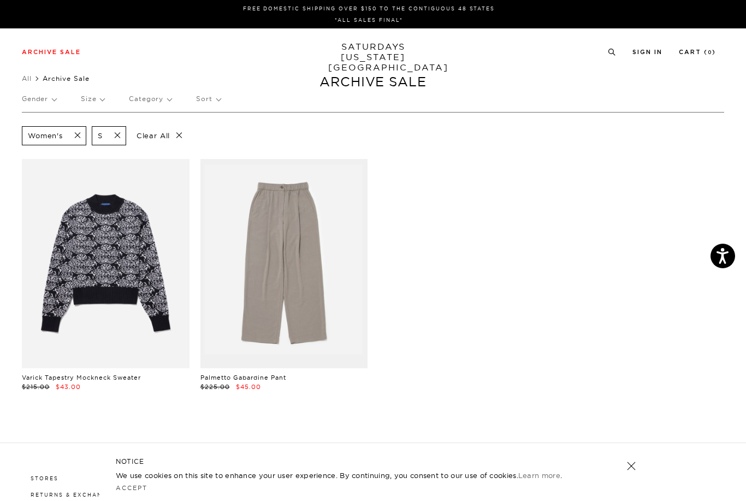
click at [117, 134] on span at bounding box center [114, 136] width 23 height 10
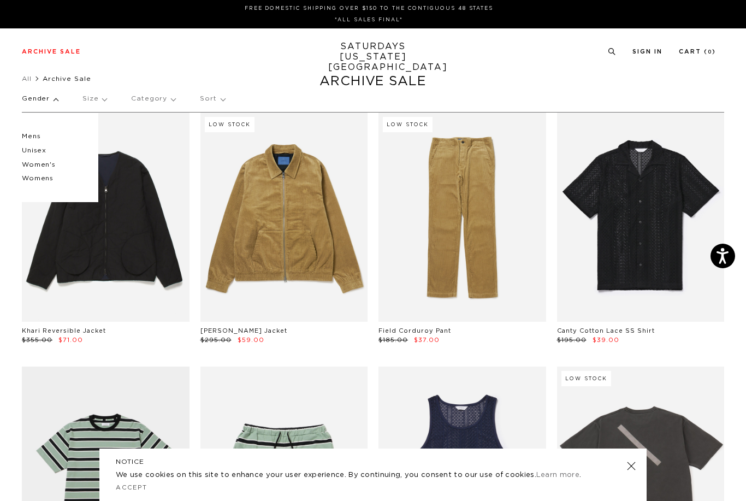
click at [33, 165] on p "Women's" at bounding box center [55, 165] width 66 height 14
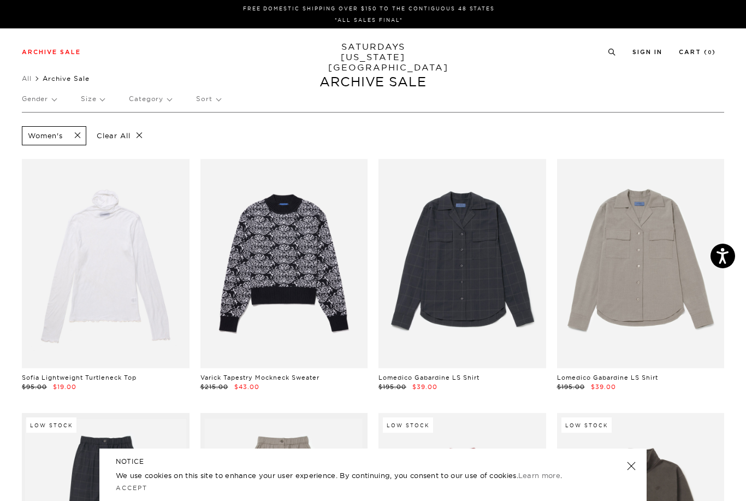
click at [93, 101] on p "Size" at bounding box center [92, 98] width 23 height 25
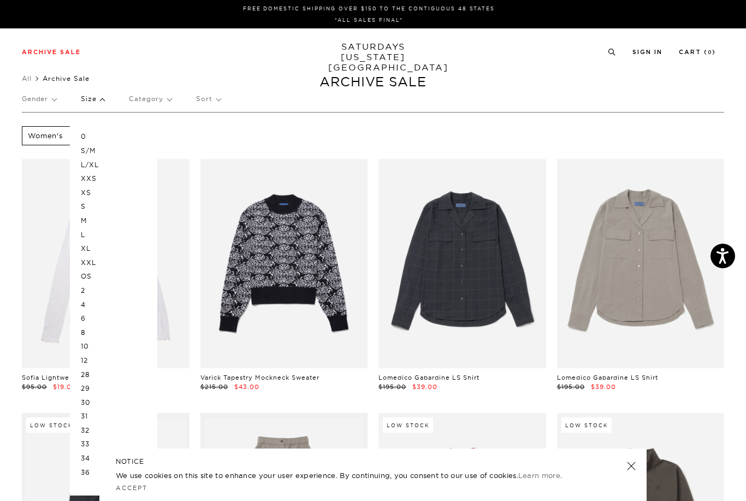
click at [86, 206] on p "S" at bounding box center [114, 206] width 66 height 14
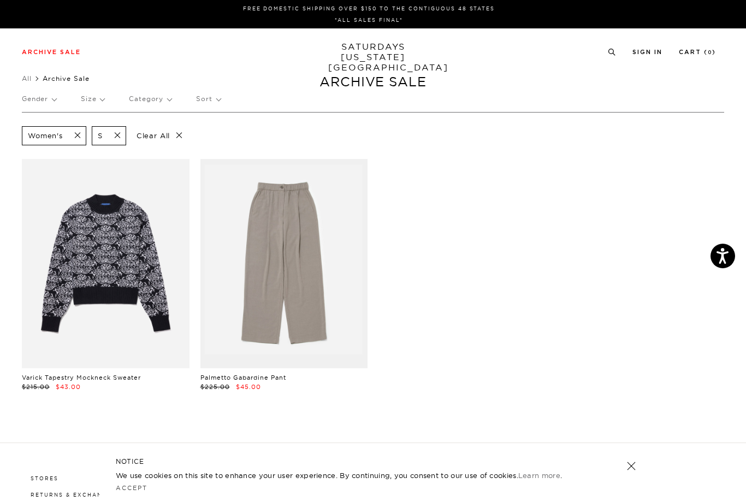
click at [78, 134] on span at bounding box center [74, 136] width 23 height 10
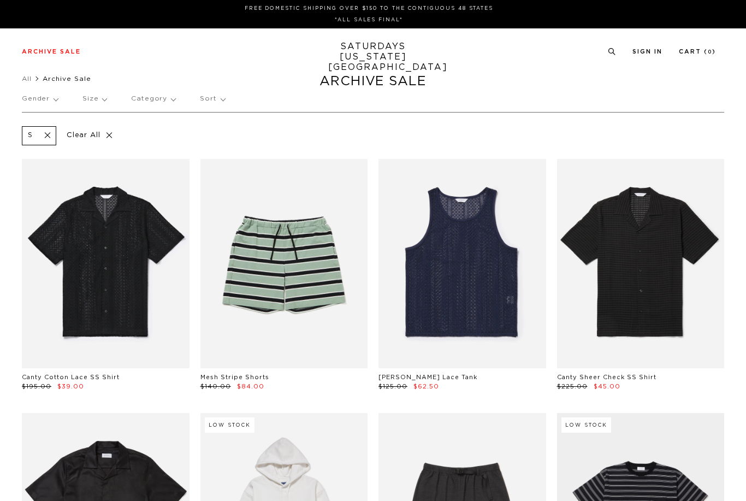
click at [26, 99] on p "Gender" at bounding box center [40, 98] width 36 height 25
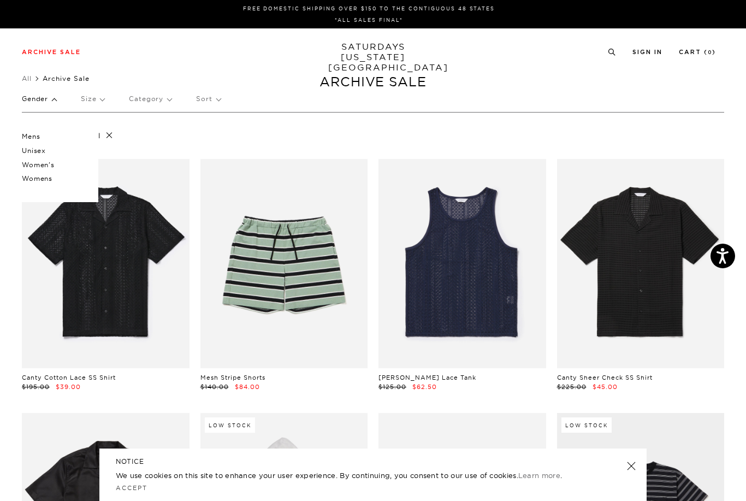
click at [31, 180] on p "Womens" at bounding box center [55, 179] width 66 height 14
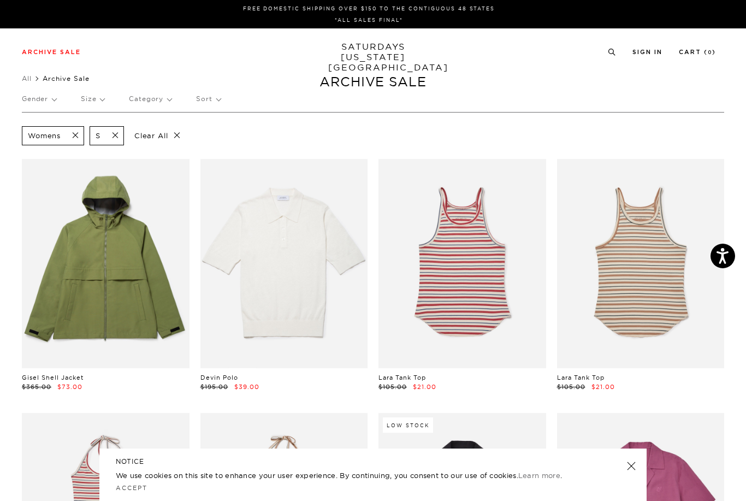
click at [78, 137] on span at bounding box center [72, 136] width 23 height 10
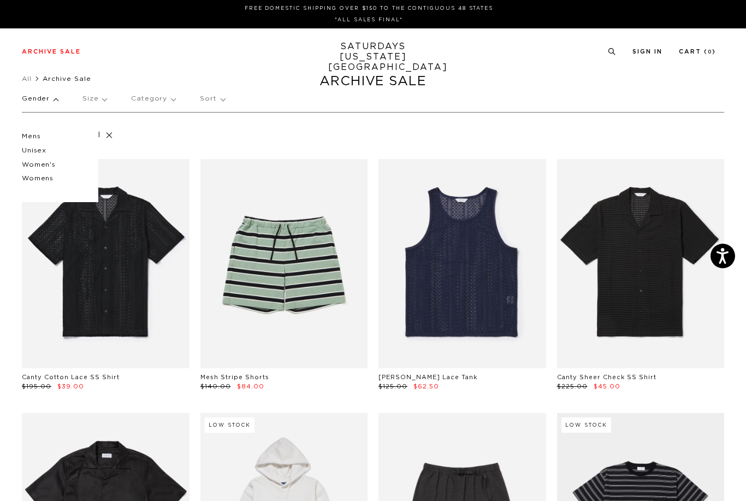
click at [30, 152] on p "Unisex" at bounding box center [55, 151] width 66 height 14
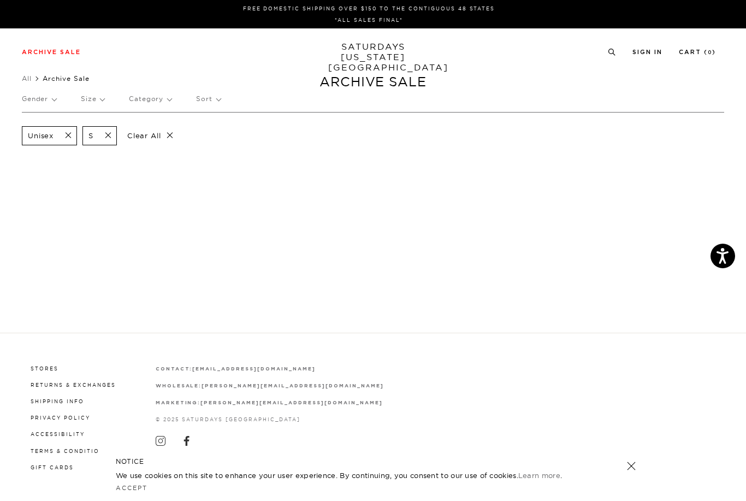
click at [169, 130] on p "Clear All" at bounding box center [150, 135] width 56 height 19
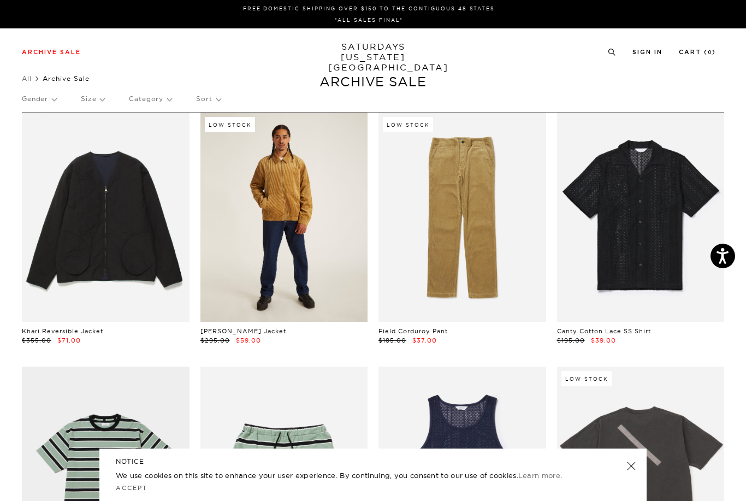
click at [268, 230] on link at bounding box center [285, 217] width 168 height 209
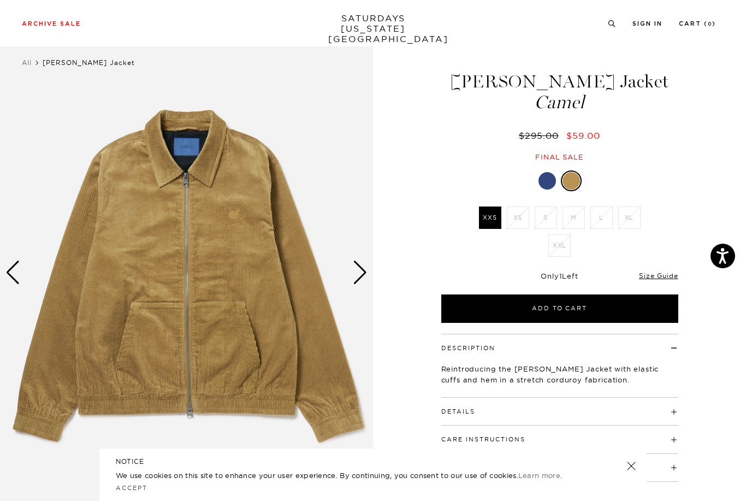
scroll to position [17, 0]
